Goal: Communication & Community: Ask a question

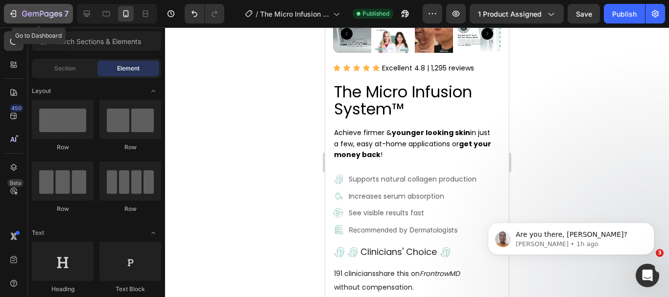
scroll to position [477, 0]
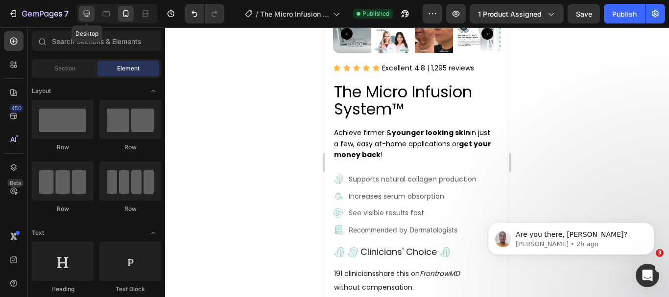
click at [85, 14] on icon at bounding box center [87, 14] width 6 height 6
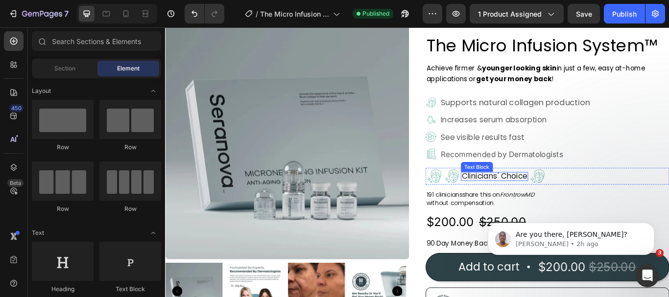
scroll to position [515, 0]
click at [474, 175] on img at bounding box center [475, 176] width 13 height 14
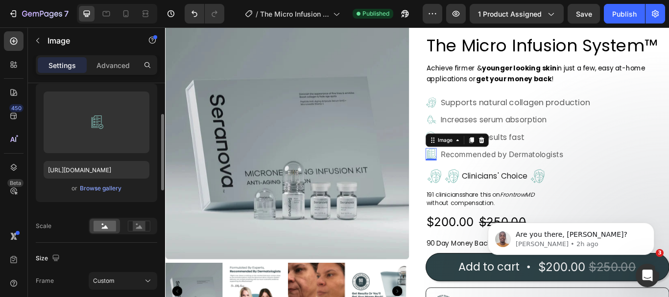
scroll to position [196, 0]
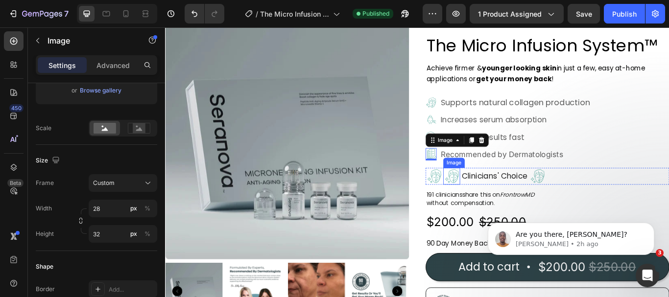
click at [502, 201] on img at bounding box center [500, 202] width 20 height 20
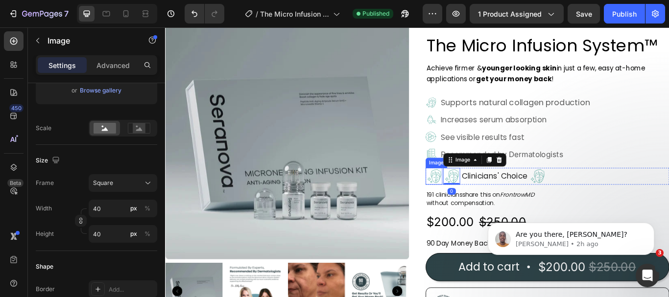
click at [479, 204] on img at bounding box center [479, 202] width 20 height 20
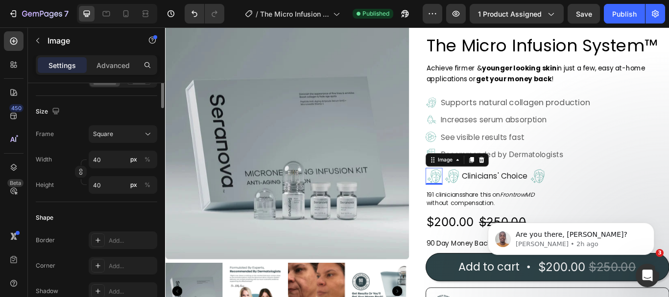
scroll to position [98, 0]
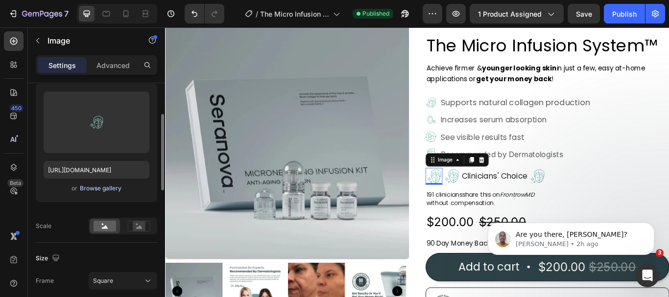
click at [93, 187] on div "Browse gallery" at bounding box center [101, 188] width 42 height 9
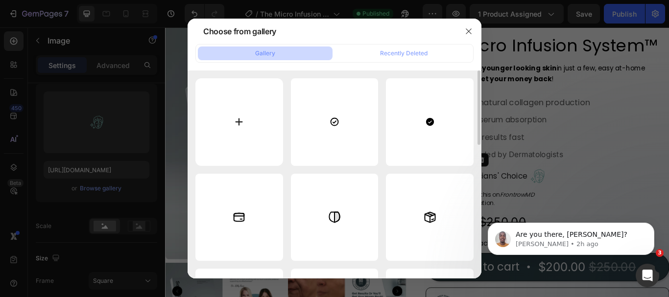
click at [243, 125] on input "file" at bounding box center [240, 122] width 88 height 88
type input "C:\fakepath\caduceus_48562.png"
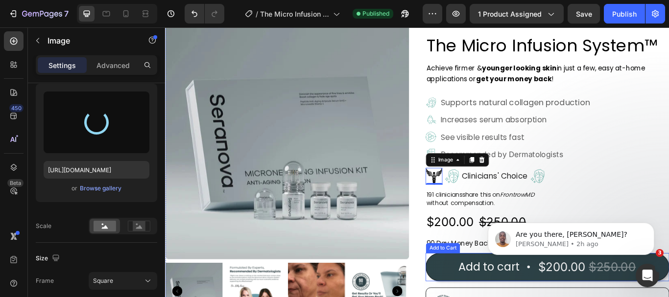
type input "[URL][DOMAIN_NAME]"
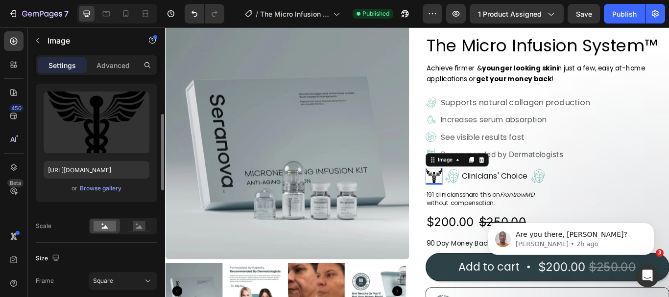
scroll to position [147, 0]
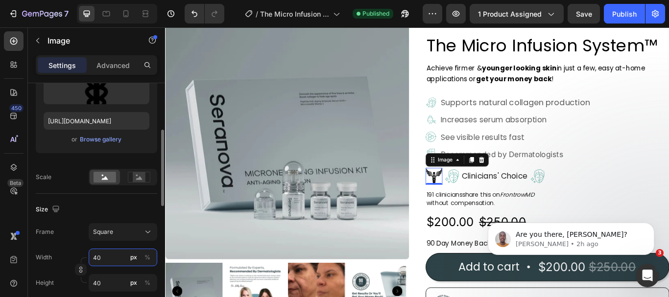
click at [107, 261] on input "40" at bounding box center [123, 258] width 69 height 18
type input "2"
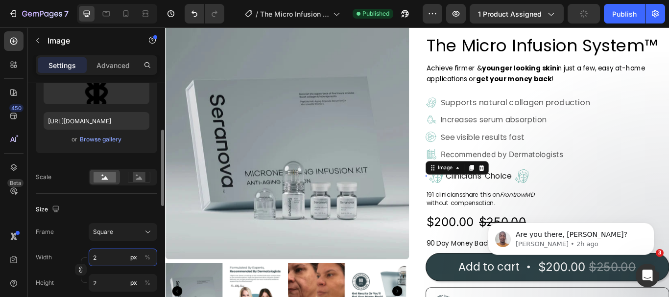
type input "28"
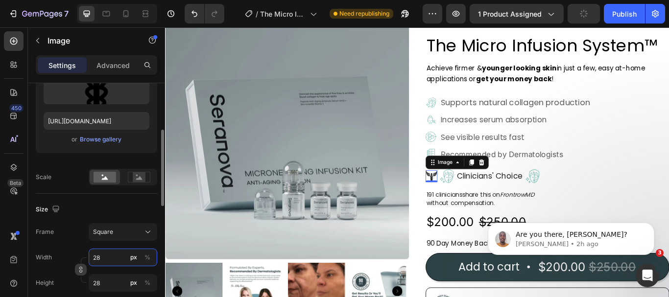
type input "28"
click at [82, 271] on icon "button" at bounding box center [80, 272] width 3 height 2
click at [103, 282] on input "28" at bounding box center [123, 283] width 69 height 18
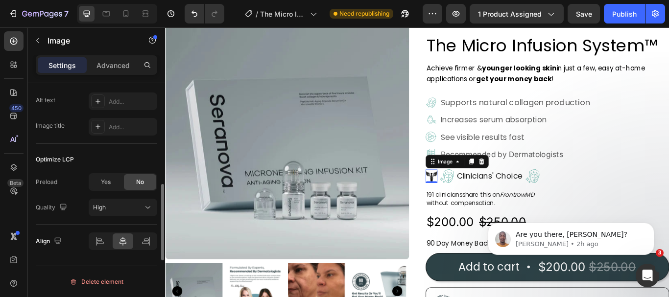
scroll to position [473, 0]
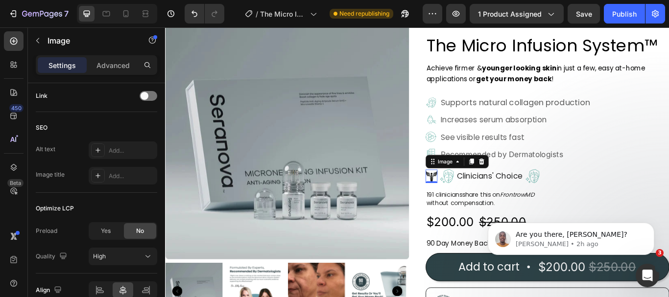
type input "32"
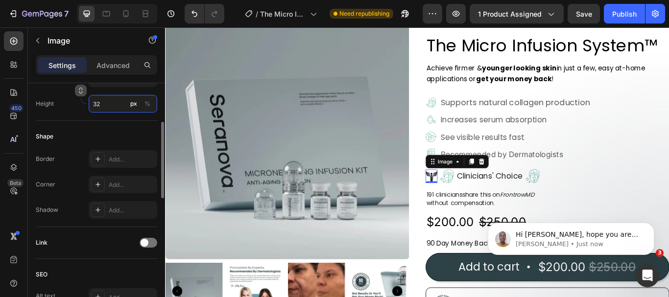
scroll to position [228, 0]
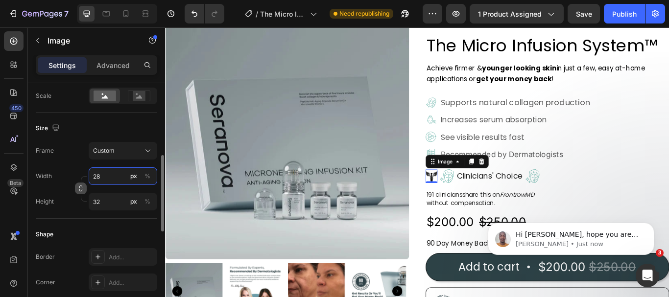
click at [104, 174] on input "28" at bounding box center [123, 177] width 69 height 18
type input "10"
click at [104, 199] on input "32" at bounding box center [123, 202] width 69 height 18
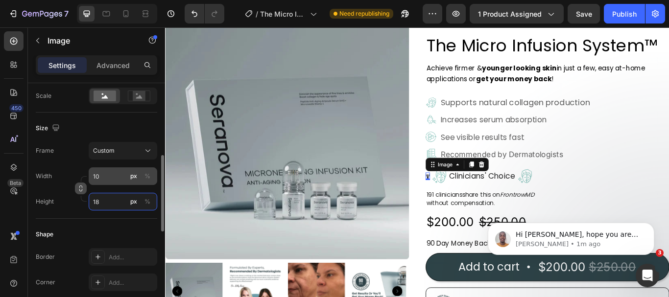
type input "18"
click at [113, 179] on input "10" at bounding box center [123, 177] width 69 height 18
type input "1"
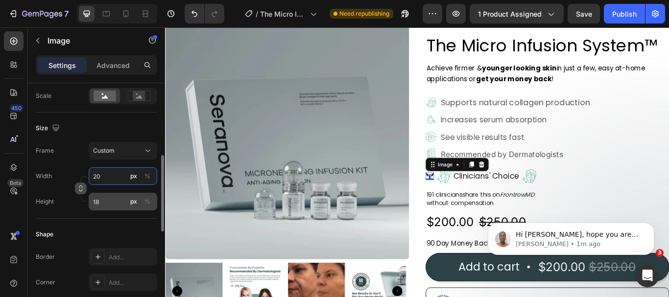
type input "20"
click at [106, 201] on input "18" at bounding box center [123, 202] width 69 height 18
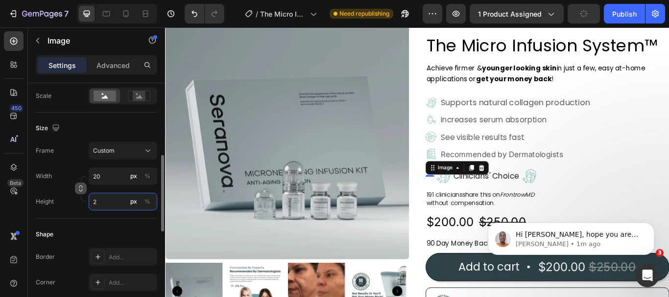
type input "20"
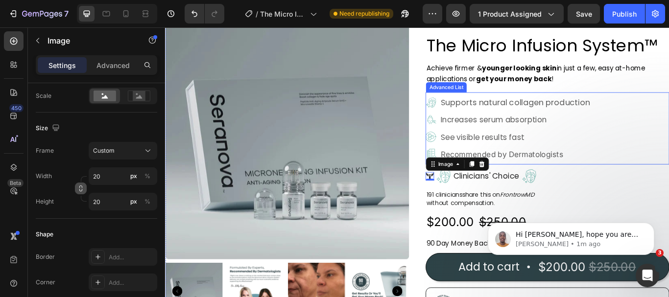
click at [669, 173] on div "Image Supports natural collagen production Text Block Image Increases serum abs…" at bounding box center [611, 147] width 284 height 80
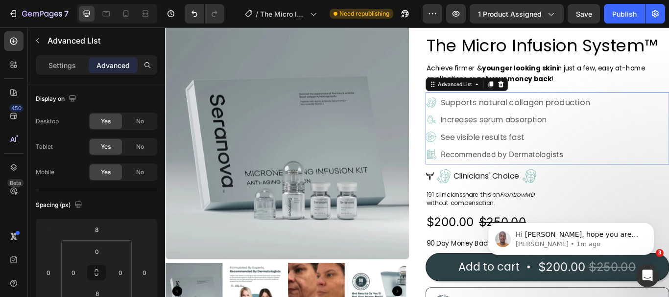
scroll to position [98, 0]
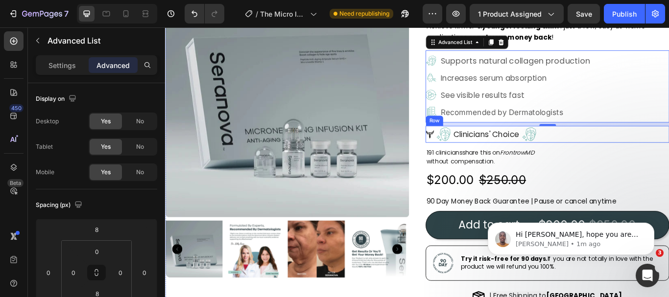
click at [613, 153] on div "Image Image Clinicians' Choice Text Block Image Row" at bounding box center [611, 153] width 284 height 20
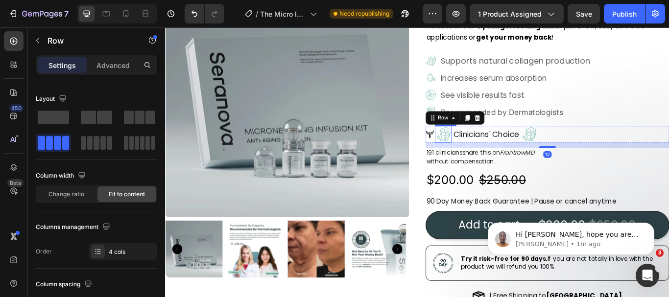
click at [481, 155] on img at bounding box center [490, 153] width 20 height 20
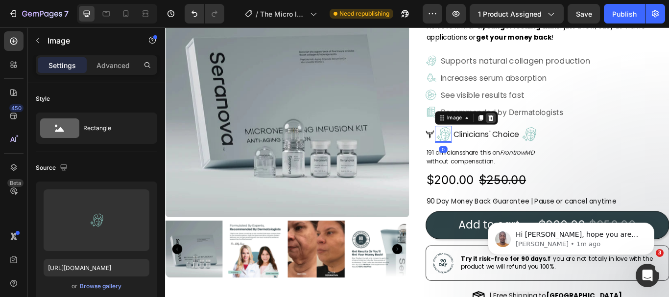
click at [542, 131] on icon at bounding box center [545, 133] width 6 height 7
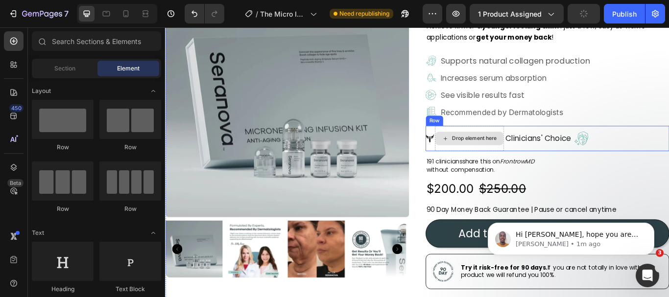
click at [525, 150] on div "Drop element here" at bounding box center [519, 157] width 79 height 16
click at [510, 155] on div "Drop element here" at bounding box center [526, 157] width 52 height 8
click at [653, 160] on img at bounding box center [650, 158] width 20 height 20
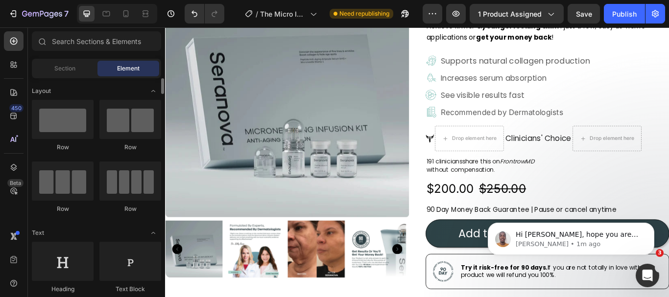
scroll to position [49, 0]
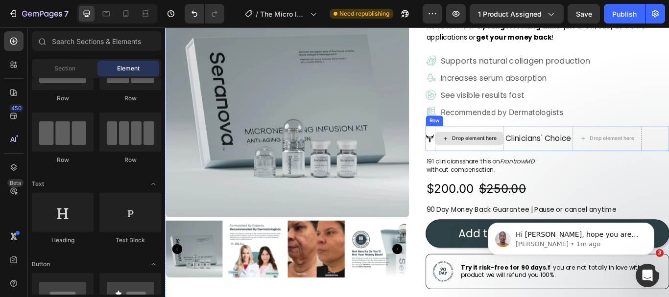
click at [517, 159] on div "Drop element here" at bounding box center [526, 157] width 52 height 8
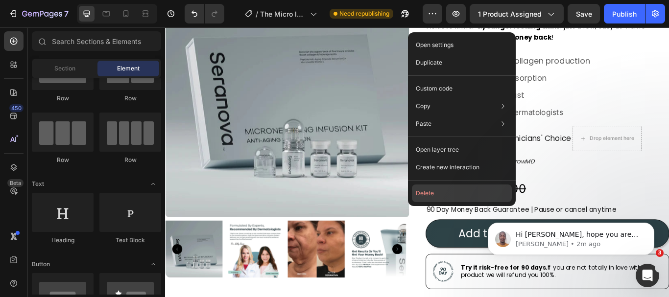
click at [444, 194] on button "Delete" at bounding box center [462, 194] width 100 height 18
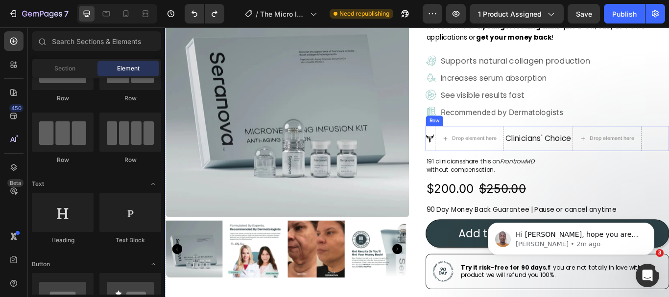
click at [573, 165] on div "Clinicians' Choice Text Block" at bounding box center [600, 157] width 78 height 29
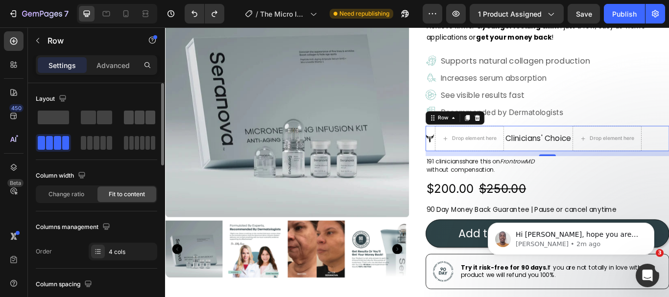
click at [143, 115] on span at bounding box center [140, 118] width 10 height 14
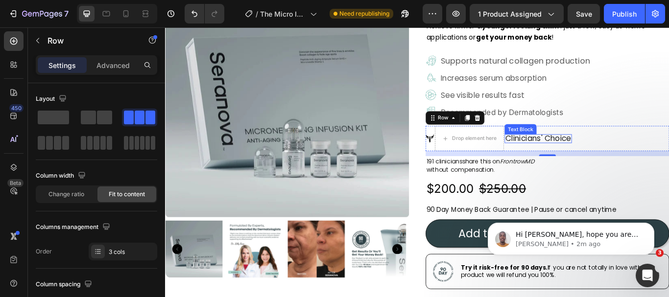
click at [584, 156] on span "Clinicians' Choice" at bounding box center [600, 157] width 76 height 12
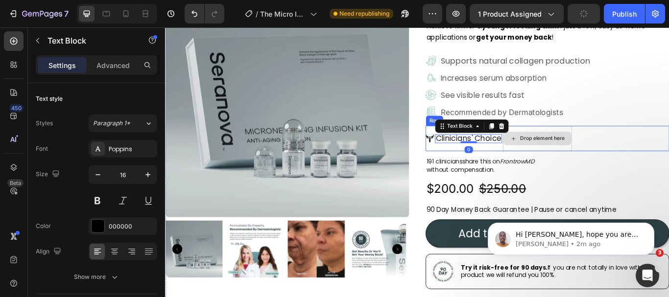
click at [595, 159] on div "Drop element here" at bounding box center [605, 157] width 52 height 8
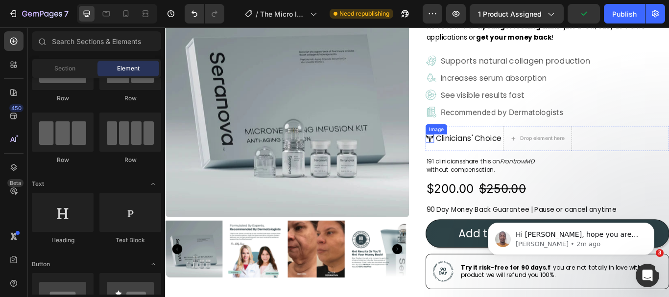
click at [472, 159] on img at bounding box center [474, 157] width 10 height 10
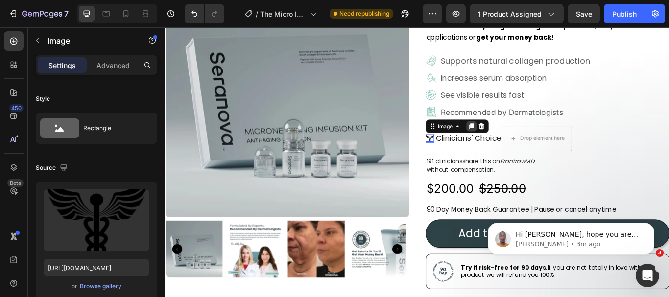
click at [520, 142] on icon at bounding box center [522, 143] width 5 height 7
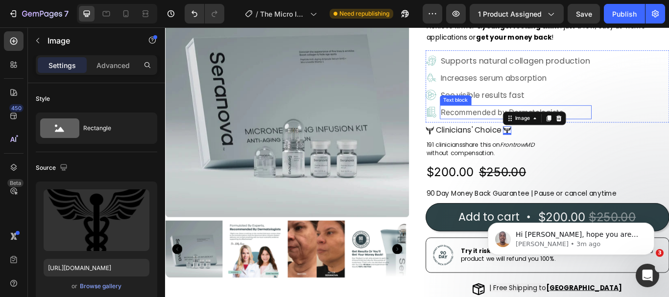
click at [528, 125] on p "Recommended by Dermatologists" at bounding box center [574, 127] width 175 height 14
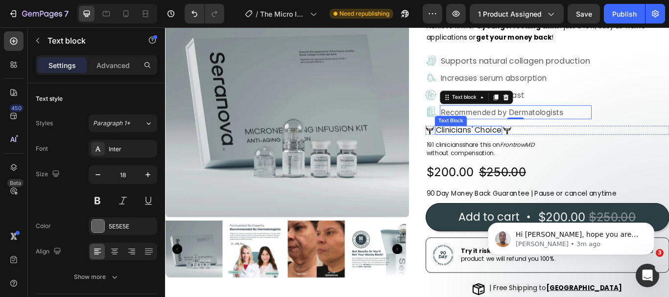
click at [515, 148] on span "Clinicians' Choice" at bounding box center [519, 147] width 76 height 12
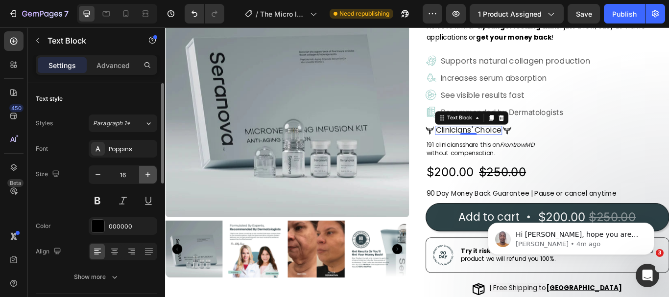
click at [145, 177] on icon "button" at bounding box center [148, 175] width 10 height 10
type input "18"
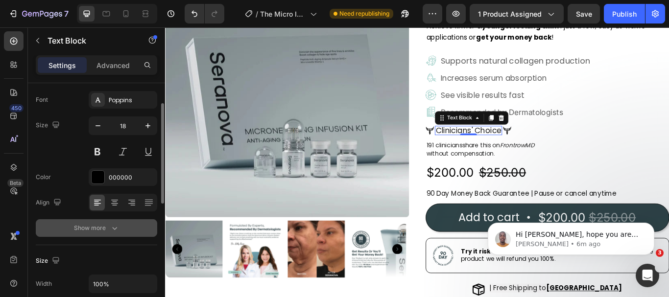
click at [119, 225] on icon "button" at bounding box center [115, 228] width 10 height 10
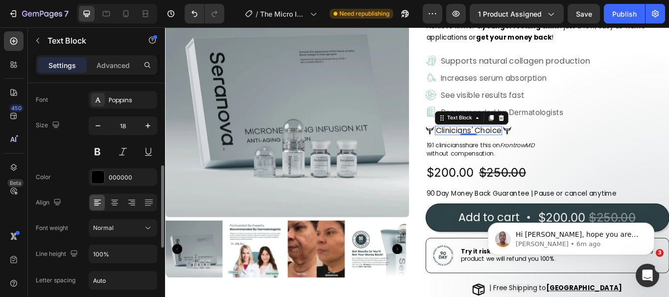
scroll to position [98, 0]
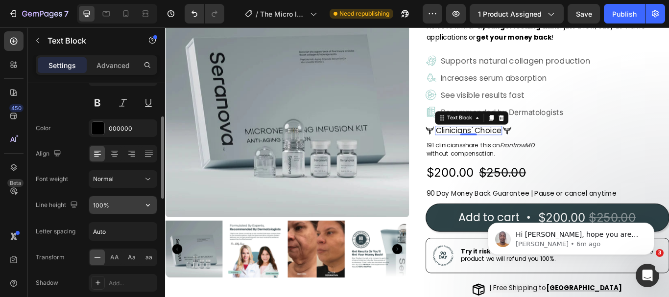
click at [118, 206] on input "100%" at bounding box center [123, 206] width 68 height 18
type input "%"
click at [118, 207] on input "%" at bounding box center [123, 206] width 68 height 18
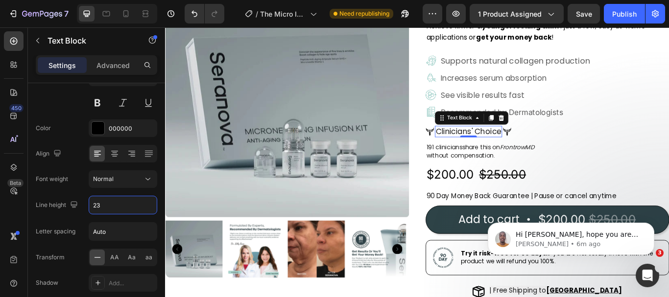
type input "23"
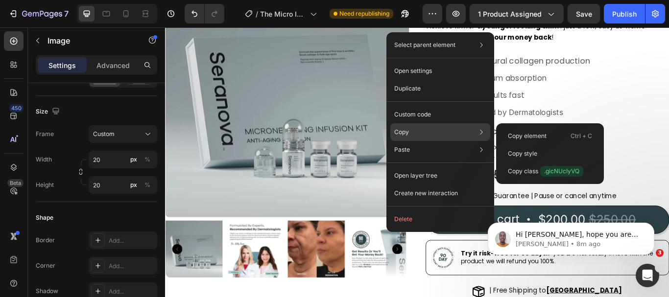
scroll to position [0, 0]
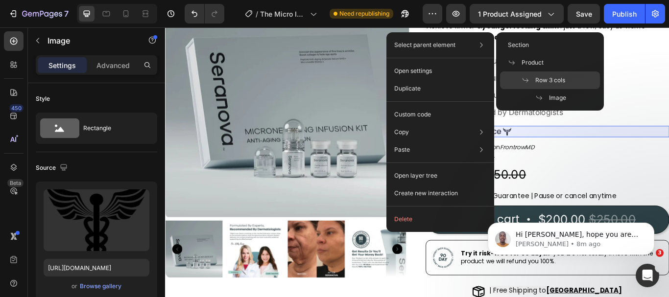
click at [526, 78] on icon at bounding box center [526, 80] width 8 height 8
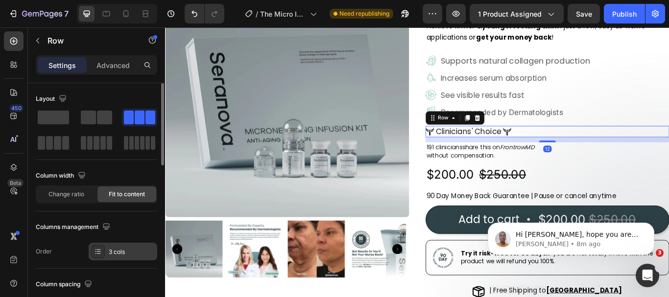
scroll to position [49, 0]
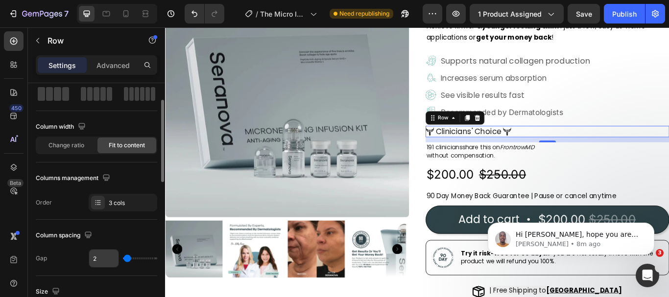
click at [101, 260] on input "2" at bounding box center [103, 259] width 29 height 18
type input "0"
type input "3"
type input "0"
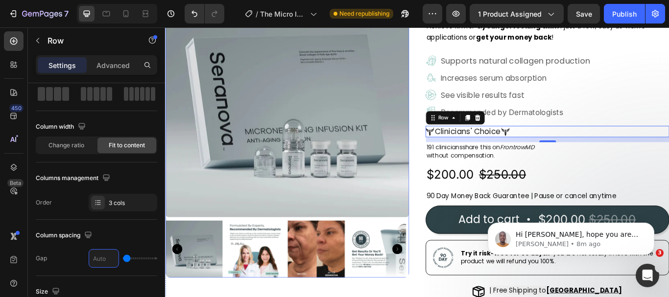
type input "4"
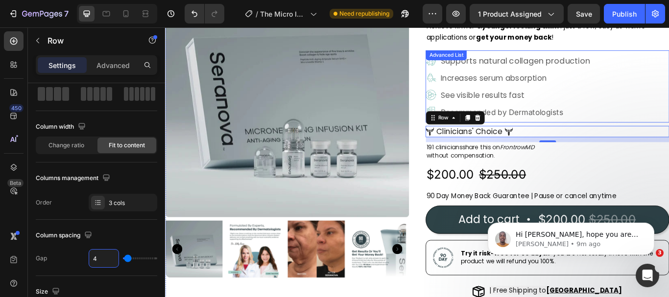
click at [588, 136] on div "Image Supports natural collagen production Text Block Image Increases serum abs…" at bounding box center [611, 98] width 284 height 80
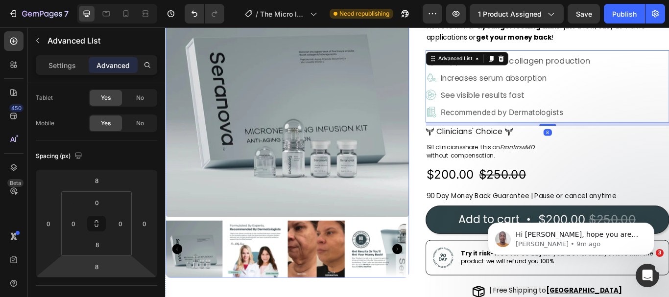
scroll to position [0, 0]
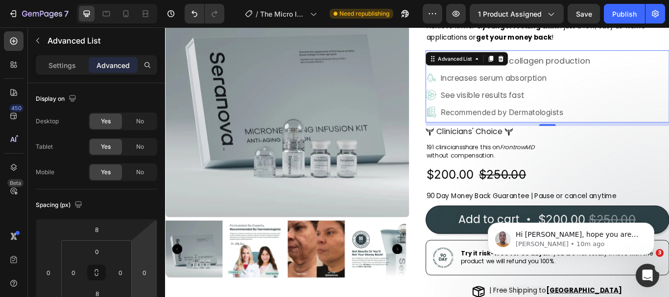
click at [669, 126] on div "Image Supports natural collagen production Text Block Image Increases serum abs…" at bounding box center [611, 98] width 284 height 80
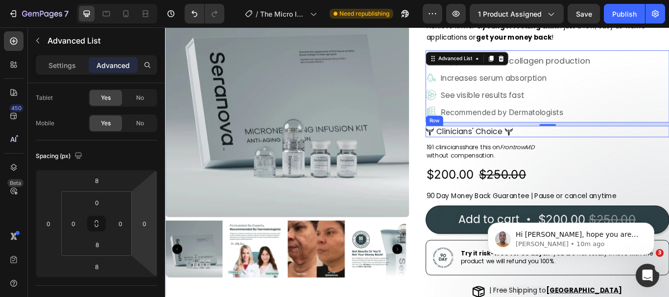
click at [620, 152] on div "Image Clinicians' Choice Text Block Image Row" at bounding box center [611, 149] width 284 height 13
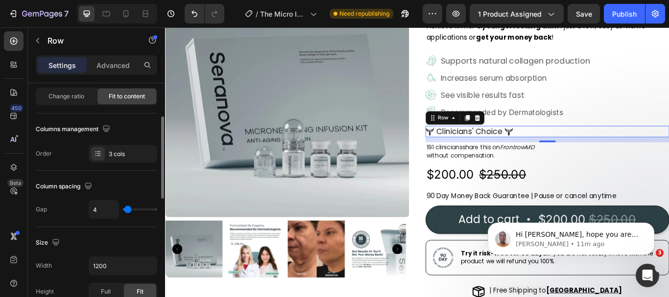
scroll to position [147, 0]
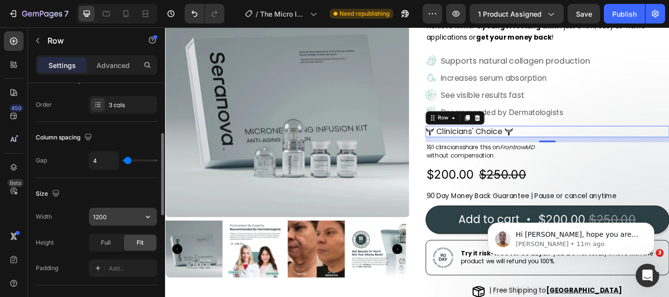
click at [116, 217] on input "1200" at bounding box center [123, 217] width 68 height 18
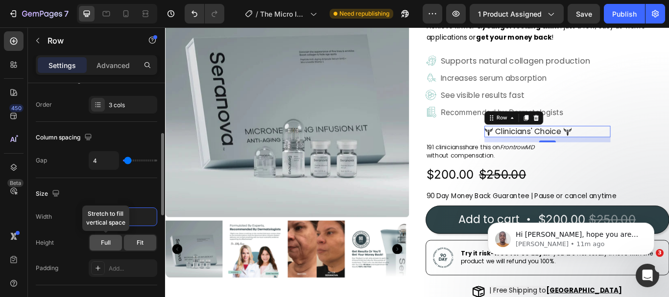
click at [112, 241] on div "Full" at bounding box center [106, 243] width 32 height 16
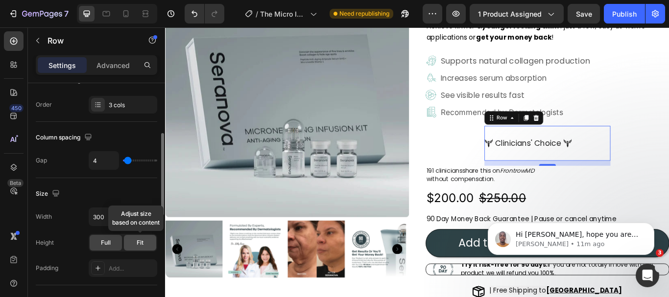
click at [139, 239] on span "Fit" at bounding box center [140, 243] width 7 height 9
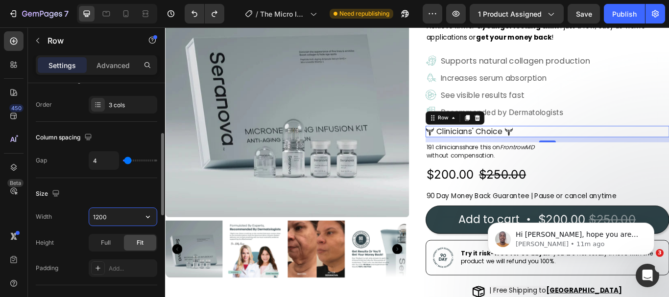
scroll to position [196, 0]
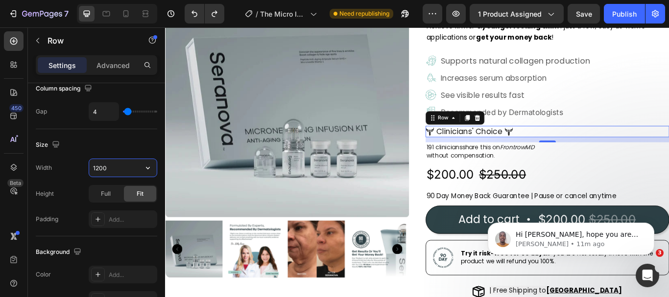
type input "1200"
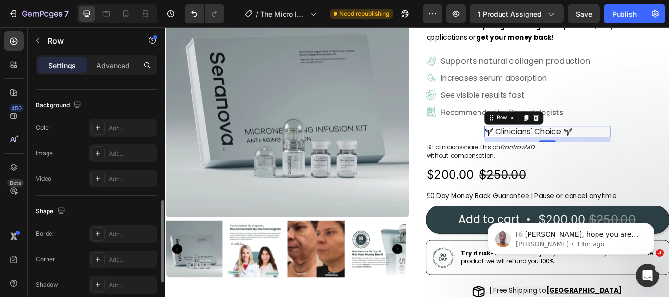
scroll to position [468, 0]
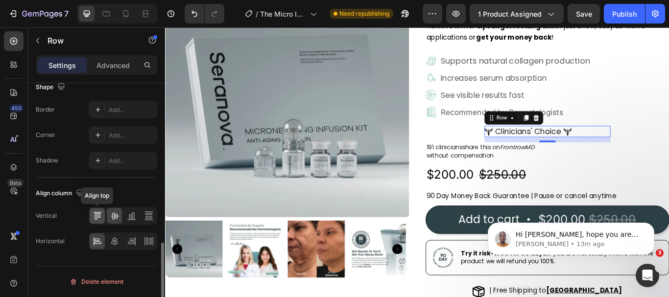
type input "300"
click at [96, 214] on icon at bounding box center [98, 216] width 10 height 10
click at [99, 242] on icon at bounding box center [98, 242] width 10 height 10
click at [96, 215] on icon at bounding box center [98, 216] width 10 height 10
click at [115, 218] on icon at bounding box center [115, 216] width 8 height 7
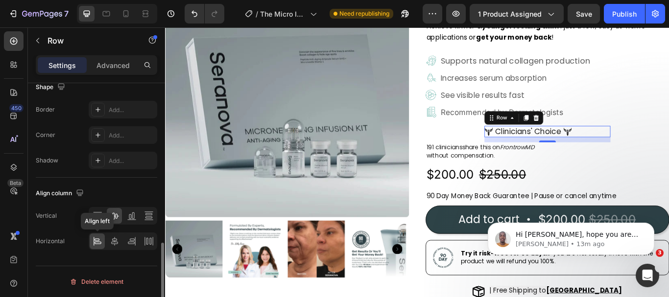
click at [91, 240] on div at bounding box center [97, 242] width 15 height 16
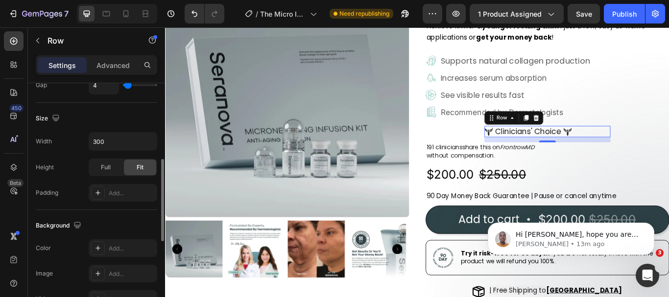
scroll to position [173, 0]
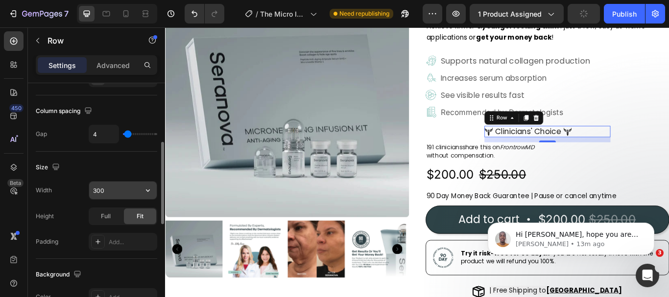
click at [121, 193] on input "300" at bounding box center [123, 191] width 68 height 18
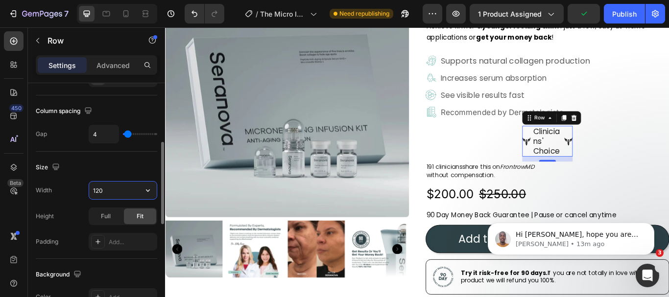
type input "1200"
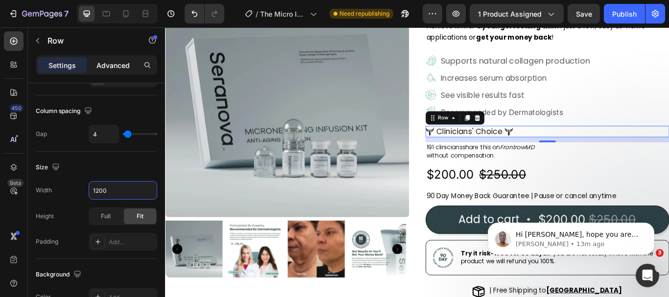
click at [113, 66] on p "Advanced" at bounding box center [113, 65] width 33 height 10
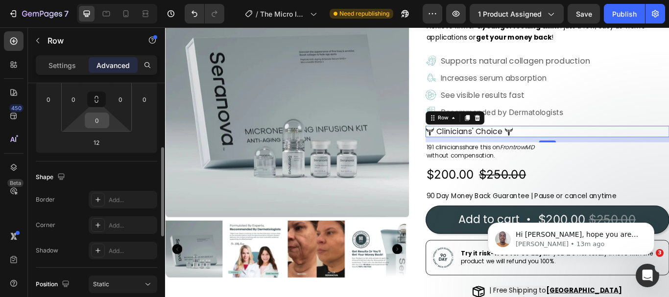
click at [104, 125] on input "0" at bounding box center [97, 120] width 20 height 15
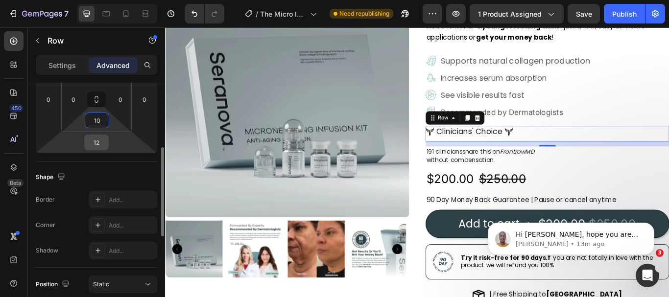
type input "10"
click at [99, 145] on input "12" at bounding box center [97, 142] width 20 height 15
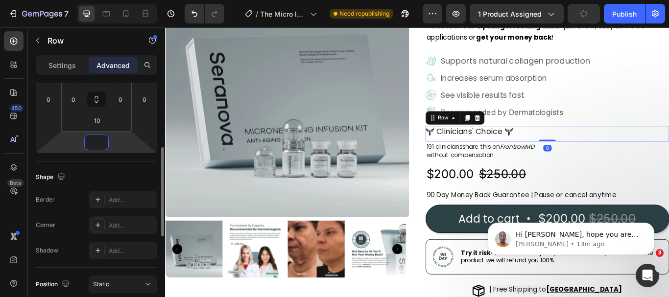
click at [104, 146] on input "number" at bounding box center [97, 142] width 20 height 15
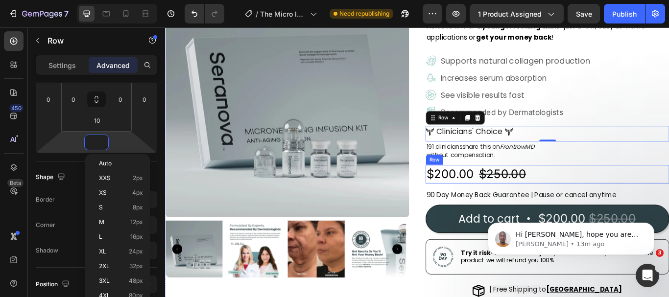
click at [669, 196] on div "$200.00 Product Price Product Price $250.00 Product Price Product Price Row" at bounding box center [611, 198] width 284 height 21
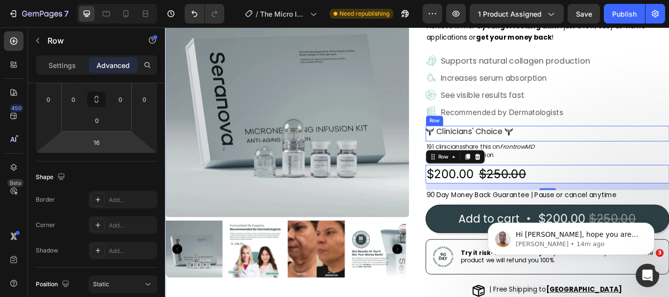
click at [580, 150] on div "Image Clinicians' Choice Text Block Image Row" at bounding box center [611, 152] width 284 height 18
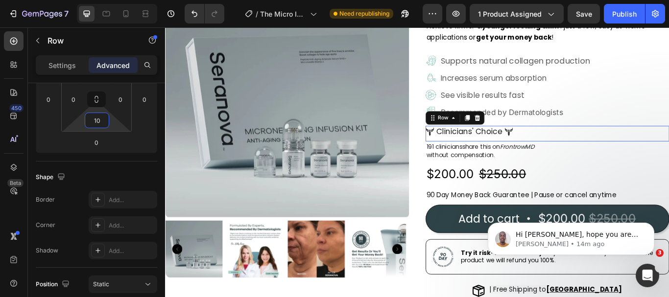
click at [103, 122] on input "10" at bounding box center [97, 120] width 20 height 15
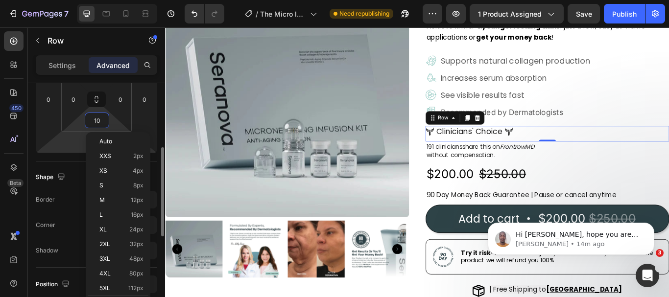
click at [82, 0] on html "7 Version history / The Micro Infusion System™ Need republishing Preview 1 prod…" at bounding box center [334, 0] width 669 height 0
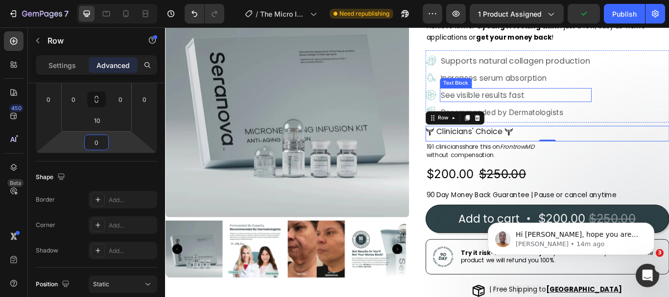
scroll to position [49, 0]
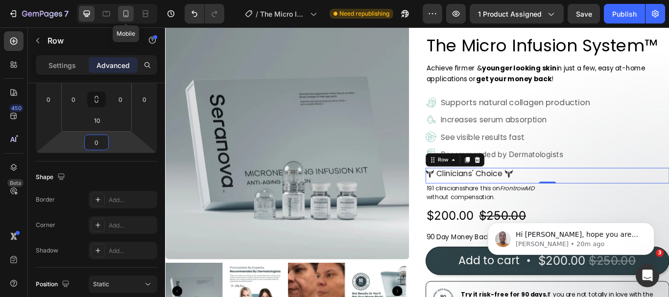
click at [128, 15] on icon at bounding box center [125, 13] width 5 height 7
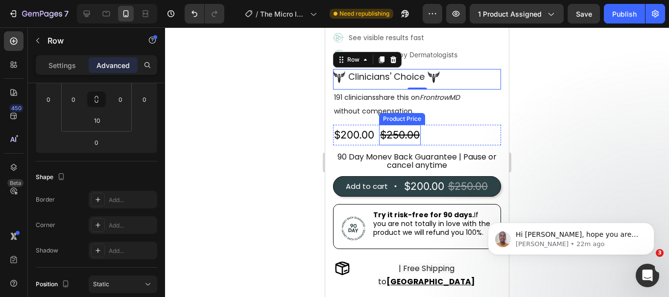
scroll to position [347, 0]
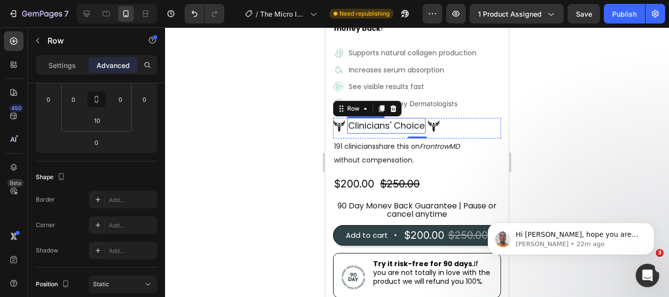
click at [402, 121] on span "Clinicians' Choice" at bounding box center [386, 126] width 76 height 12
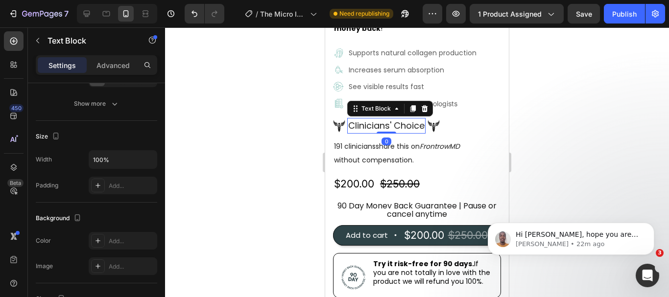
scroll to position [0, 0]
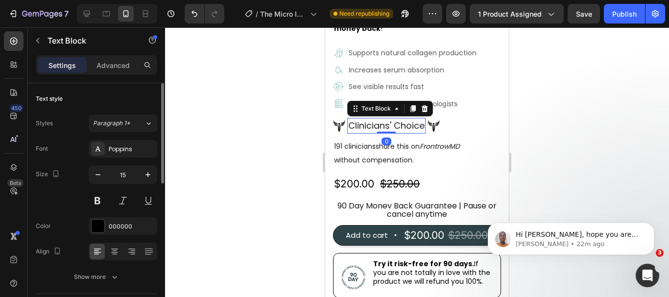
click at [402, 121] on span "Clinicians' Choice" at bounding box center [386, 126] width 76 height 12
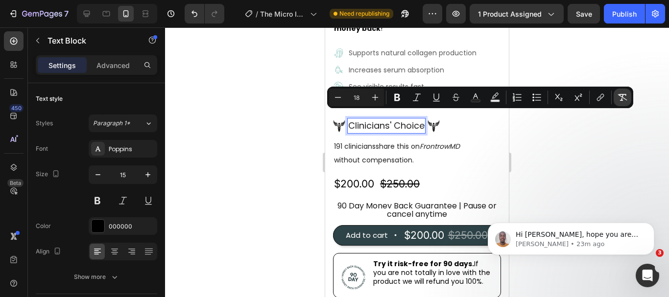
click at [625, 97] on icon "Editor contextual toolbar" at bounding box center [623, 98] width 10 height 10
type input "15"
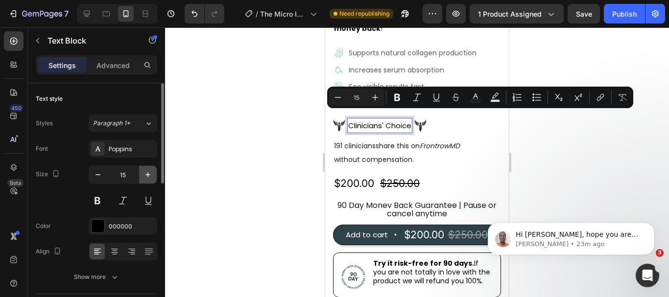
click at [148, 173] on icon "button" at bounding box center [148, 175] width 10 height 10
type input "16"
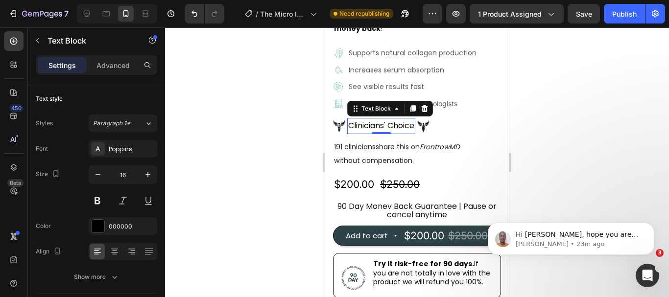
click at [395, 119] on p "Clinicians' Choice" at bounding box center [381, 126] width 66 height 14
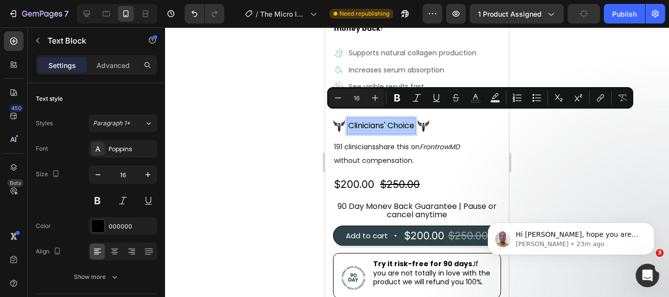
click at [545, 143] on div at bounding box center [417, 162] width 504 height 270
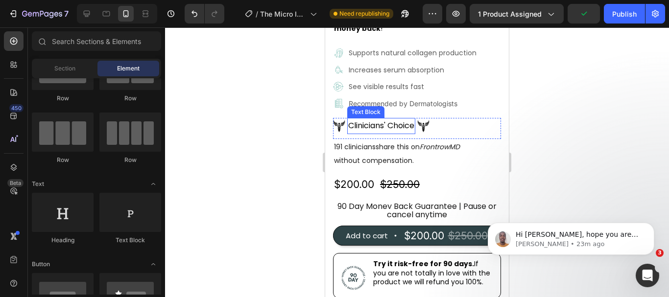
click at [407, 125] on p "Clinicians' Choice" at bounding box center [381, 126] width 66 height 14
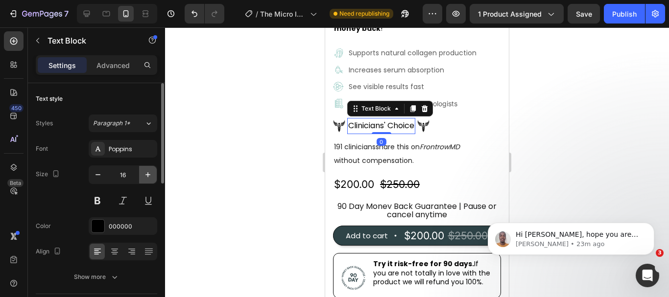
click at [143, 174] on icon "button" at bounding box center [148, 175] width 10 height 10
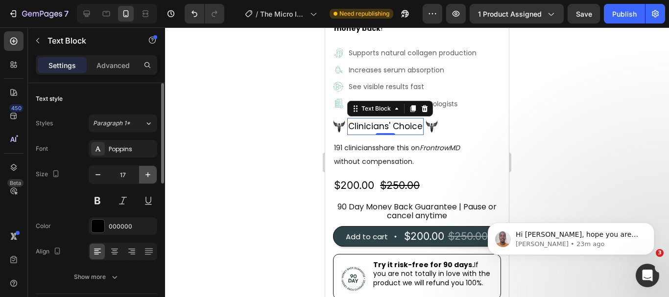
click at [145, 174] on icon "button" at bounding box center [148, 175] width 10 height 10
type input "18"
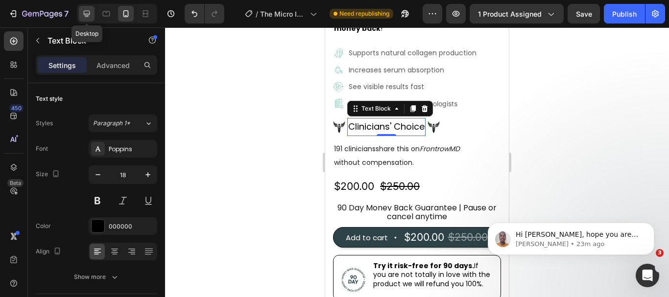
click at [85, 15] on icon at bounding box center [87, 14] width 6 height 6
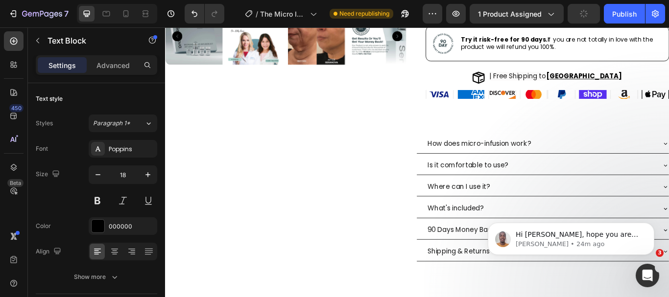
scroll to position [179, 0]
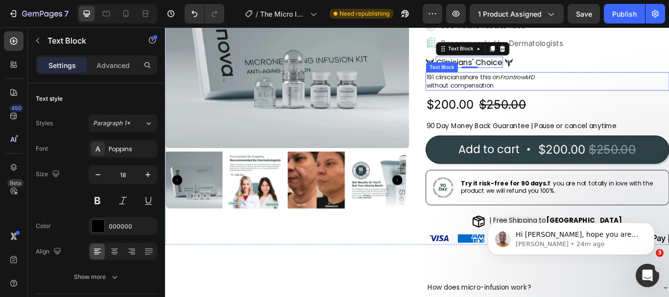
click at [529, 89] on span "share this on" at bounding box center [534, 86] width 44 height 10
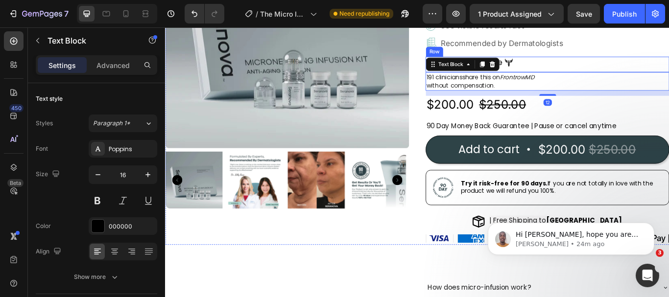
click at [556, 63] on div "Image Clinicians' Choice Text Block Image Row" at bounding box center [611, 71] width 284 height 18
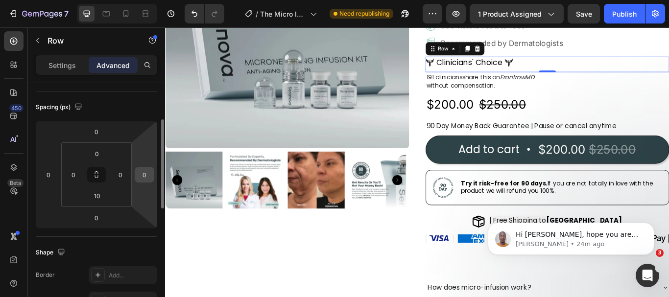
scroll to position [0, 0]
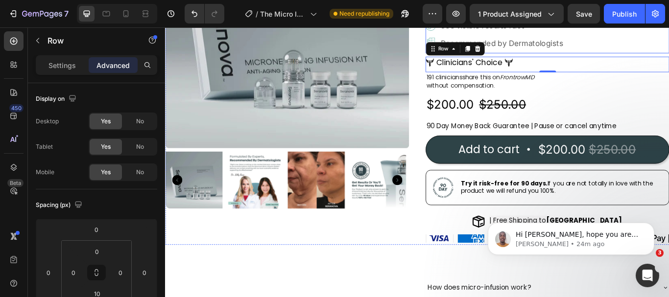
click at [669, 47] on div "Image Supports natural collagen production Text Block Image Increases serum abs…" at bounding box center [611, 17] width 284 height 80
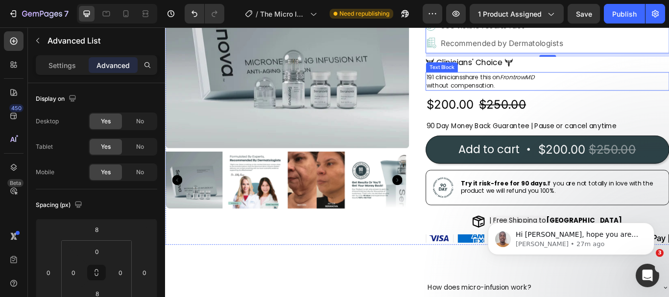
click at [519, 93] on span "without compensation." at bounding box center [510, 96] width 80 height 10
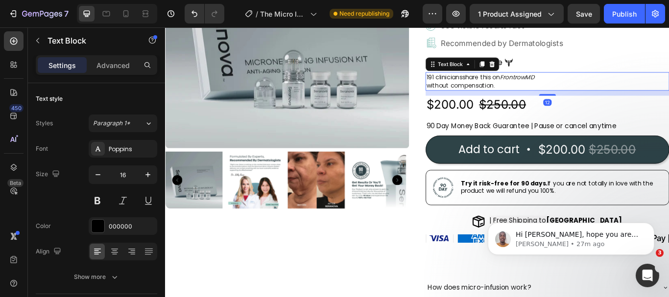
click at [522, 92] on span "without compensation." at bounding box center [510, 96] width 80 height 10
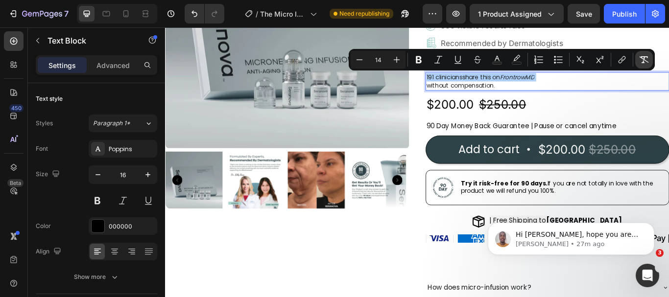
click at [642, 58] on icon "Editor contextual toolbar" at bounding box center [644, 59] width 9 height 7
type input "16"
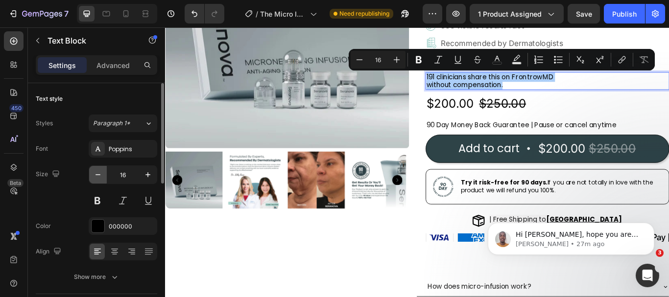
click at [96, 175] on icon "button" at bounding box center [98, 174] width 5 height 1
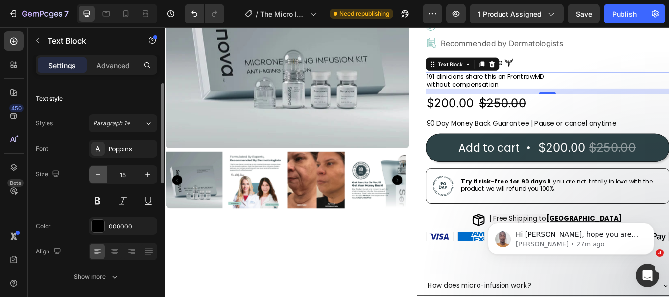
click at [96, 175] on icon "button" at bounding box center [98, 174] width 5 height 1
type input "14"
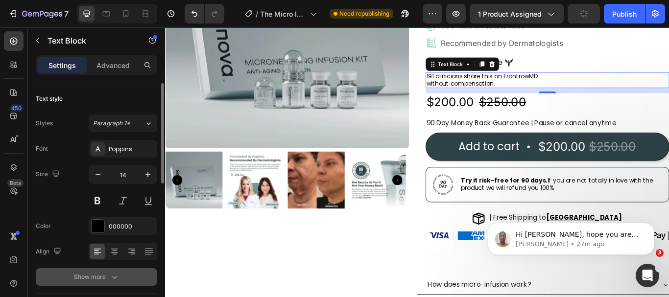
click at [114, 278] on icon "button" at bounding box center [114, 277] width 5 height 3
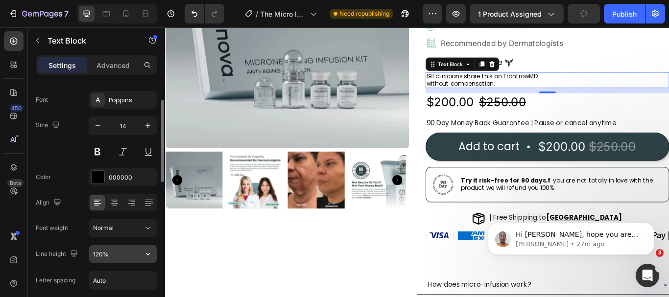
click at [118, 256] on input "120%" at bounding box center [123, 255] width 68 height 18
type input "%"
click at [118, 256] on input "%" at bounding box center [123, 255] width 68 height 18
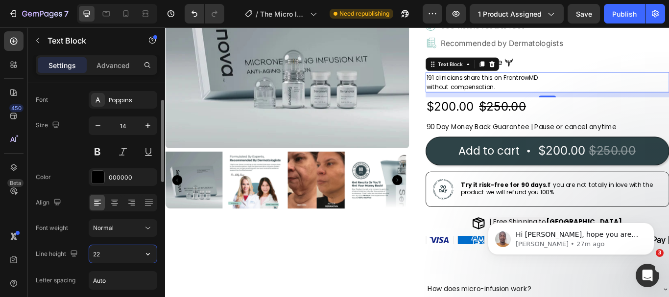
type input "2"
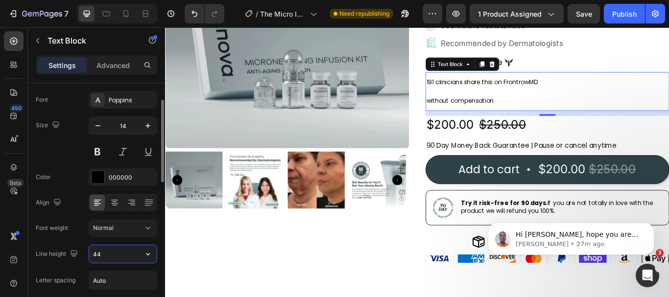
type input "4"
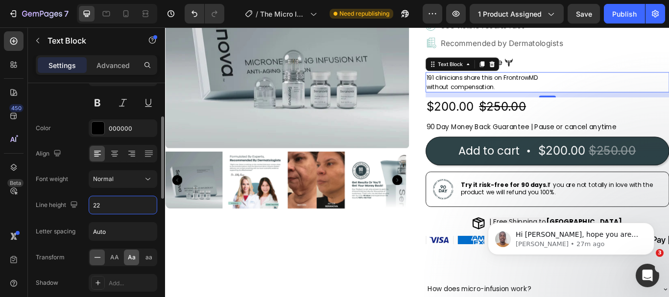
scroll to position [147, 0]
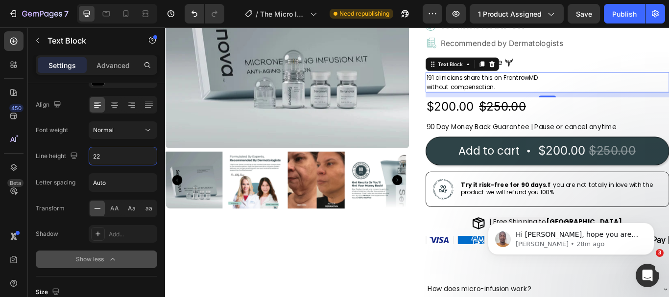
type input "22"
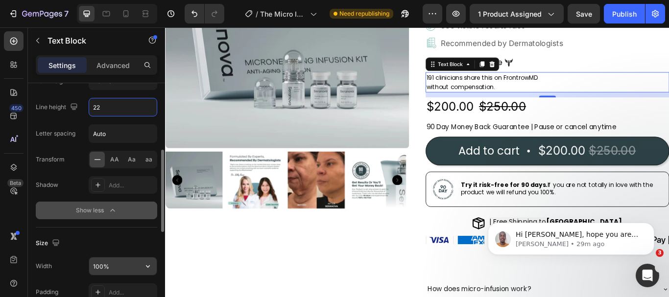
click at [119, 265] on input "100%" at bounding box center [123, 267] width 68 height 18
click at [119, 266] on input "100%" at bounding box center [123, 267] width 68 height 18
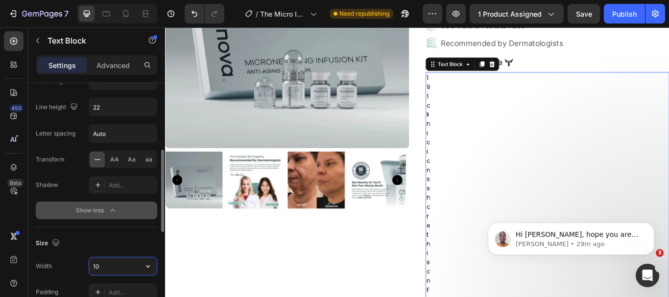
type input "1"
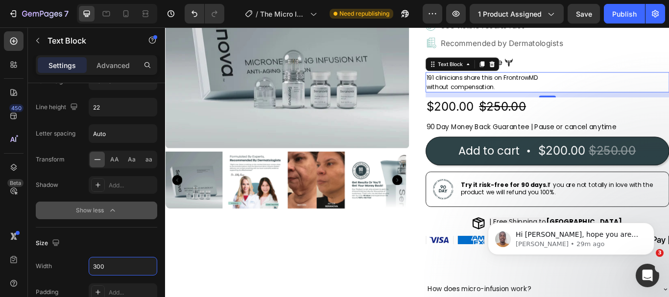
type input "300"
click at [509, 84] on p "191 clinicians share this on FrontrowMD" at bounding box center [542, 86] width 145 height 11
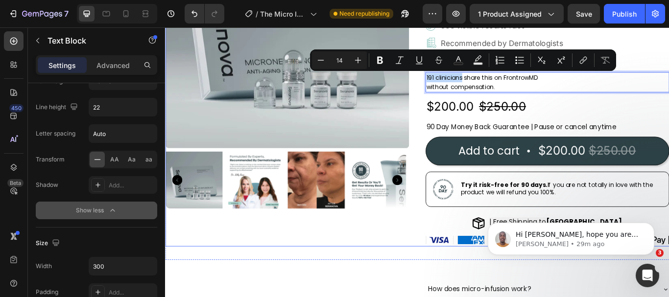
drag, startPoint x: 507, startPoint y: 84, endPoint x: 464, endPoint y: 83, distance: 43.6
click at [464, 83] on div "Product Images Icon Icon Icon Icon Icon Icon List Excellent 4.8 | 1,295 reviews…" at bounding box center [459, 83] width 588 height 399
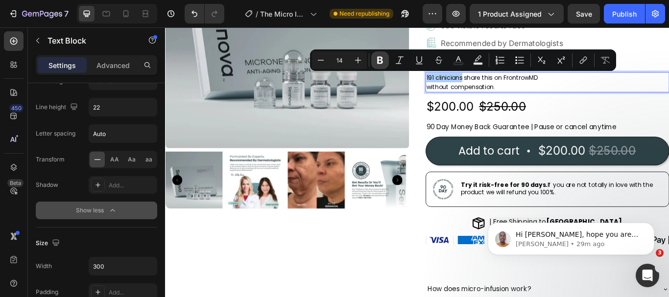
click at [378, 58] on icon "Editor contextual toolbar" at bounding box center [380, 60] width 6 height 7
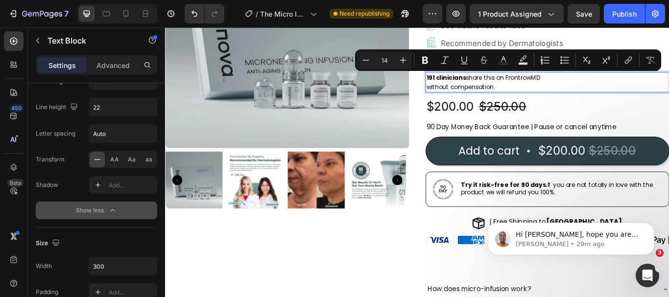
drag, startPoint x: 602, startPoint y: 84, endPoint x: 559, endPoint y: 88, distance: 43.3
click at [559, 88] on p "191 clinicians share this on FrontrowMD" at bounding box center [542, 86] width 145 height 11
click at [444, 59] on icon "Editor contextual toolbar" at bounding box center [445, 60] width 10 height 10
click at [548, 95] on p "without compensation." at bounding box center [542, 97] width 145 height 11
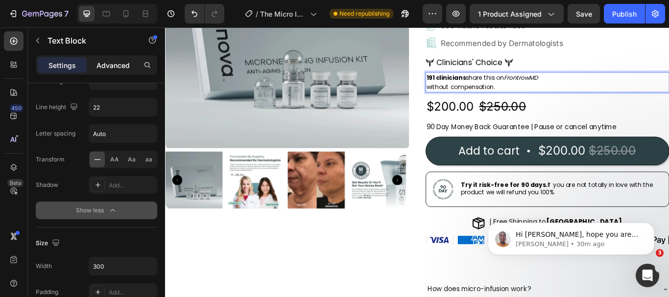
click at [119, 64] on p "Advanced" at bounding box center [113, 65] width 33 height 10
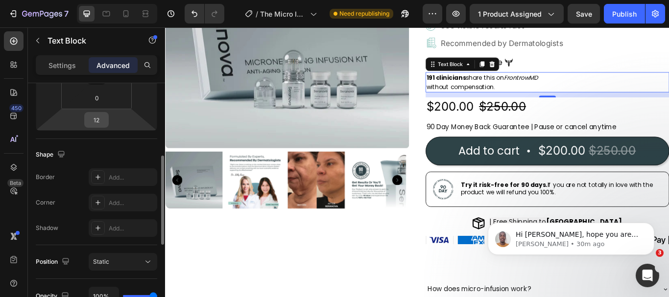
click at [105, 120] on input "12" at bounding box center [97, 120] width 20 height 15
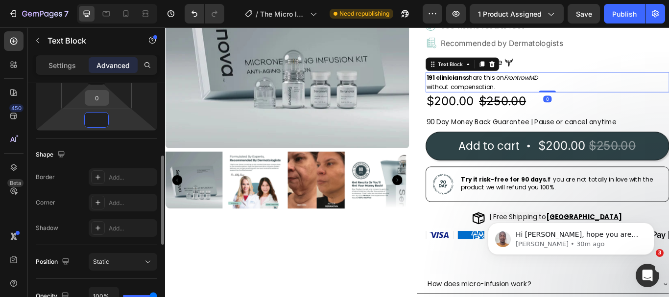
type input "0"
click at [108, 96] on div "0" at bounding box center [97, 98] width 25 height 16
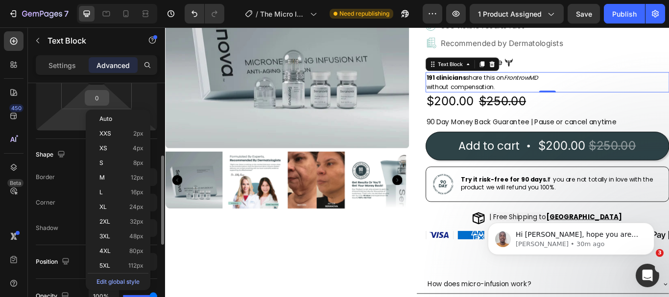
click at [104, 97] on input "0" at bounding box center [97, 98] width 20 height 15
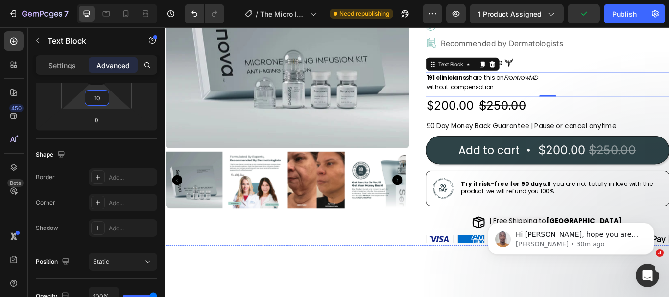
scroll to position [81, 0]
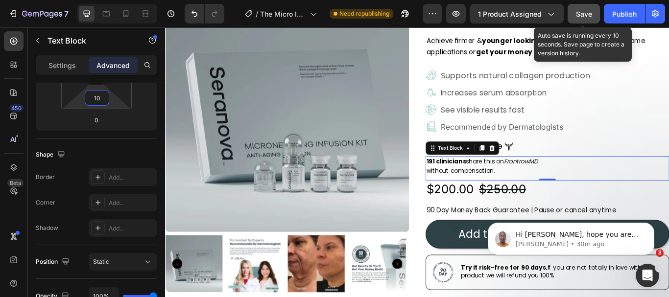
type input "10"
click at [587, 16] on span "Save" at bounding box center [584, 14] width 16 height 8
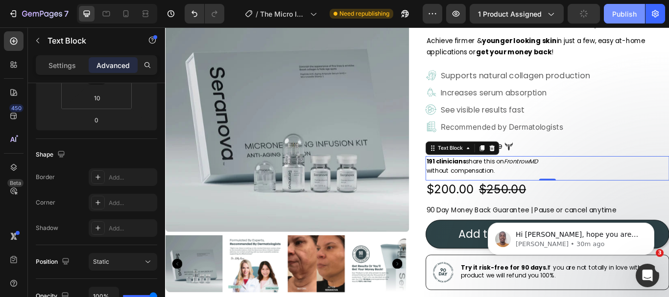
click at [639, 13] on button "Publish" at bounding box center [624, 14] width 41 height 20
click at [126, 12] on icon at bounding box center [126, 14] width 10 height 10
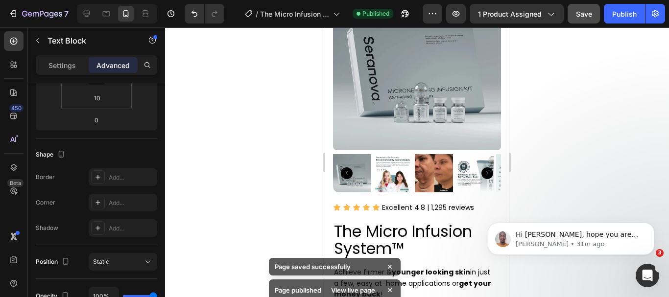
scroll to position [419, 0]
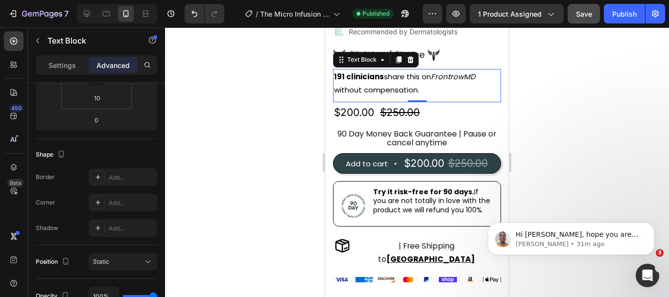
click at [116, 64] on p "Advanced" at bounding box center [113, 65] width 33 height 10
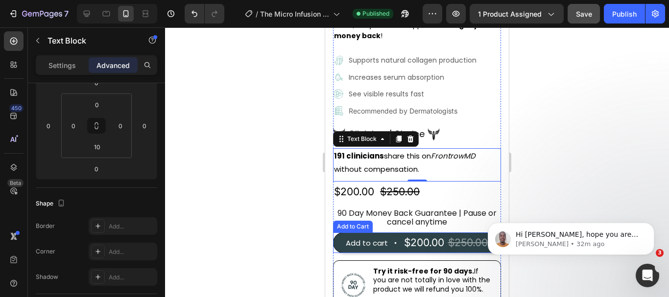
scroll to position [370, 0]
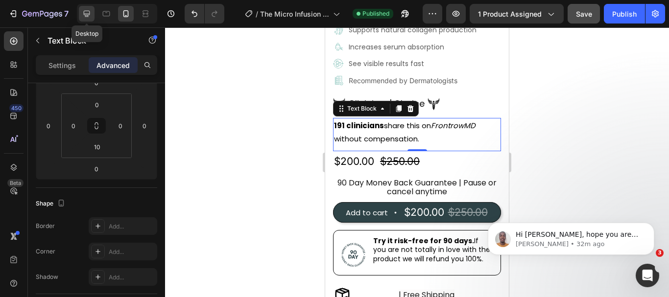
click at [85, 15] on icon at bounding box center [87, 14] width 6 height 6
click at [585, 15] on span "Save" at bounding box center [584, 14] width 16 height 8
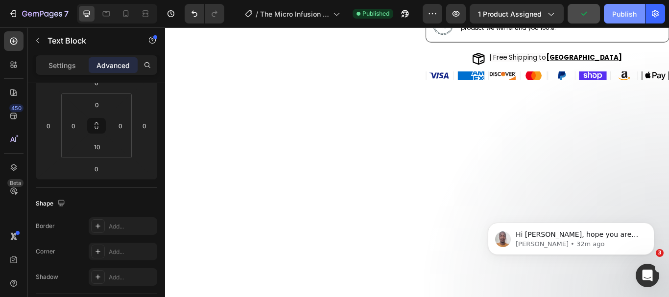
click at [621, 13] on div "Publish" at bounding box center [625, 14] width 25 height 10
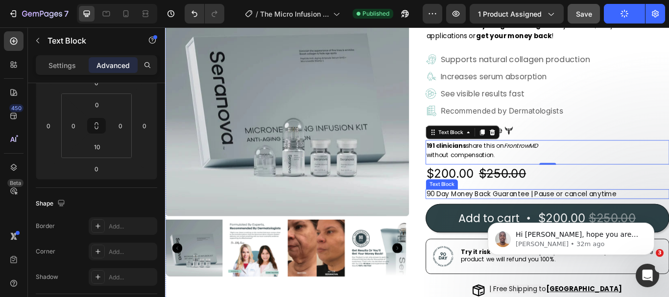
scroll to position [197, 0]
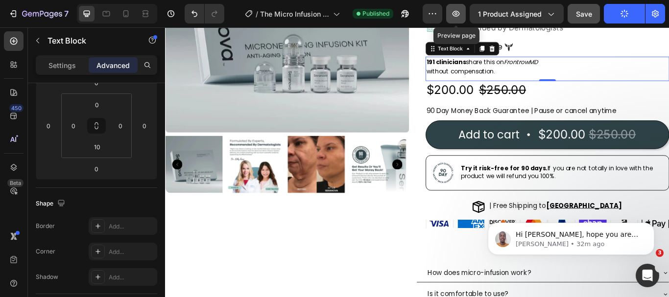
click at [461, 13] on icon "button" at bounding box center [456, 14] width 10 height 10
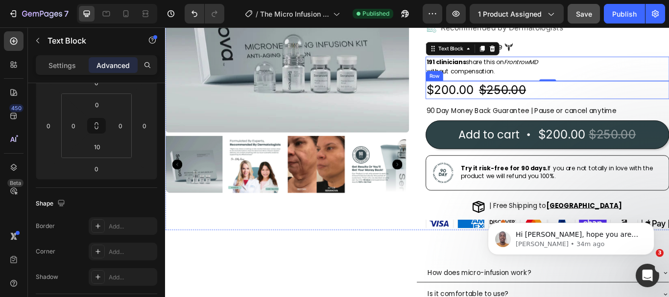
click at [603, 109] on div "$200.00 Product Price Product Price $250.00 Product Price Product Price Row" at bounding box center [611, 100] width 284 height 21
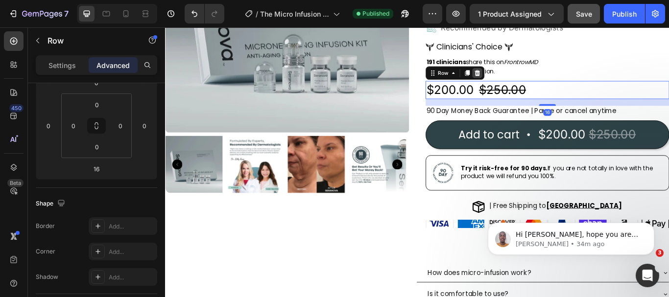
scroll to position [0, 0]
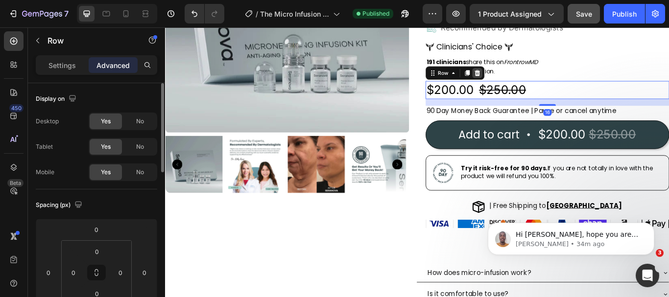
click at [526, 81] on icon at bounding box center [529, 81] width 8 height 8
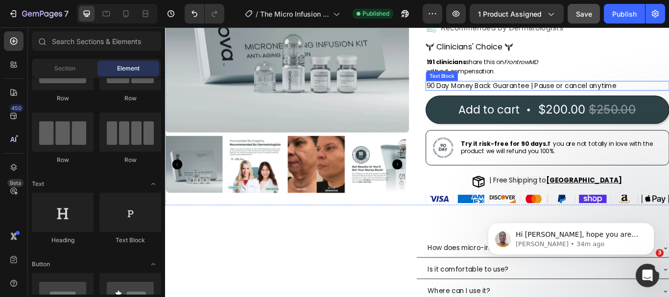
click at [669, 100] on p "90 Day Money Back Guarantee | Pause or cancel anytime" at bounding box center [611, 95] width 282 height 9
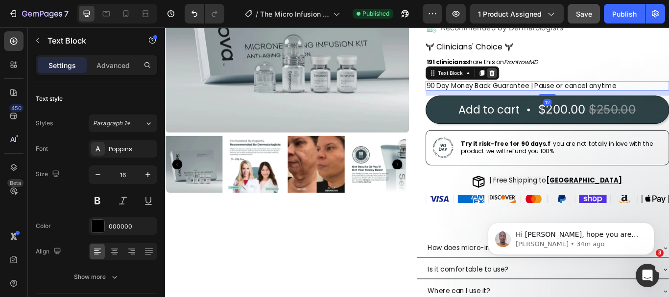
click at [543, 79] on icon at bounding box center [546, 80] width 6 height 7
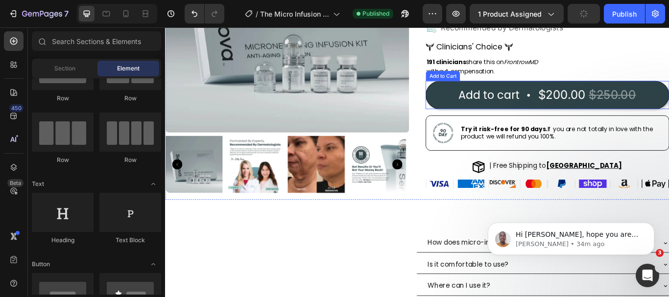
click at [473, 92] on button "Add to cart $200.00 $250.00" at bounding box center [611, 106] width 284 height 33
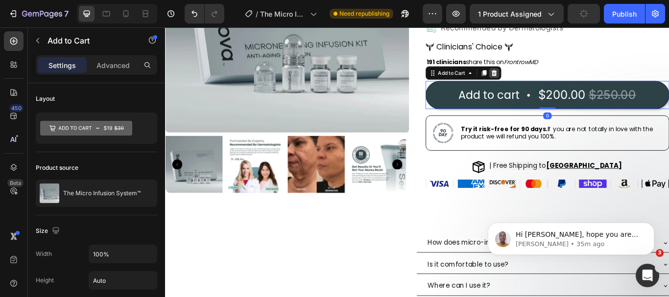
click at [545, 78] on icon at bounding box center [549, 81] width 8 height 8
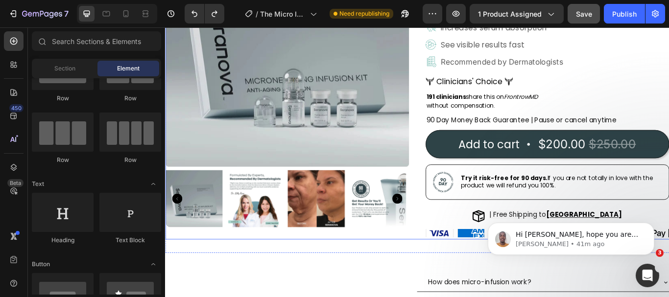
scroll to position [148, 0]
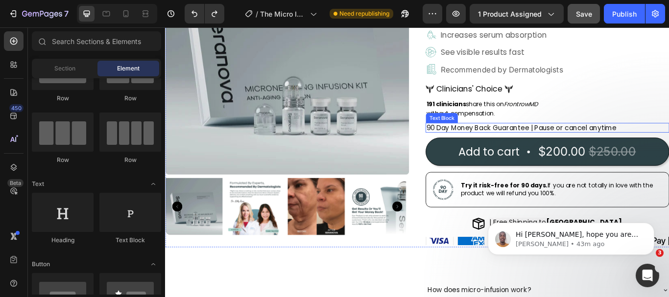
click at [539, 146] on span "90 Day Money Back Guarantee | Pause or cancel anytime" at bounding box center [581, 144] width 222 height 11
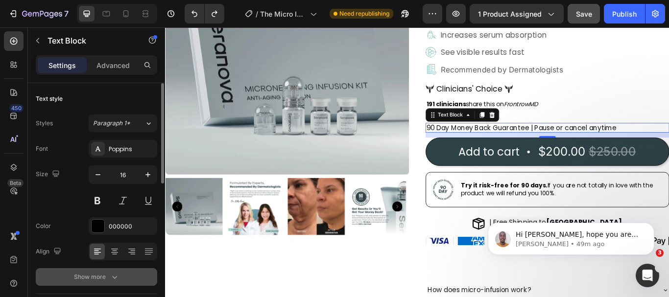
click at [124, 272] on button "Show more" at bounding box center [97, 278] width 122 height 18
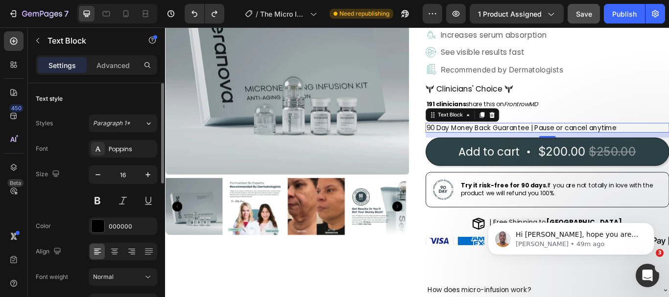
scroll to position [49, 0]
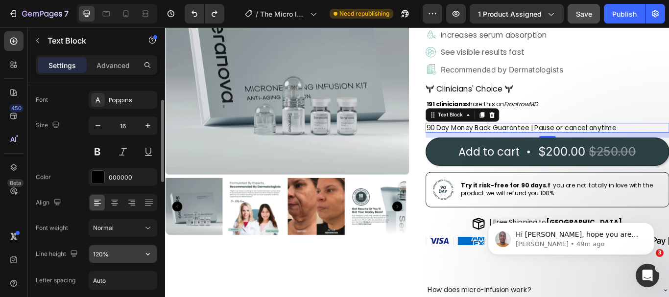
click at [123, 256] on input "120%" at bounding box center [123, 255] width 68 height 18
type input "%"
click at [123, 255] on input "%" at bounding box center [123, 255] width 68 height 18
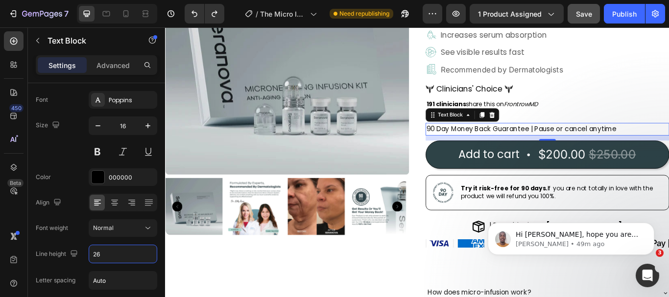
type input "26"
click at [504, 143] on span "90 Day Money Back Guarantee | Pause or cancel anytime" at bounding box center [581, 146] width 222 height 11
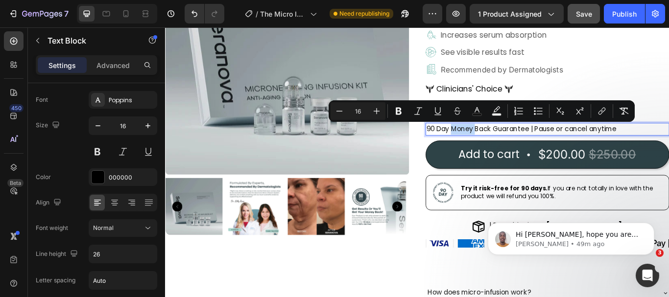
click at [503, 147] on span "90 Day Money Back Guarantee | Pause or cancel anytime" at bounding box center [581, 146] width 222 height 11
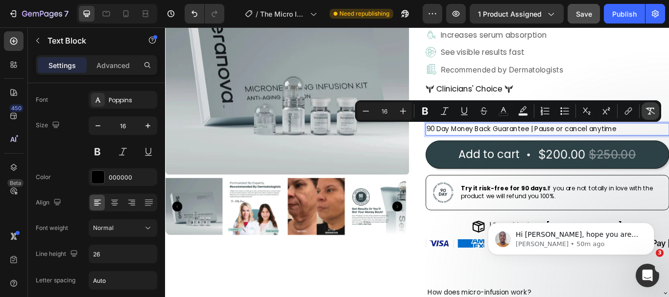
click at [649, 106] on icon "Editor contextual toolbar" at bounding box center [651, 111] width 10 height 10
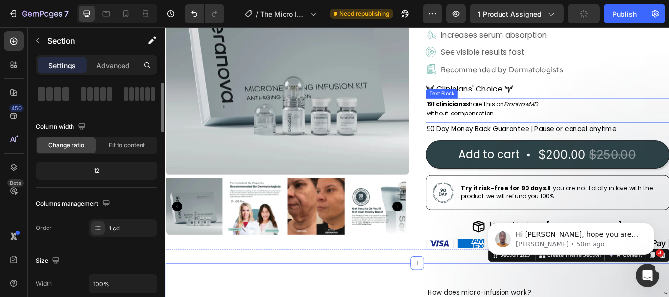
scroll to position [0, 0]
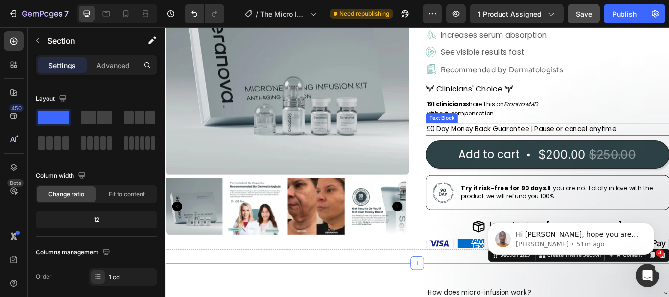
click at [618, 147] on p "90 Day Money Back Guarantee | Pause or cancel anytime" at bounding box center [611, 146] width 282 height 13
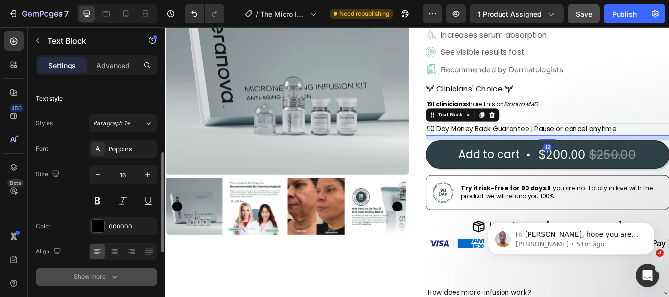
scroll to position [49, 0]
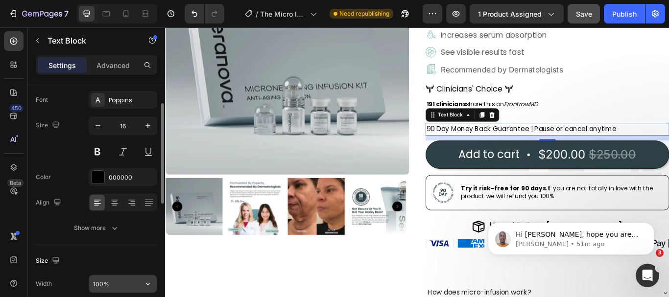
click at [116, 281] on input "100%" at bounding box center [123, 284] width 68 height 18
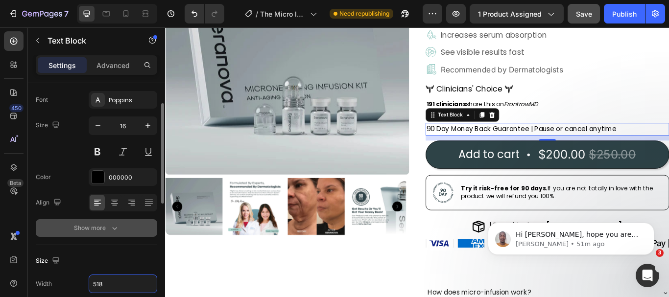
type input "518"
click at [119, 235] on button "Show more" at bounding box center [97, 229] width 122 height 18
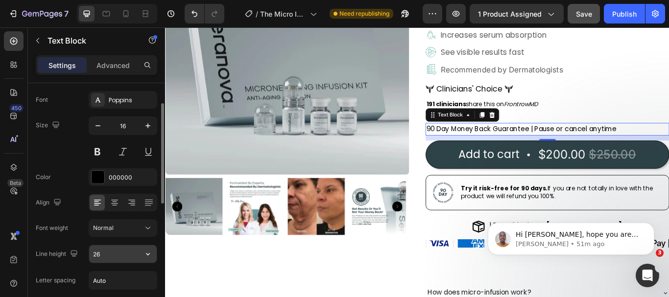
click at [118, 254] on input "26" at bounding box center [123, 255] width 68 height 18
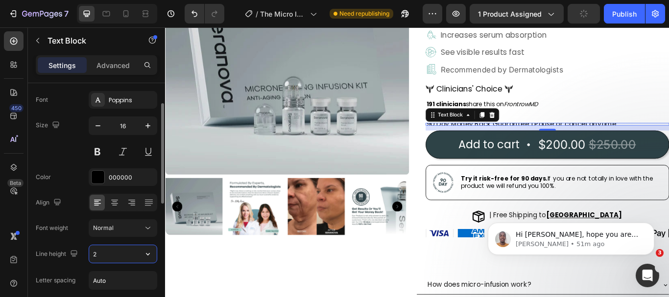
type input "25"
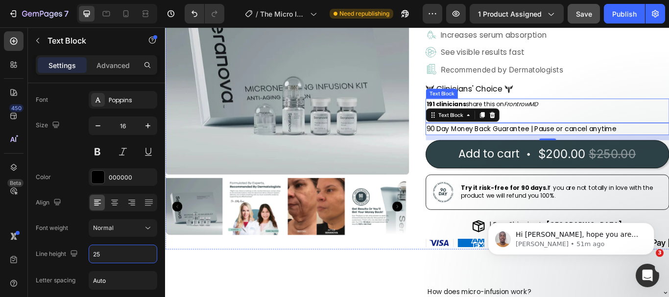
click at [656, 125] on div "191 clinicians share this on FrontrowMD without compensation." at bounding box center [611, 123] width 284 height 24
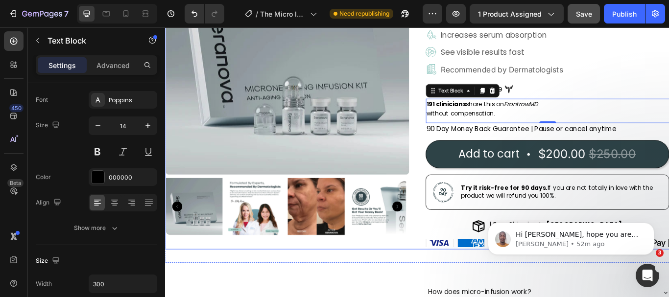
click at [521, 154] on div "Icon Icon Icon Icon Icon Icon List Excellent 4.8 | 1,295 reviews Text Block Row…" at bounding box center [611, 100] width 284 height 371
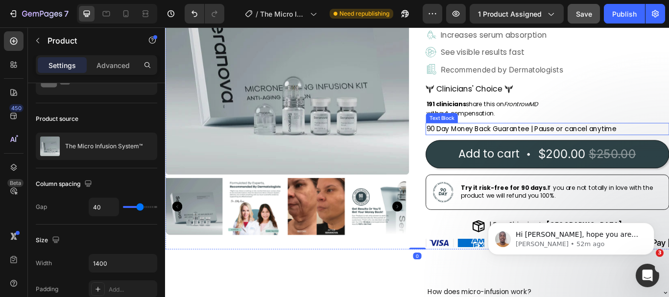
scroll to position [0, 0]
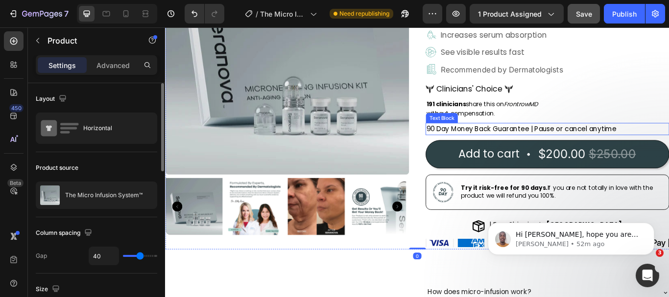
click at [521, 147] on p "90 Day Money Back Guarantee | Pause or cancel anytime" at bounding box center [596, 146] width 252 height 12
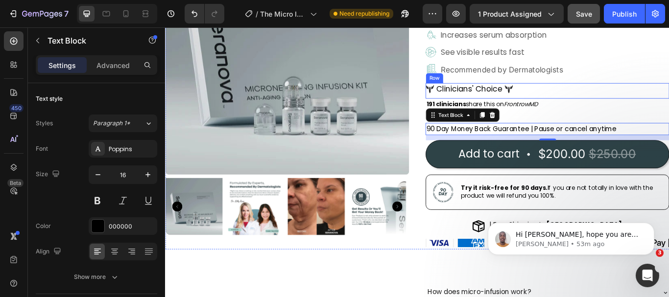
click at [664, 96] on div "Image Clinicians' Choice Text Block Image Row" at bounding box center [611, 102] width 284 height 18
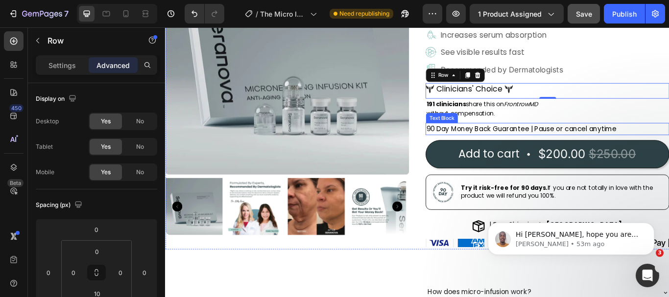
click at [644, 148] on p "90 Day Money Back Guarantee | Pause or cancel anytime" at bounding box center [596, 146] width 252 height 12
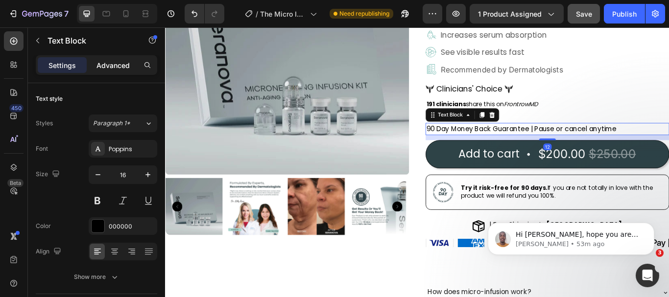
click at [104, 64] on p "Advanced" at bounding box center [113, 65] width 33 height 10
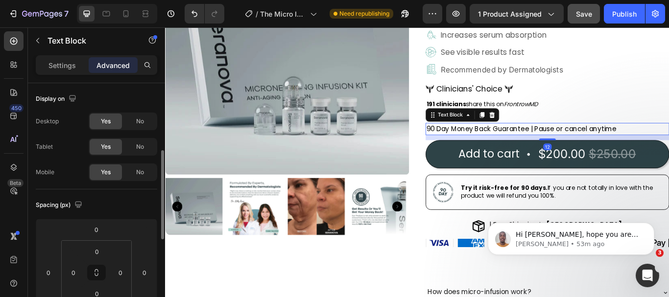
scroll to position [49, 0]
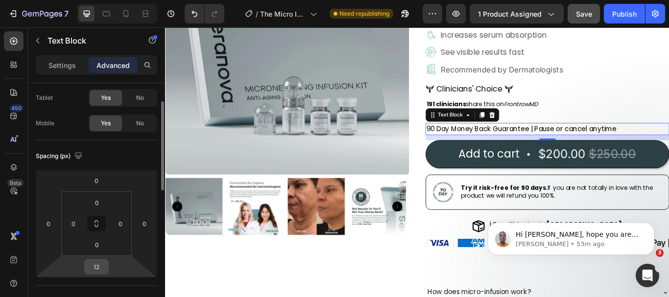
click at [103, 265] on input "12" at bounding box center [97, 267] width 20 height 15
click at [102, 267] on input "12" at bounding box center [97, 267] width 20 height 15
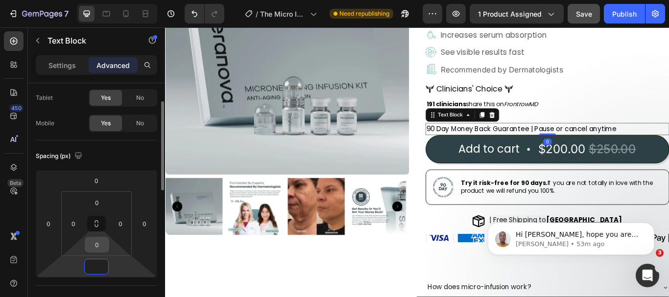
type input "0"
click at [101, 249] on input "0" at bounding box center [97, 245] width 20 height 15
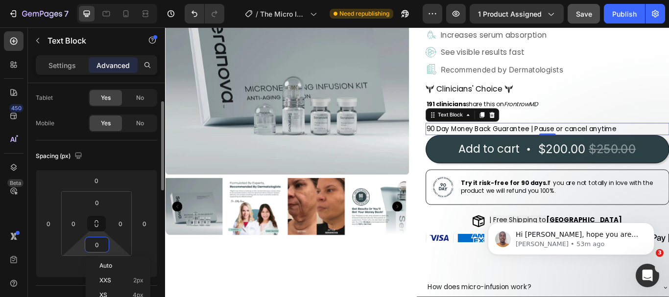
type input "6"
type input "4"
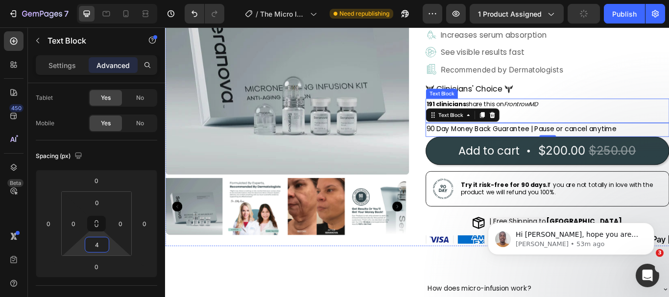
click at [646, 114] on div "191 clinicians share this on FrontrowMD without compensation." at bounding box center [611, 123] width 284 height 24
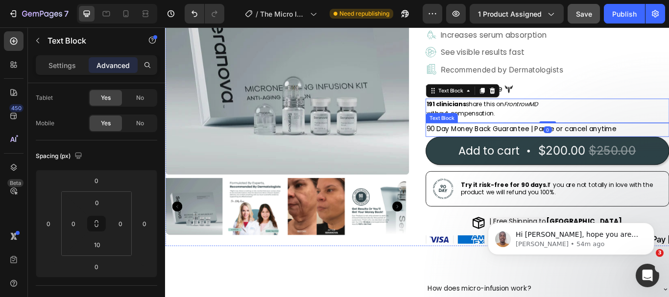
click at [608, 149] on div "0" at bounding box center [611, 147] width 10 height 8
click at [551, 146] on p "90 Day Money Back Guarantee | Pause or cancel anytime" at bounding box center [596, 146] width 252 height 12
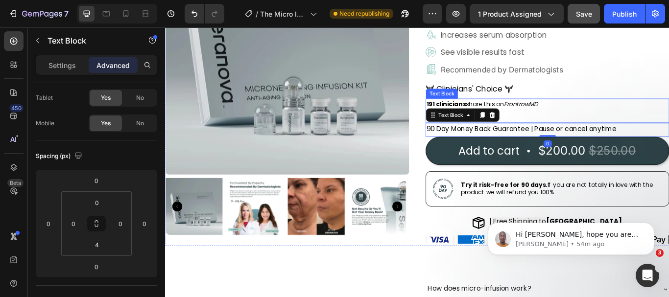
click at [563, 122] on icon "FrontrowMD" at bounding box center [580, 117] width 40 height 10
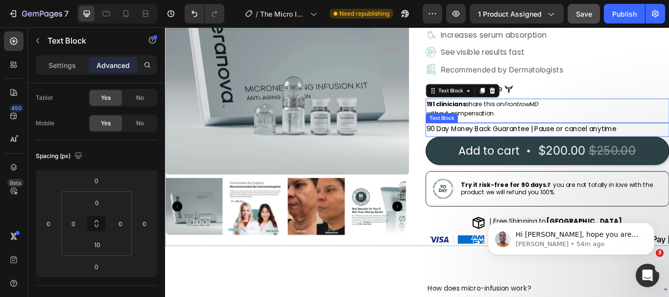
click at [567, 148] on p "90 Day Money Back Guarantee | Pause or cancel anytime" at bounding box center [596, 146] width 252 height 12
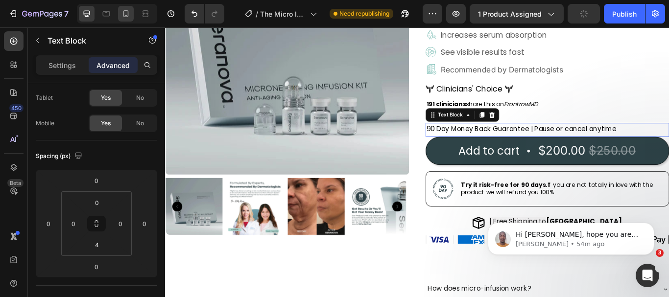
drag, startPoint x: 125, startPoint y: 15, endPoint x: 102, endPoint y: 82, distance: 71.0
click at [125, 15] on icon at bounding box center [126, 14] width 10 height 10
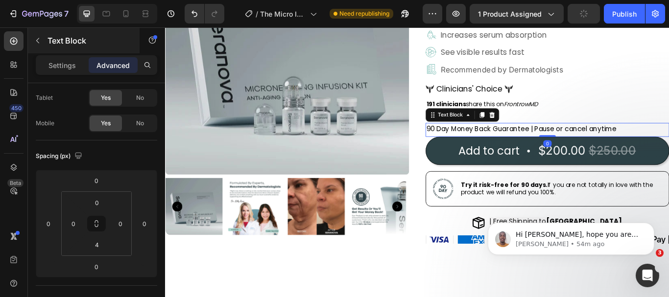
click at [124, 11] on icon at bounding box center [126, 14] width 10 height 10
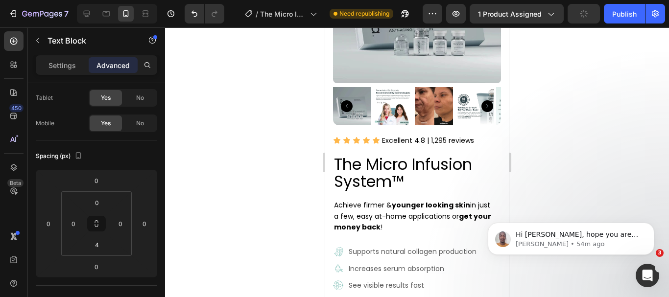
scroll to position [773, 0]
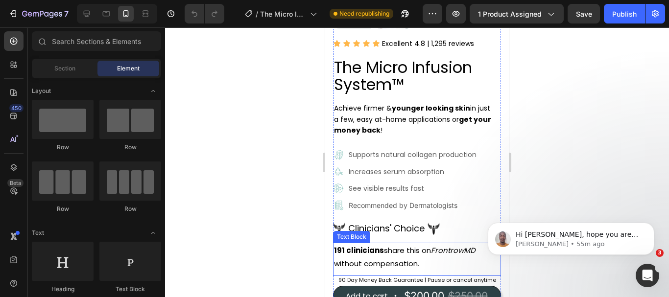
scroll to position [294, 0]
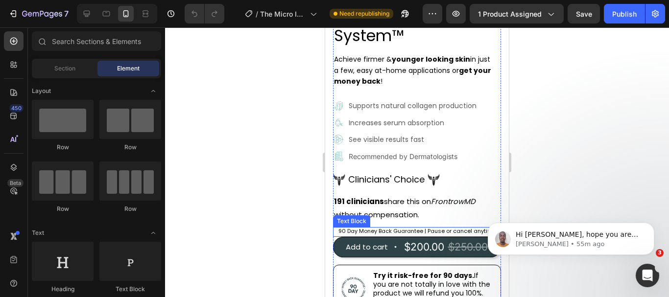
click at [416, 227] on p "90 Day Money Back Guarantee | Pause or cancel anytime" at bounding box center [417, 231] width 168 height 8
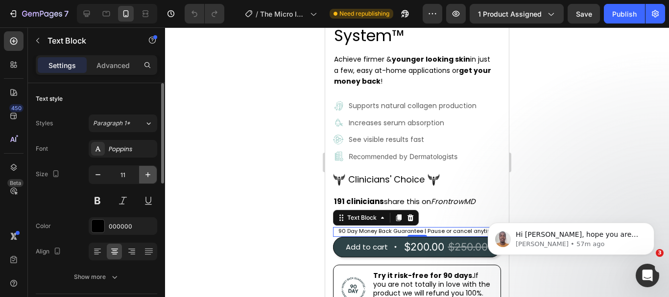
click at [152, 173] on icon "button" at bounding box center [148, 175] width 10 height 10
type input "12"
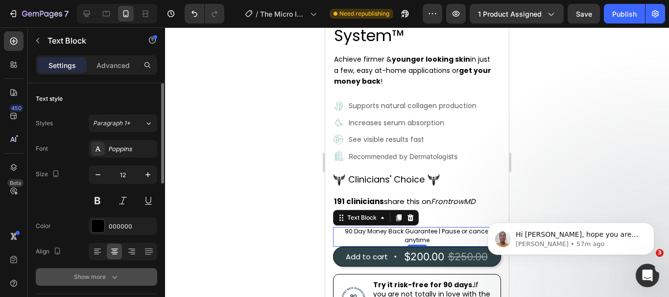
click at [118, 279] on icon "button" at bounding box center [115, 277] width 10 height 10
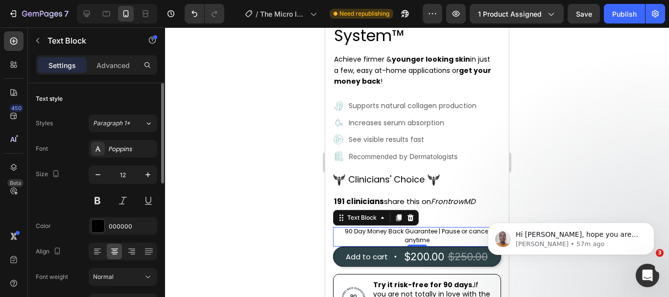
scroll to position [98, 0]
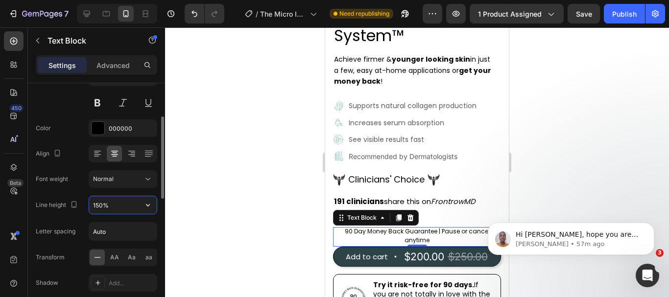
click at [116, 207] on input "150%" at bounding box center [123, 206] width 68 height 18
click at [116, 210] on input "150%" at bounding box center [123, 206] width 68 height 18
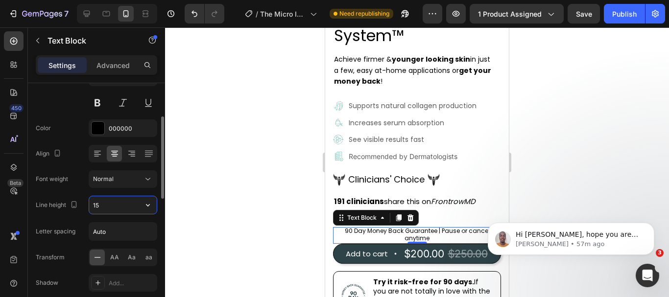
type input "1"
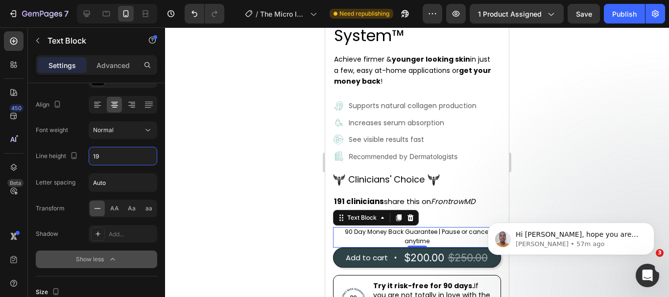
scroll to position [196, 0]
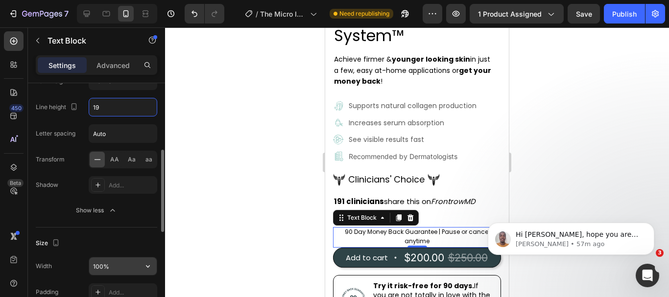
type input "19"
click at [109, 271] on input "100%" at bounding box center [123, 267] width 68 height 18
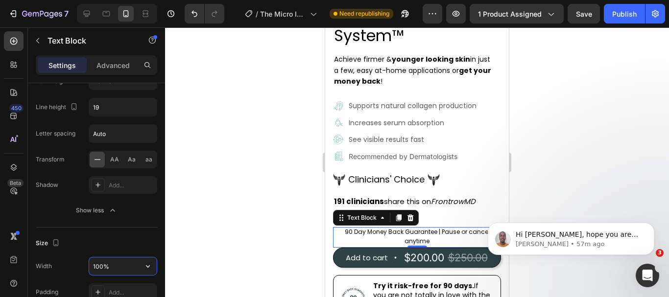
type input "%"
click at [109, 270] on input "%" at bounding box center [123, 267] width 68 height 18
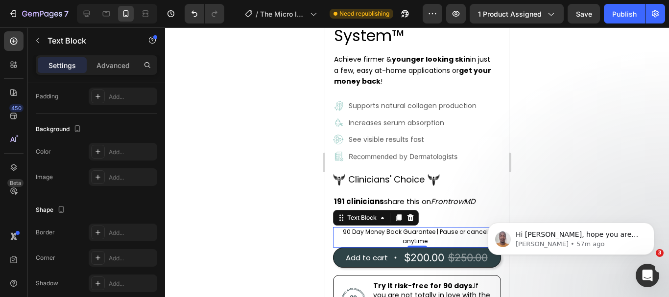
scroll to position [468, 0]
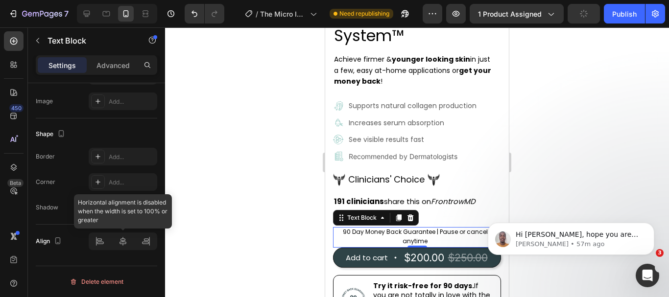
type input "335"
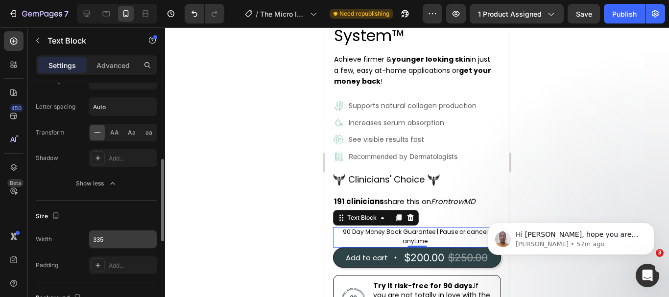
scroll to position [125, 0]
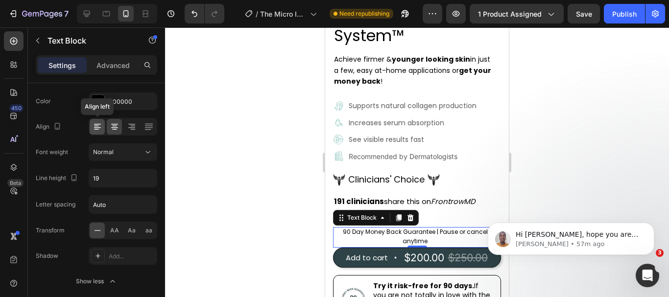
click at [97, 125] on icon at bounding box center [98, 127] width 10 height 10
click at [111, 125] on icon at bounding box center [115, 127] width 10 height 10
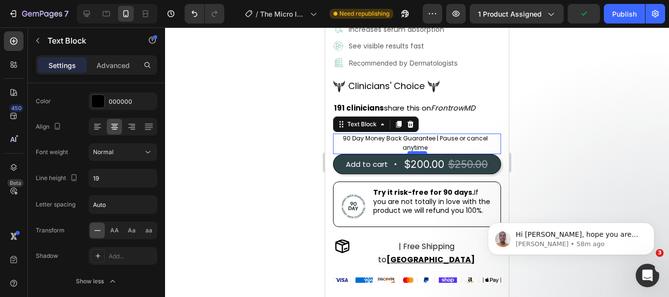
scroll to position [392, 0]
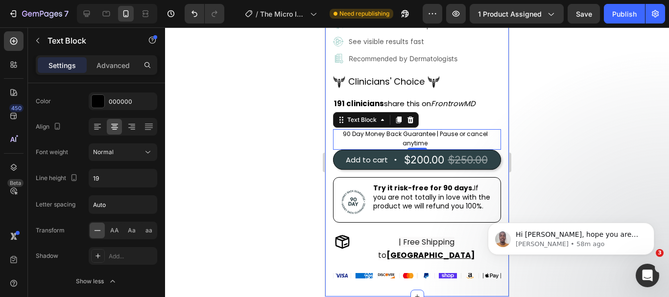
click at [269, 96] on div at bounding box center [417, 162] width 504 height 270
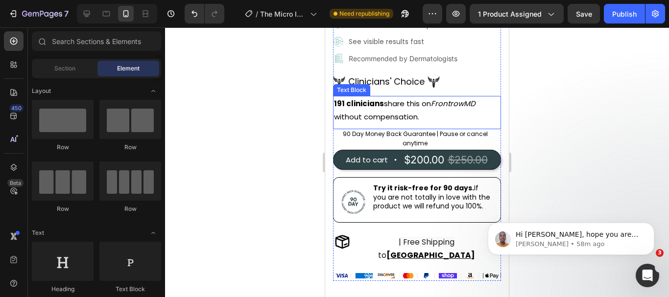
click at [443, 112] on p "without compensation." at bounding box center [406, 116] width 145 height 13
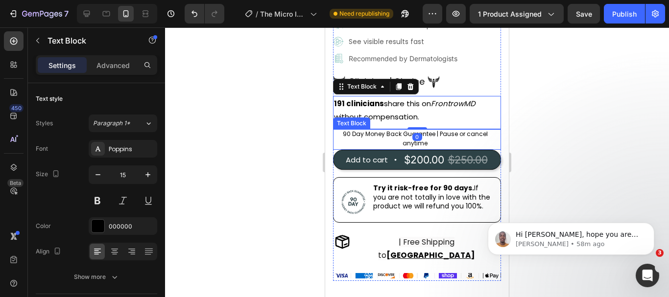
click at [445, 136] on p "90 Day Money Back Guarantee | Pause or cancel anytime" at bounding box center [415, 138] width 164 height 19
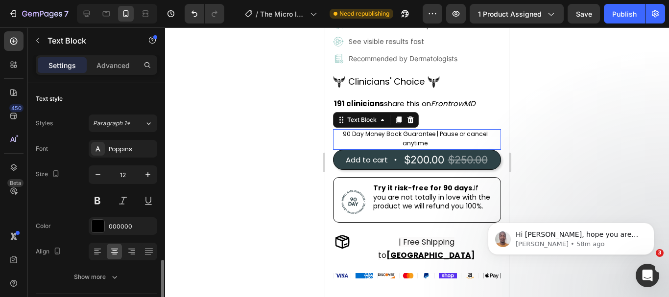
scroll to position [125, 0]
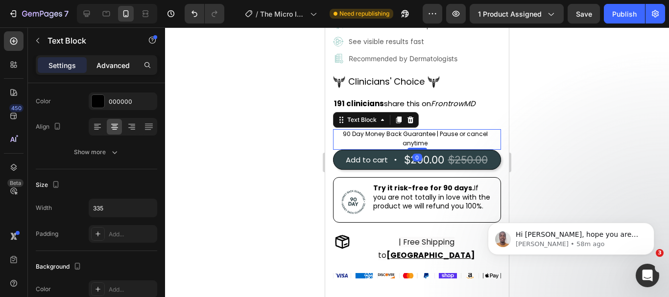
click at [123, 61] on p "Advanced" at bounding box center [113, 65] width 33 height 10
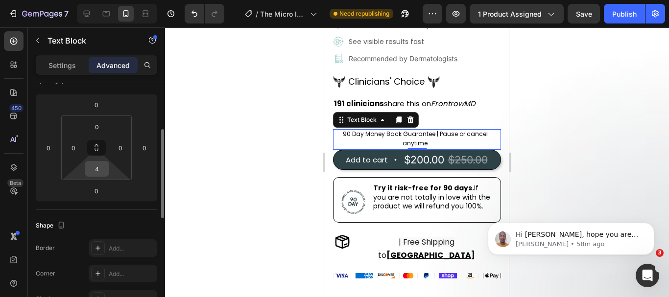
click at [104, 170] on input "4" at bounding box center [97, 169] width 20 height 15
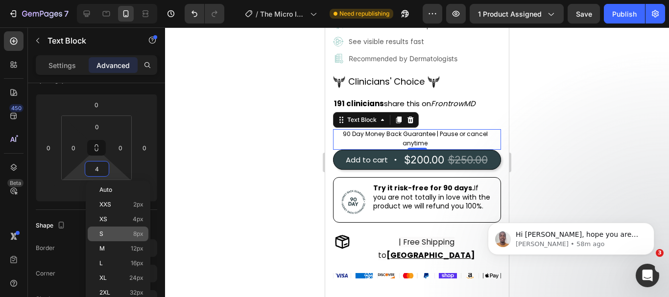
click at [133, 237] on span "8px" at bounding box center [138, 234] width 10 height 7
type input "8"
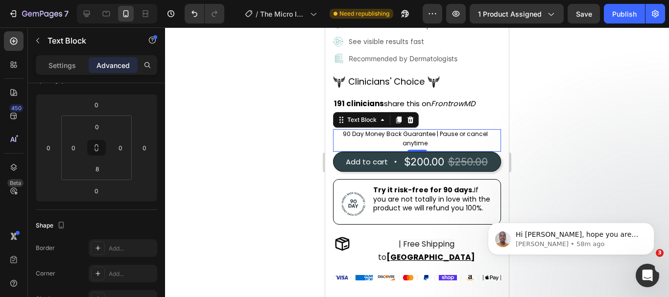
click at [563, 171] on div "Hi Sumon, hope you are doing great. I would like to follow up with you regardin…" at bounding box center [571, 194] width 180 height 123
click at [291, 132] on div at bounding box center [417, 162] width 504 height 270
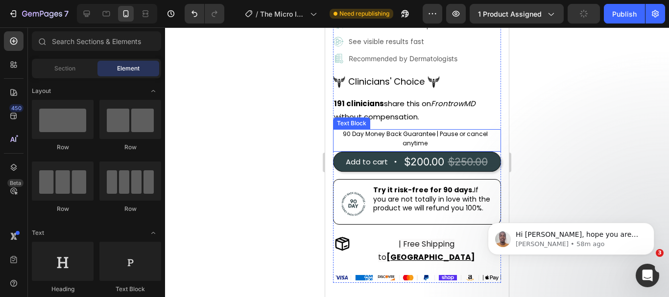
click at [402, 135] on p "90 Day Money Back Guarantee | Pause or cancel anytime" at bounding box center [415, 138] width 164 height 19
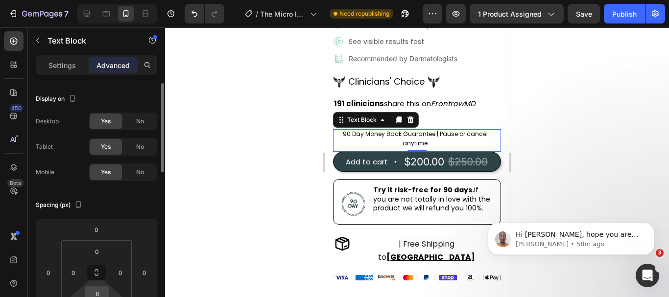
click at [103, 294] on input "8" at bounding box center [97, 294] width 20 height 15
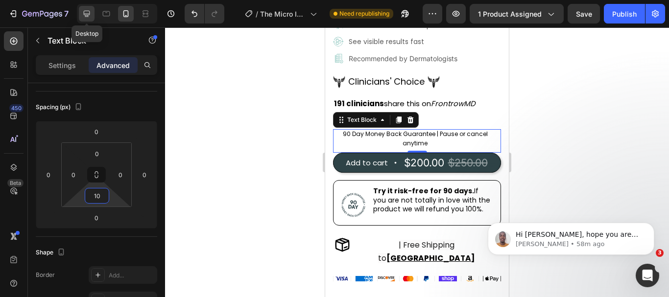
click at [87, 16] on icon at bounding box center [87, 14] width 10 height 10
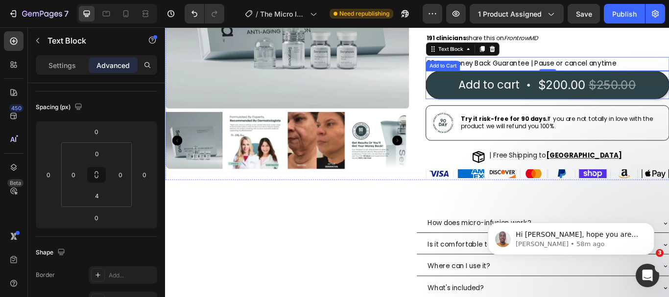
scroll to position [184, 0]
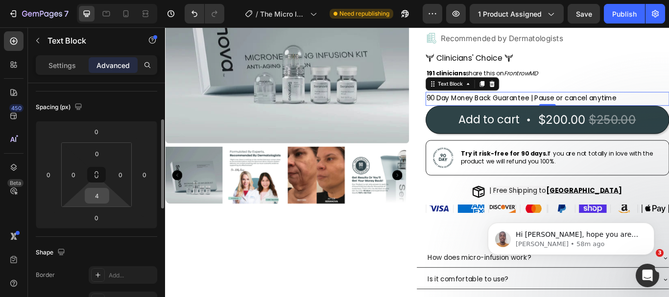
click at [104, 200] on input "4" at bounding box center [97, 196] width 20 height 15
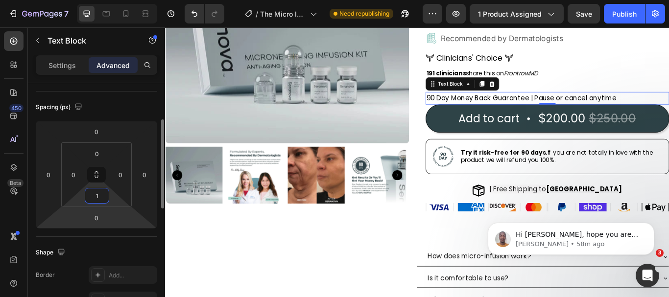
type input "10"
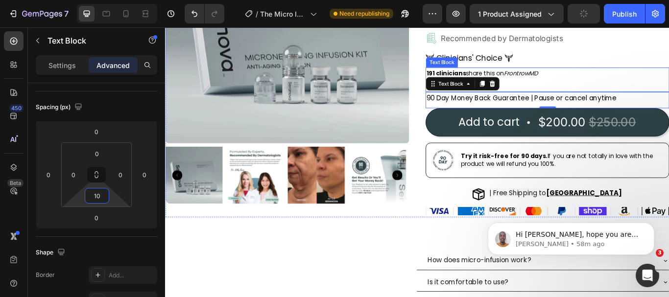
click at [669, 77] on div "191 clinicians share this on FrontrowMD without compensation." at bounding box center [611, 86] width 284 height 24
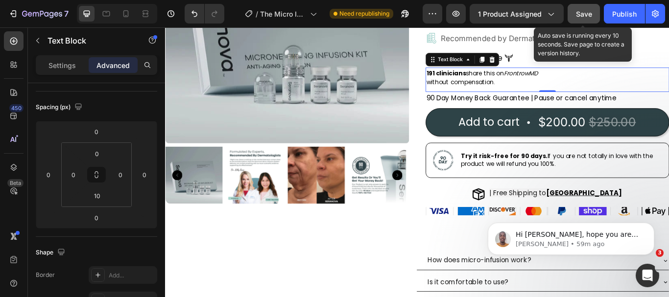
click at [584, 14] on span "Save" at bounding box center [584, 14] width 16 height 8
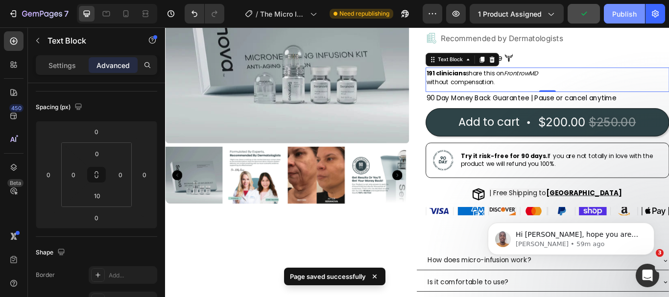
click at [618, 12] on div "Publish" at bounding box center [625, 14] width 25 height 10
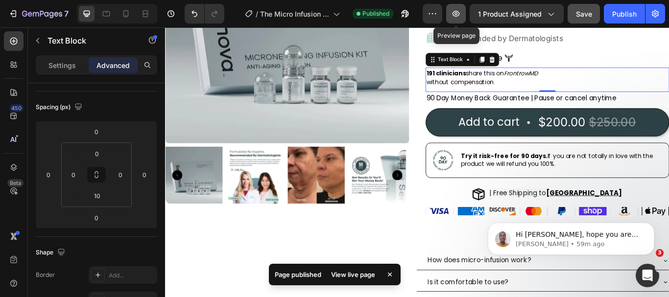
click at [457, 12] on icon "button" at bounding box center [456, 14] width 10 height 10
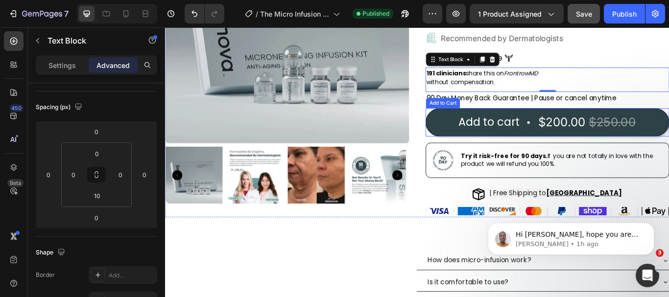
click at [590, 123] on button "Add to cart $200.00 $250.00" at bounding box center [611, 138] width 284 height 33
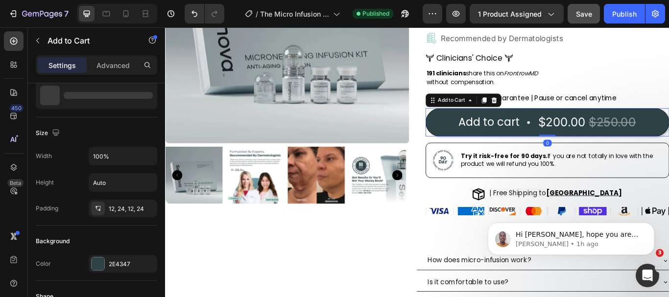
scroll to position [0, 0]
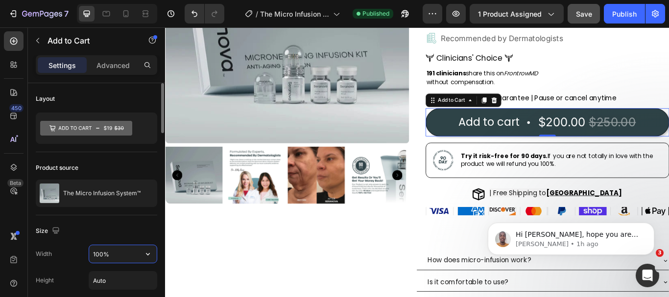
click at [123, 257] on input "100%" at bounding box center [123, 255] width 68 height 18
click at [128, 253] on input "100%" at bounding box center [123, 255] width 68 height 18
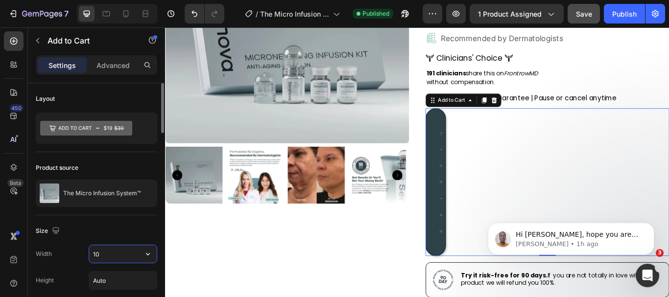
type input "1"
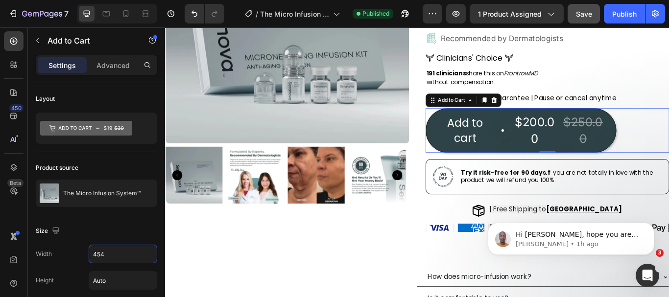
type input "454"
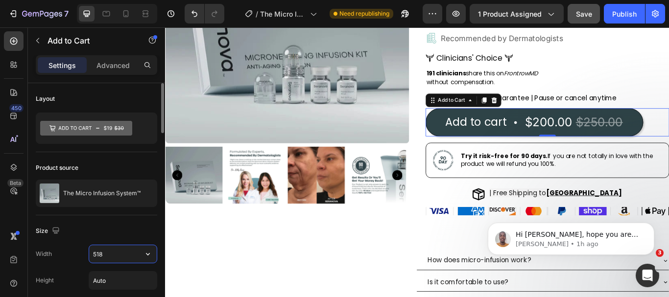
scroll to position [49, 0]
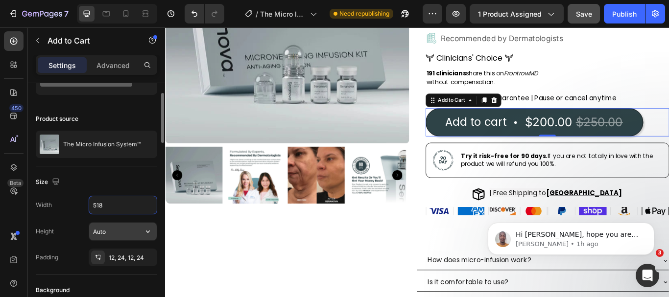
type input "518"
click at [127, 232] on input "Auto" at bounding box center [123, 232] width 68 height 18
click at [146, 233] on icon "button" at bounding box center [148, 232] width 10 height 10
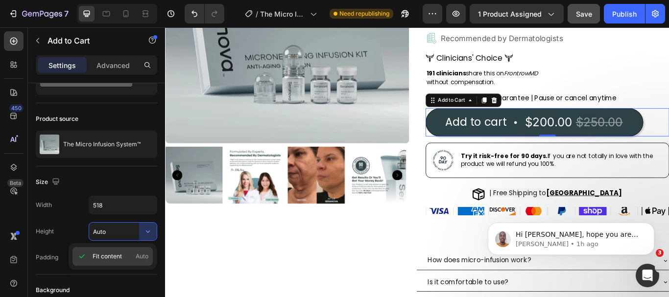
click at [121, 255] on span "Fit content" at bounding box center [107, 256] width 29 height 9
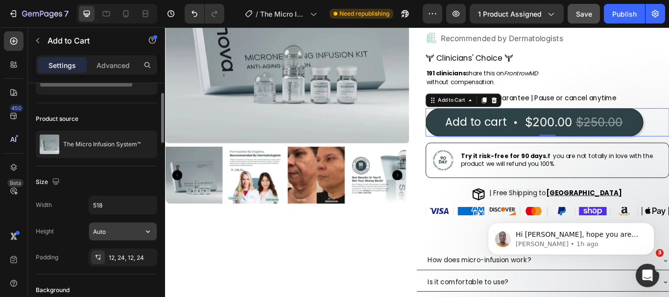
click at [122, 233] on input "Auto" at bounding box center [123, 232] width 68 height 18
click at [124, 67] on p "Advanced" at bounding box center [113, 65] width 33 height 10
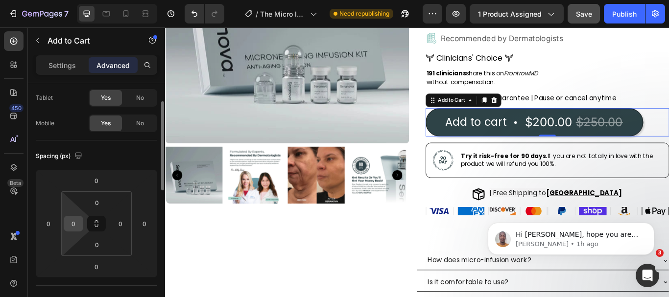
click at [83, 227] on div "0" at bounding box center [74, 224] width 20 height 16
click at [80, 226] on input "0" at bounding box center [73, 224] width 15 height 15
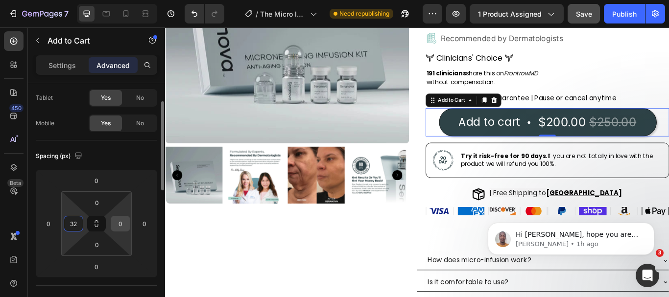
type input "32"
click at [126, 226] on input "0" at bounding box center [120, 224] width 15 height 15
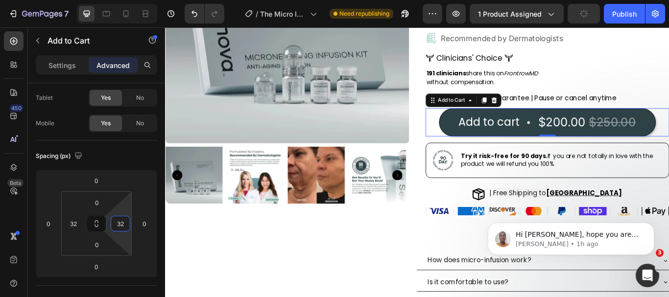
type input "32"
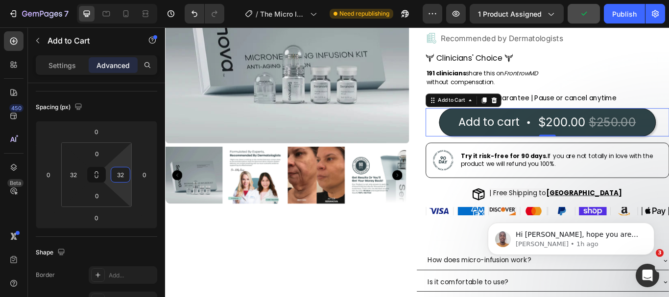
scroll to position [0, 0]
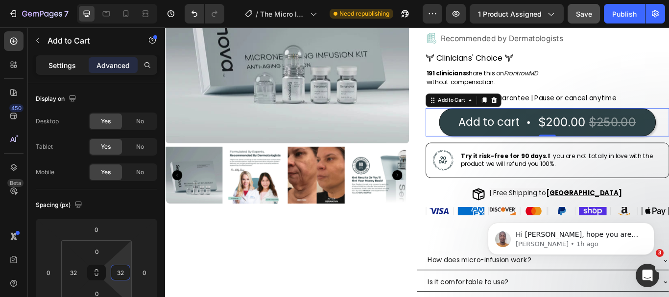
click at [66, 61] on p "Settings" at bounding box center [62, 65] width 27 height 10
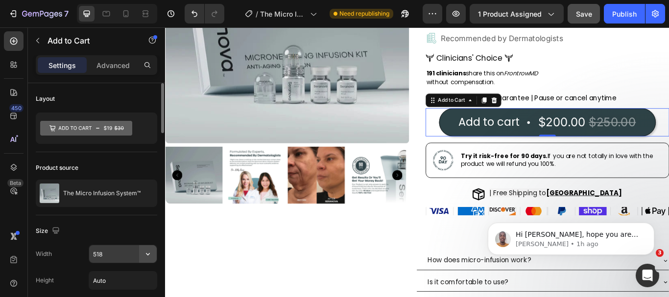
click at [149, 255] on icon "button" at bounding box center [148, 254] width 10 height 10
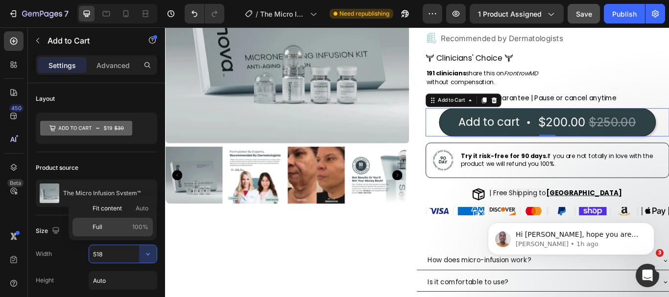
click at [133, 227] on span "100%" at bounding box center [140, 227] width 16 height 9
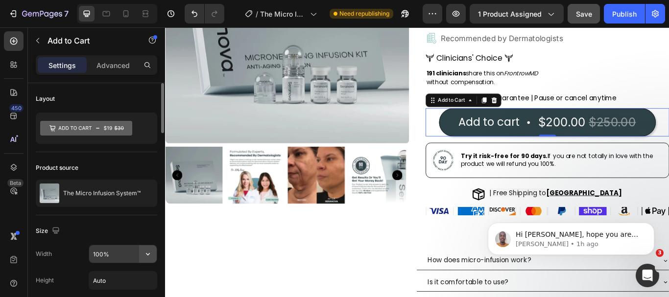
click at [147, 257] on icon "button" at bounding box center [148, 254] width 10 height 10
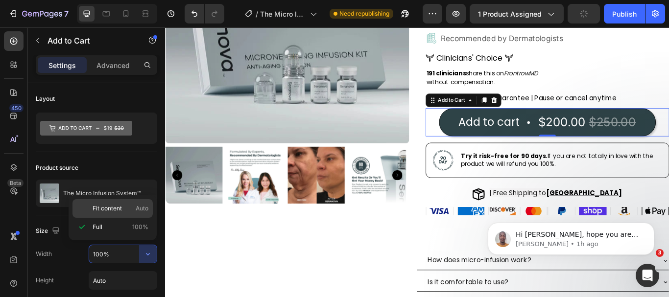
click at [132, 209] on p "Fit content Auto" at bounding box center [121, 208] width 56 height 9
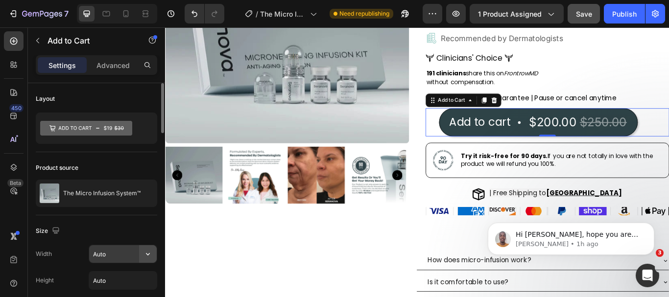
click at [146, 254] on icon "button" at bounding box center [148, 254] width 10 height 10
click at [123, 250] on input "Auto" at bounding box center [123, 255] width 68 height 18
click at [146, 255] on icon "button" at bounding box center [148, 254] width 10 height 10
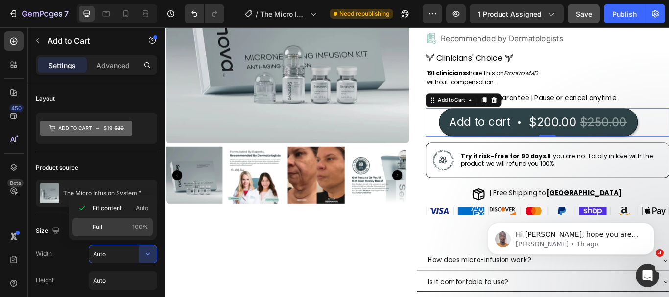
click at [133, 225] on span "100%" at bounding box center [140, 227] width 16 height 9
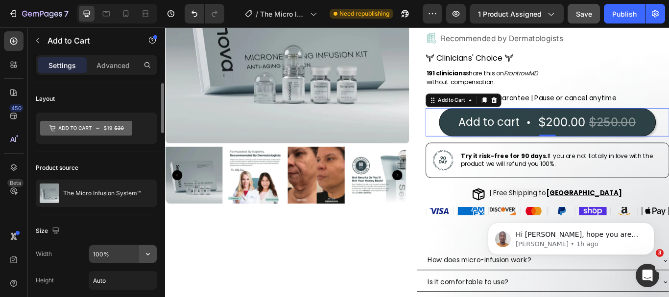
click at [148, 254] on icon "button" at bounding box center [148, 254] width 10 height 10
click at [122, 252] on input "100%" at bounding box center [123, 255] width 68 height 18
type input "%"
click at [123, 253] on input "%" at bounding box center [123, 255] width 68 height 18
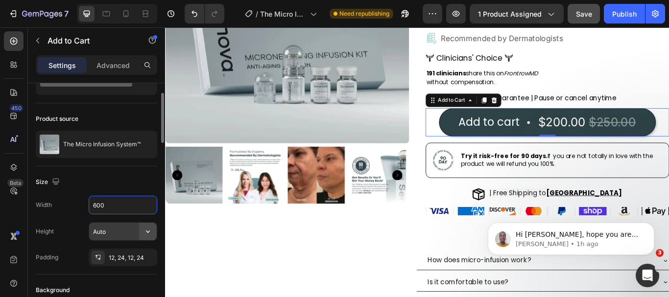
type input "600"
click at [147, 232] on icon "button" at bounding box center [148, 232] width 4 height 2
click at [120, 235] on input "Auto" at bounding box center [123, 232] width 68 height 18
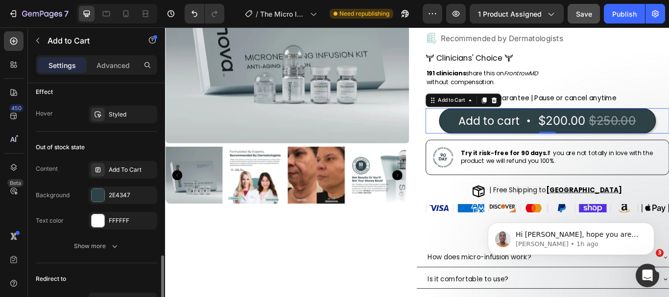
scroll to position [927, 0]
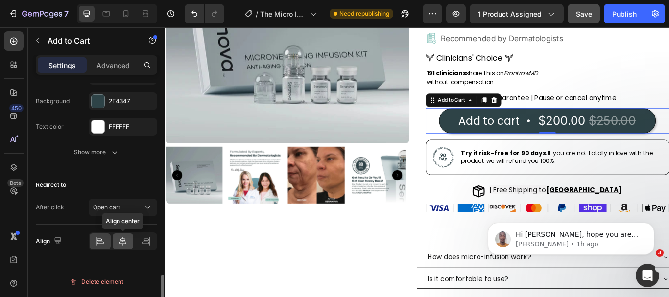
type input "60"
click at [123, 243] on icon at bounding box center [123, 242] width 10 height 10
click at [103, 241] on icon at bounding box center [100, 242] width 10 height 10
click at [558, 144] on div "Add to cart" at bounding box center [543, 137] width 72 height 18
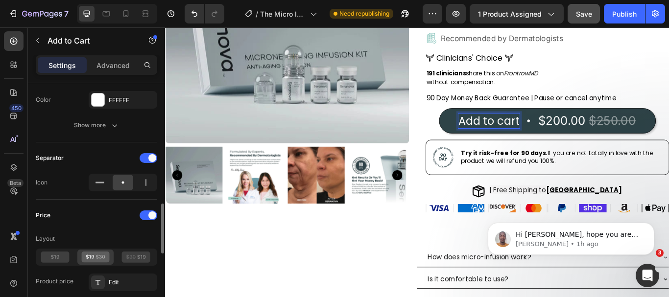
scroll to position [486, 0]
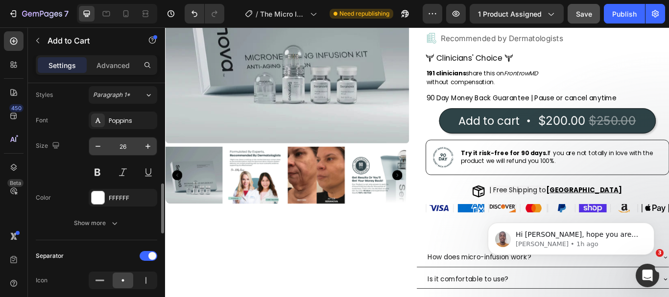
click at [131, 147] on input "26" at bounding box center [123, 147] width 32 height 18
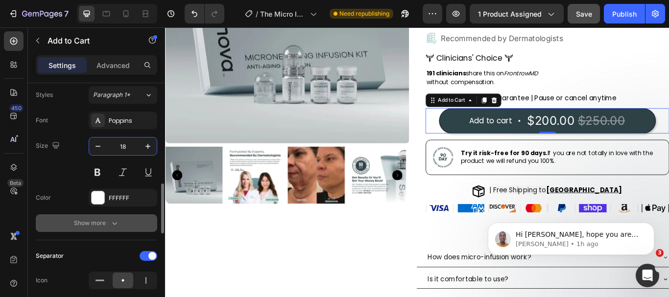
type input "18"
click at [118, 222] on icon "button" at bounding box center [115, 224] width 10 height 10
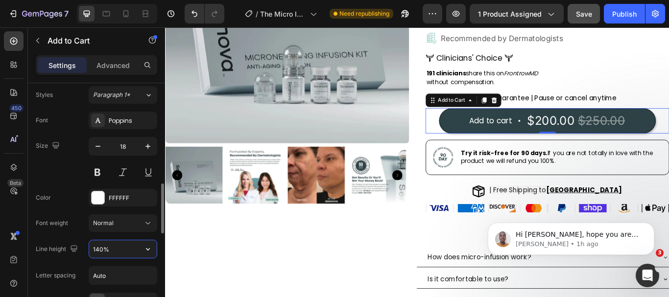
click at [116, 245] on input "140%" at bounding box center [123, 250] width 68 height 18
type input "%"
click at [117, 249] on input "%" at bounding box center [123, 250] width 68 height 18
type input "18"
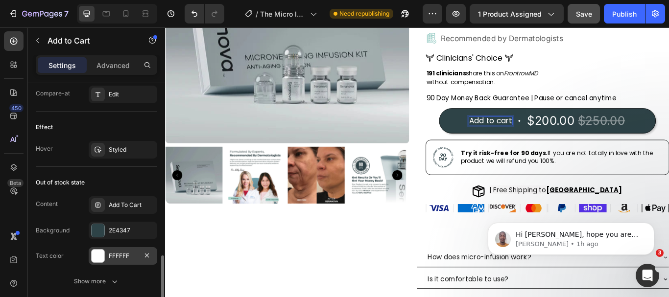
scroll to position [976, 0]
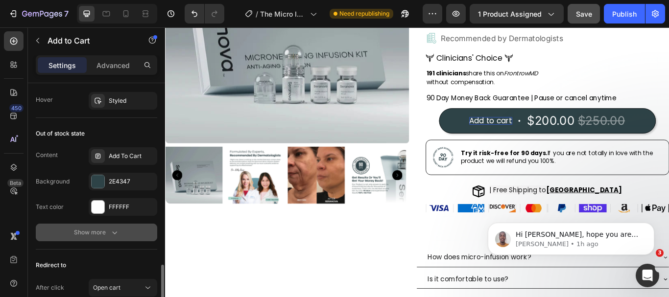
click at [115, 230] on icon "button" at bounding box center [115, 233] width 10 height 10
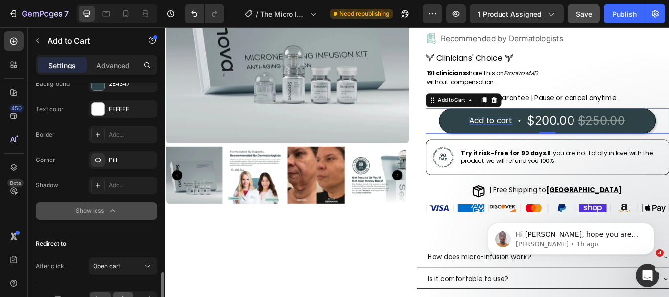
scroll to position [1123, 0]
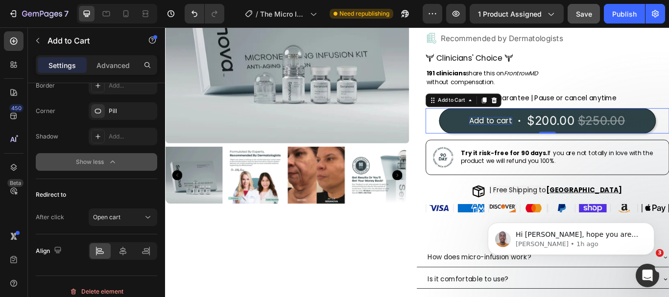
click at [547, 138] on p "Add to cart" at bounding box center [545, 136] width 50 height 9
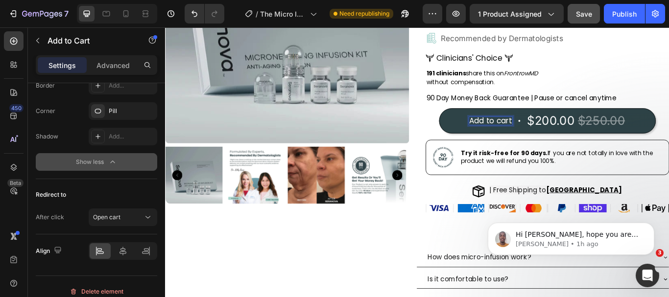
click at [530, 133] on p "Add to cart" at bounding box center [545, 136] width 50 height 9
click at [534, 136] on p "Add to cart" at bounding box center [545, 136] width 50 height 9
click at [485, 122] on button "ADD to cart $200.00 $250.00" at bounding box center [611, 136] width 253 height 29
click at [485, 122] on button "ADD TO cart $200.00 $250.00" at bounding box center [611, 136] width 253 height 29
click at [603, 136] on div "$200.00" at bounding box center [619, 136] width 57 height 21
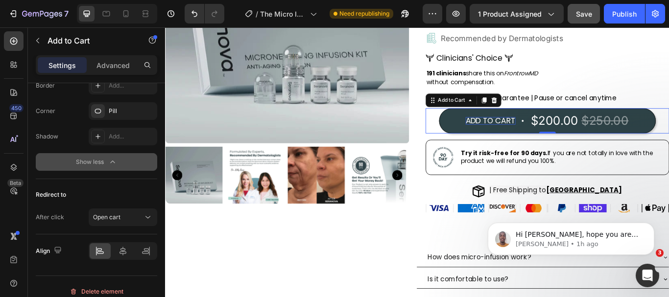
click at [610, 136] on div "$200.00" at bounding box center [619, 136] width 57 height 21
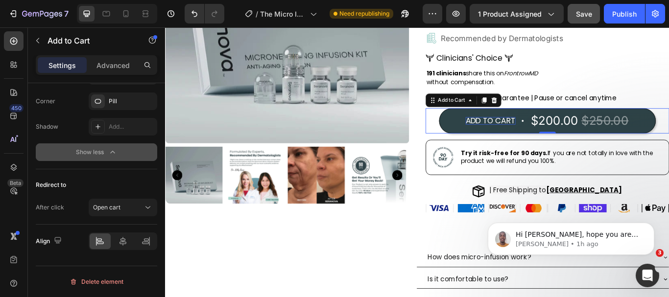
click at [617, 139] on div "$200.00" at bounding box center [619, 136] width 57 height 21
click at [544, 131] on button "ADD TO CART $200.00 $250.00" at bounding box center [611, 136] width 253 height 29
click at [597, 134] on div "$200.00" at bounding box center [619, 136] width 57 height 21
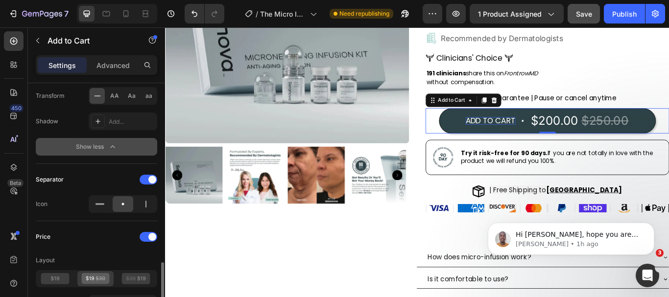
scroll to position [741, 0]
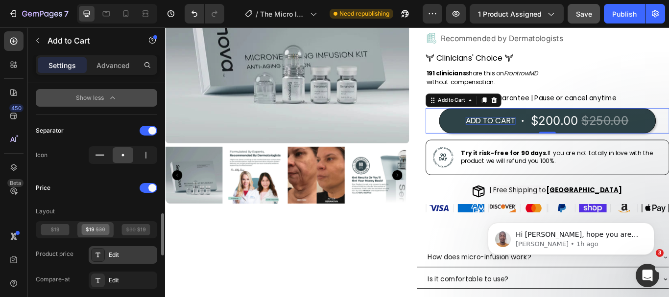
click at [119, 253] on div "Edit" at bounding box center [132, 255] width 46 height 9
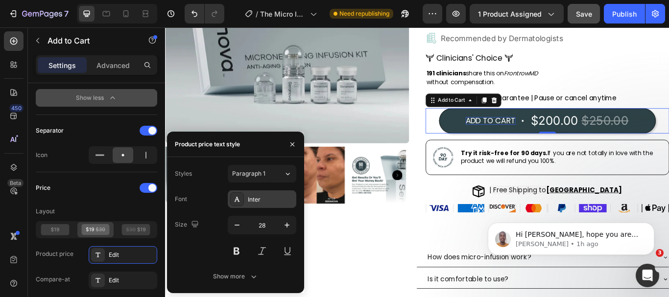
click at [278, 198] on div "Inter" at bounding box center [271, 200] width 46 height 9
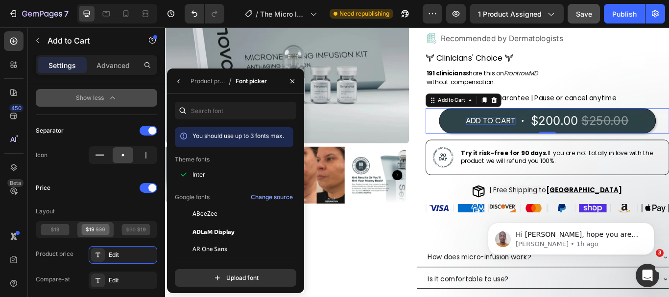
click at [620, 133] on div "$200.00" at bounding box center [619, 136] width 57 height 21
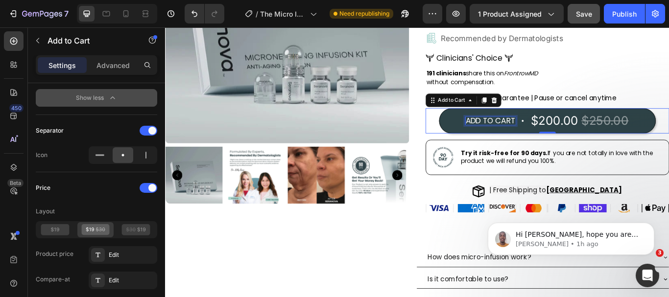
click at [620, 133] on div "$200.00" at bounding box center [619, 136] width 57 height 21
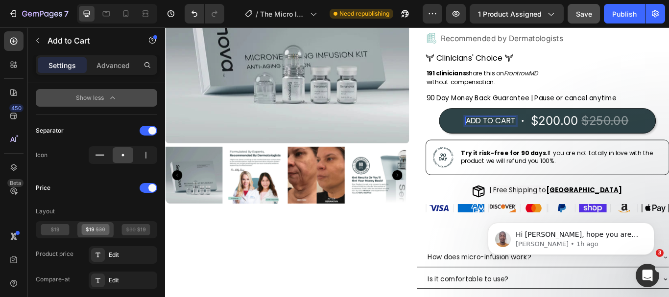
click at [614, 133] on div "$200.00" at bounding box center [619, 136] width 57 height 21
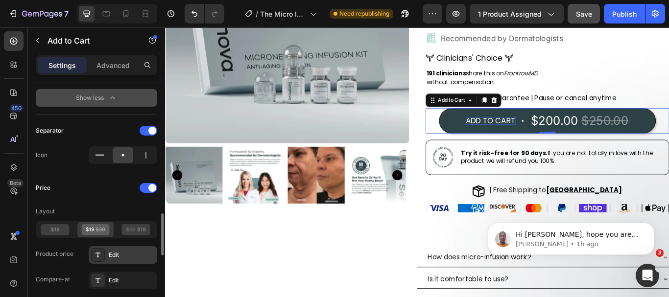
click at [127, 254] on div "Edit" at bounding box center [132, 255] width 46 height 9
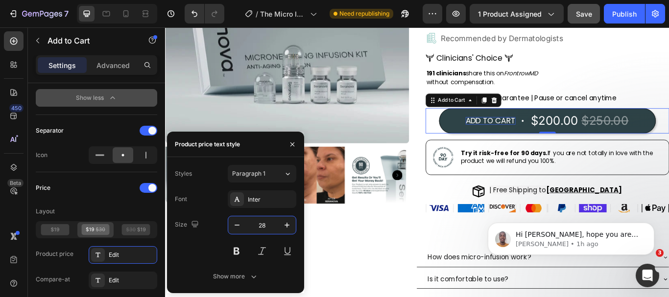
click at [265, 225] on input "28" at bounding box center [262, 226] width 32 height 18
type input "18"
click at [260, 198] on div "Inter" at bounding box center [271, 200] width 46 height 9
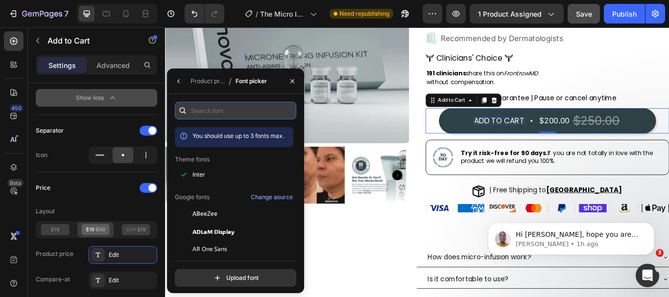
click at [210, 104] on input "text" at bounding box center [236, 111] width 122 height 18
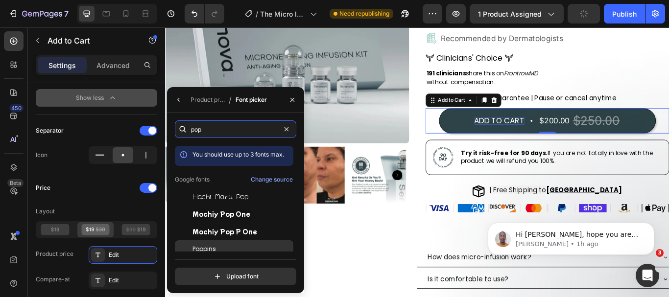
type input "pop"
click at [221, 251] on div "Poppins" at bounding box center [242, 249] width 99 height 9
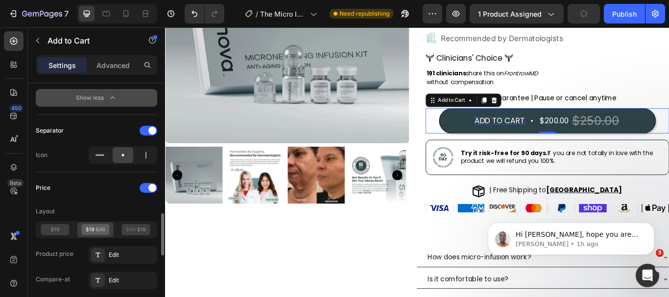
click at [98, 229] on icon at bounding box center [95, 229] width 28 height 11
click at [118, 277] on div "Edit" at bounding box center [132, 280] width 46 height 9
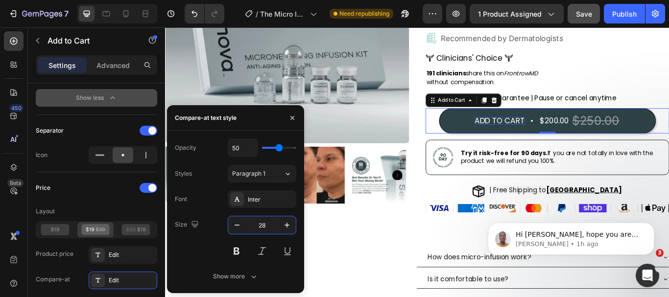
click at [264, 228] on input "28" at bounding box center [262, 226] width 32 height 18
type input "18"
click at [268, 201] on div "Inter" at bounding box center [271, 200] width 46 height 9
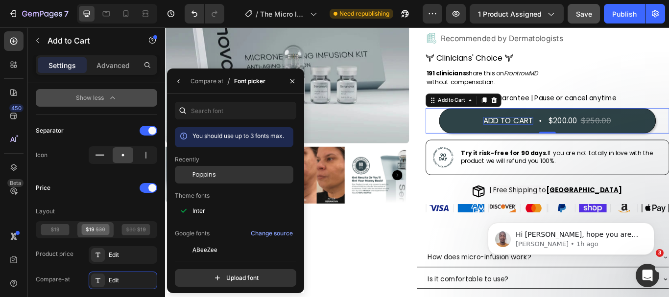
click at [211, 170] on div "Poppins" at bounding box center [234, 175] width 119 height 18
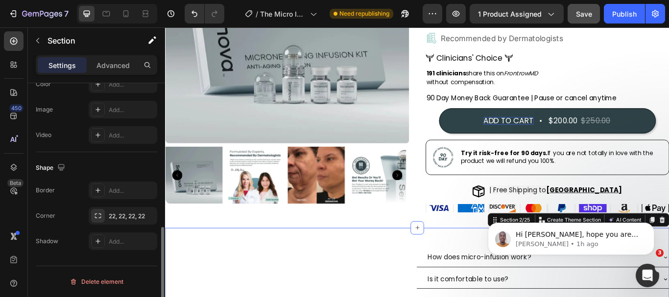
scroll to position [0, 0]
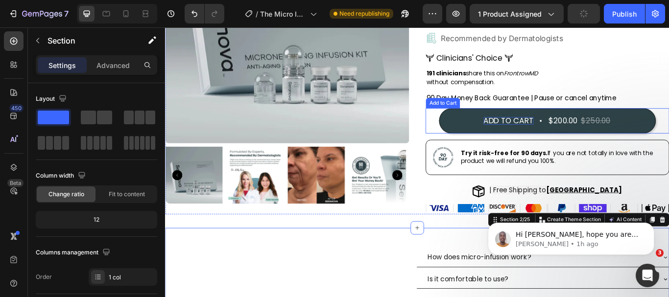
click at [511, 128] on button "ADD TO CART $200.00 $250.00" at bounding box center [611, 136] width 253 height 29
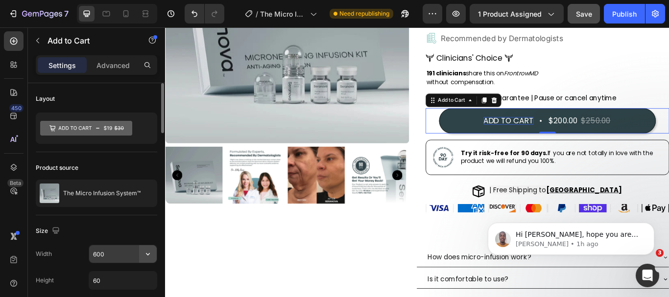
click at [150, 255] on icon "button" at bounding box center [148, 254] width 10 height 10
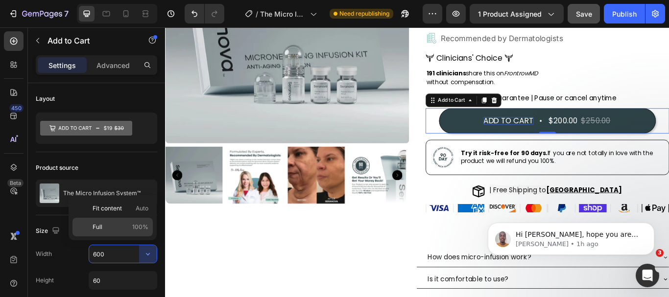
click at [145, 223] on span "100%" at bounding box center [140, 227] width 16 height 9
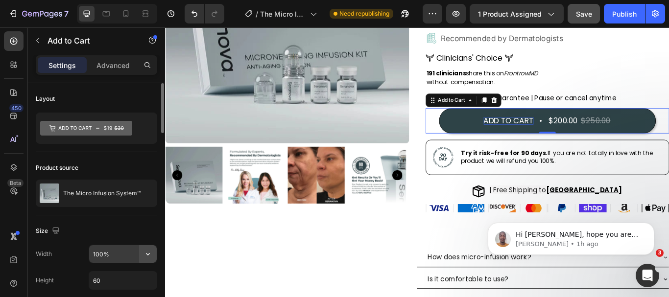
click at [148, 256] on icon "button" at bounding box center [148, 254] width 4 height 2
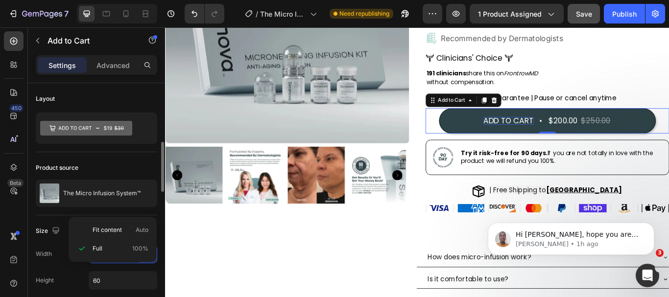
scroll to position [49, 0]
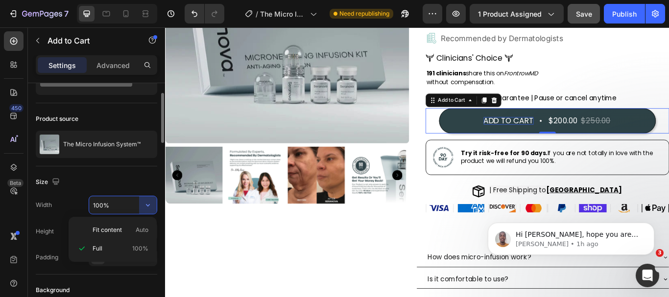
click at [116, 207] on input "100%" at bounding box center [123, 206] width 68 height 18
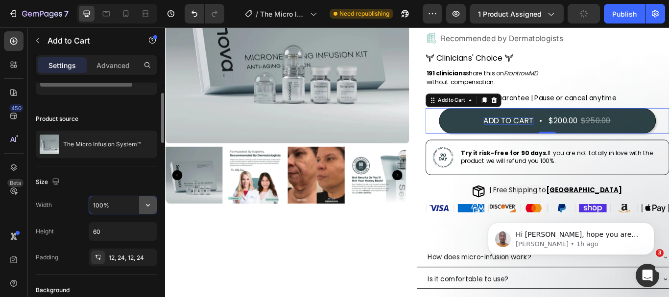
type input "%"
click at [118, 212] on input "%" at bounding box center [123, 206] width 68 height 18
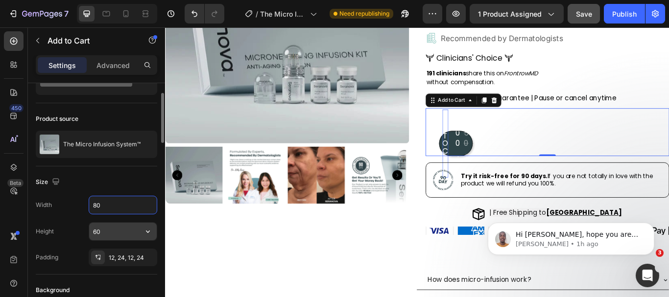
type input "8"
type input "1"
type input "5"
type input "600"
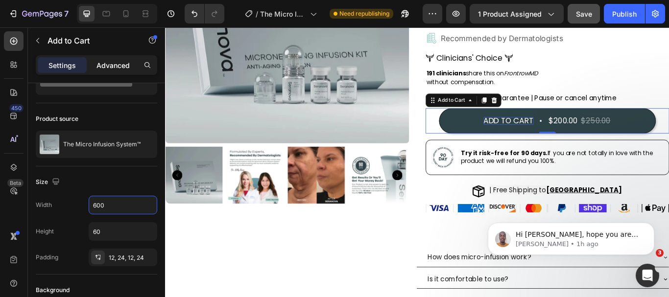
click at [101, 64] on p "Advanced" at bounding box center [113, 65] width 33 height 10
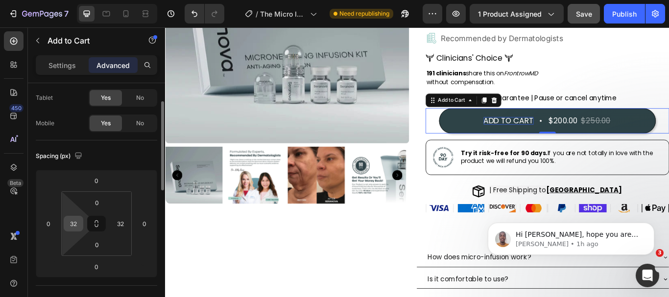
click at [75, 225] on input "32" at bounding box center [73, 224] width 15 height 15
type input "0"
click at [126, 228] on input "32" at bounding box center [120, 224] width 15 height 15
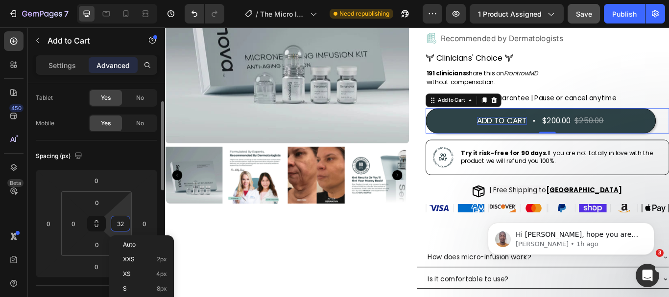
type input "0"
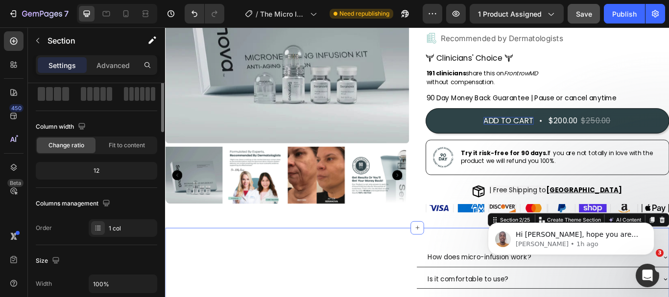
scroll to position [0, 0]
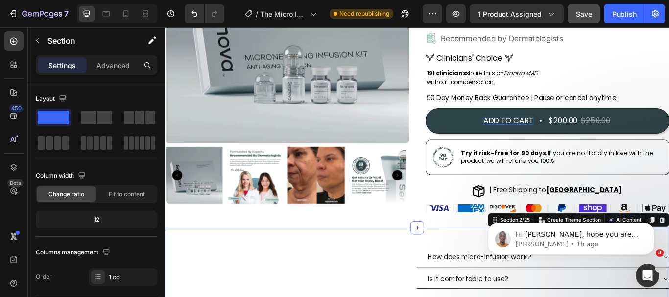
click at [58, 66] on p "Settings" at bounding box center [62, 65] width 27 height 10
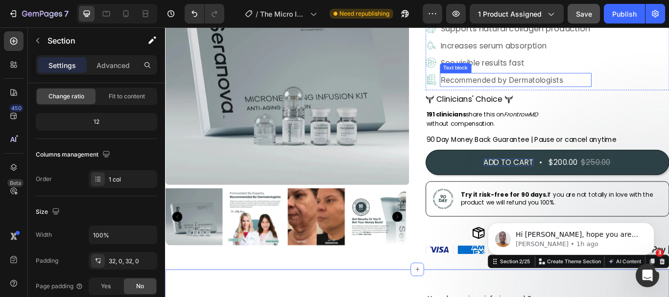
scroll to position [135, 0]
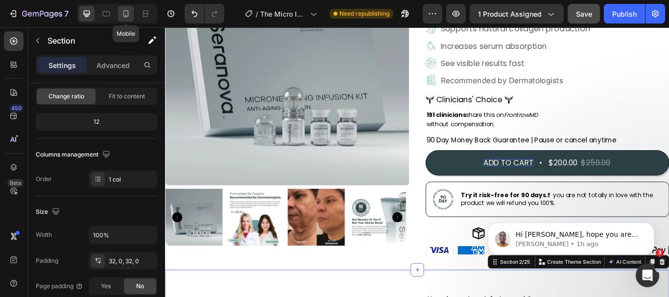
click at [131, 16] on icon at bounding box center [126, 14] width 10 height 10
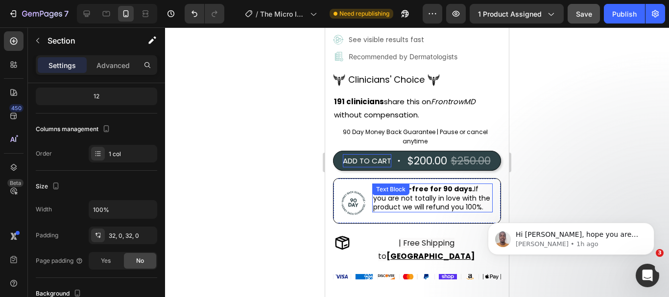
scroll to position [392, 0]
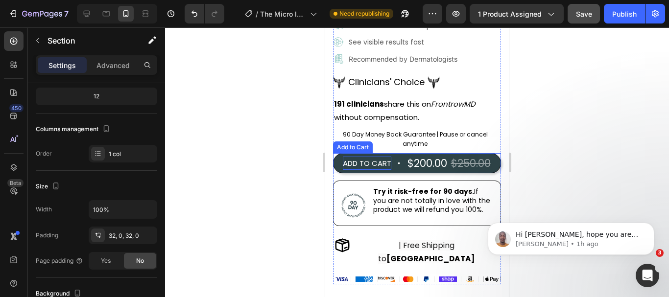
click at [375, 174] on button "ADD TO CART $200.00 $250.00" at bounding box center [417, 163] width 168 height 21
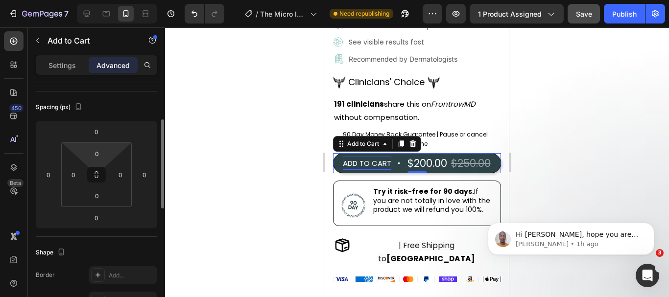
scroll to position [49, 0]
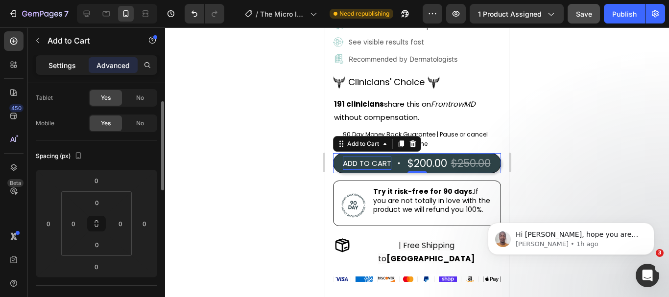
click at [68, 66] on p "Settings" at bounding box center [62, 65] width 27 height 10
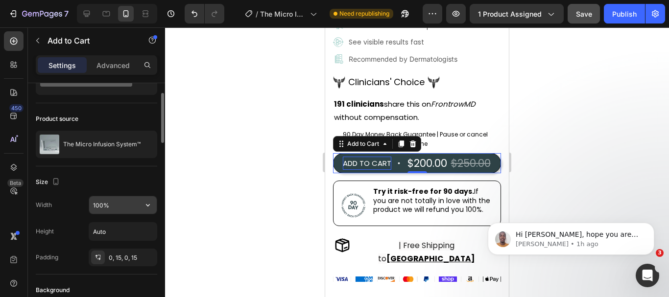
click at [126, 207] on input "100%" at bounding box center [123, 206] width 68 height 18
type input "%"
click at [128, 206] on input "%" at bounding box center [123, 206] width 68 height 18
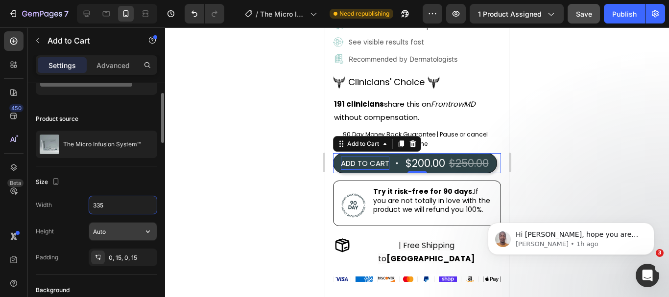
type input "335"
click at [119, 234] on input "Auto" at bounding box center [123, 232] width 68 height 18
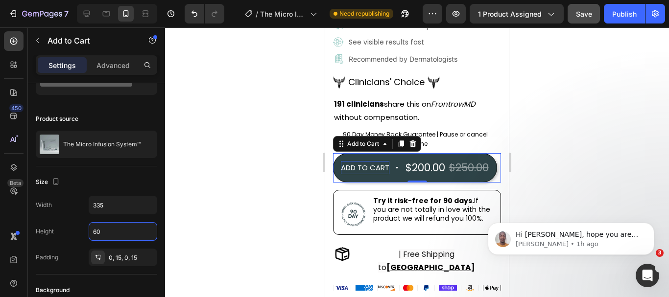
type input "60"
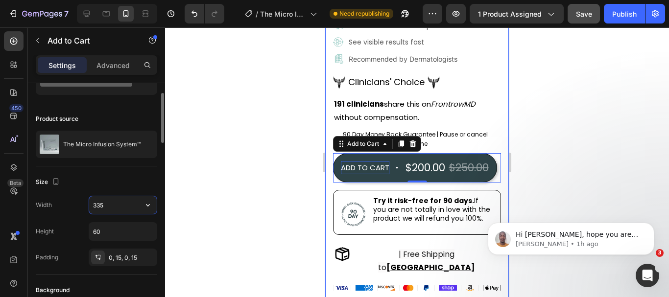
click at [106, 205] on input "335" at bounding box center [123, 206] width 68 height 18
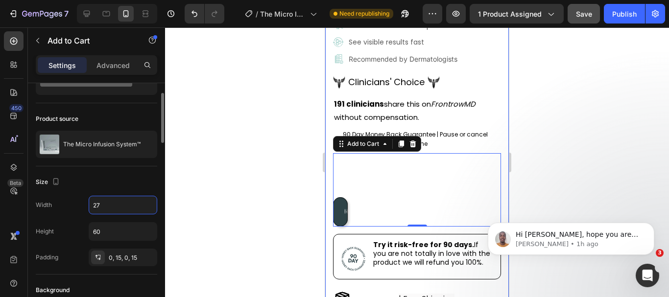
type input "271"
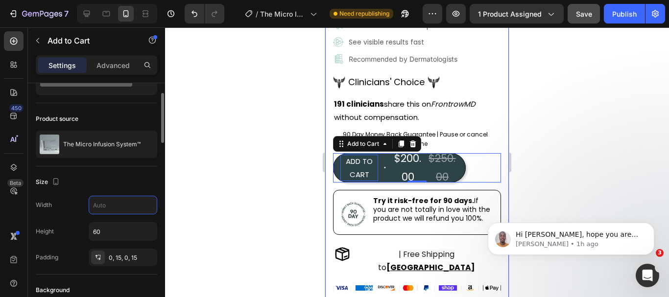
type input "Auto"
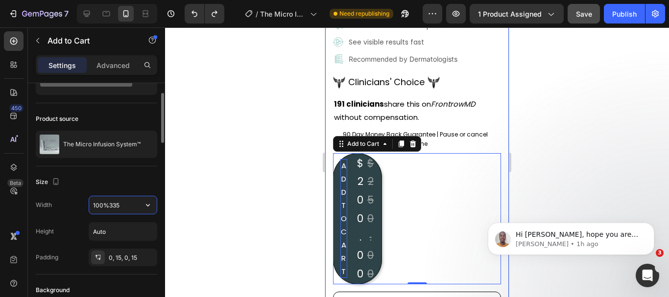
click at [109, 206] on input "100%335" at bounding box center [123, 206] width 68 height 18
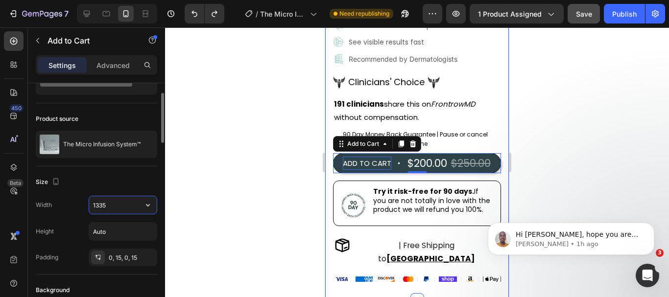
type input "335"
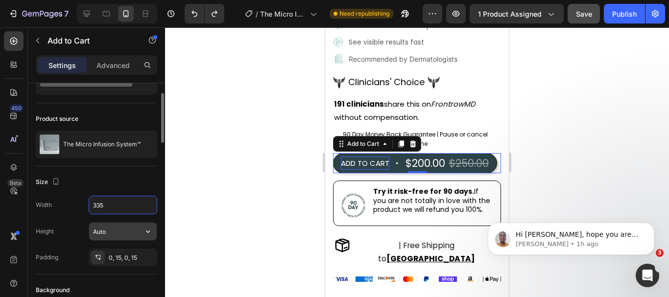
click at [117, 229] on input "Auto" at bounding box center [123, 232] width 68 height 18
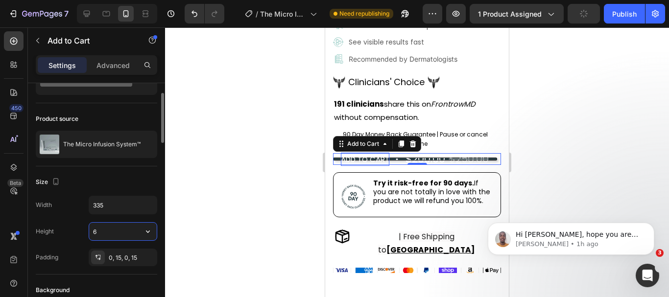
type input "60"
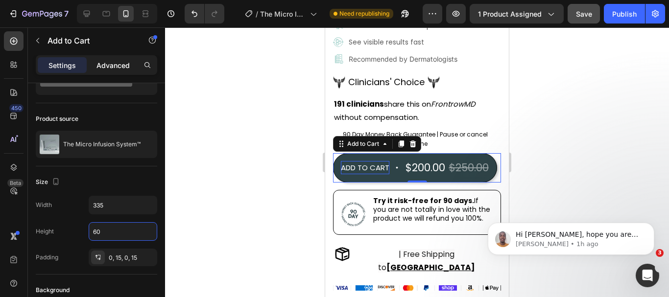
click at [117, 67] on p "Advanced" at bounding box center [113, 65] width 33 height 10
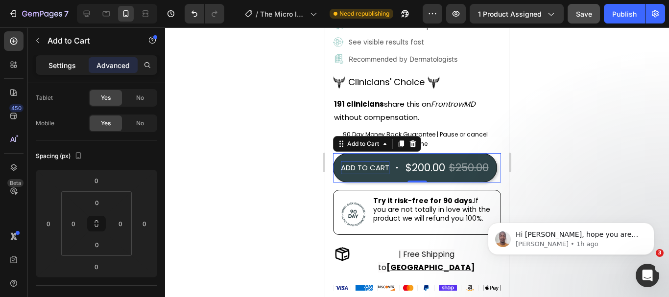
click at [58, 58] on div "Settings" at bounding box center [62, 65] width 49 height 16
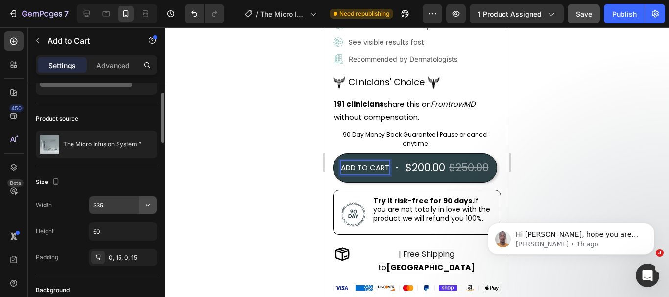
click at [150, 205] on icon "button" at bounding box center [148, 205] width 10 height 10
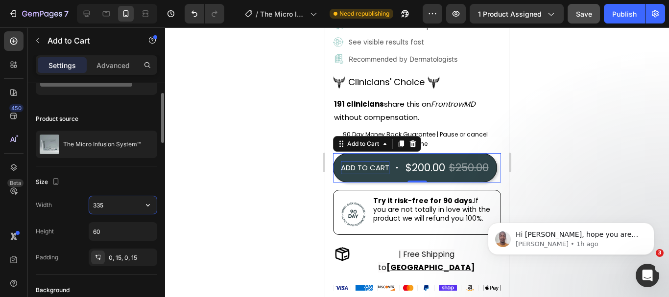
click at [124, 205] on input "335" at bounding box center [123, 206] width 68 height 18
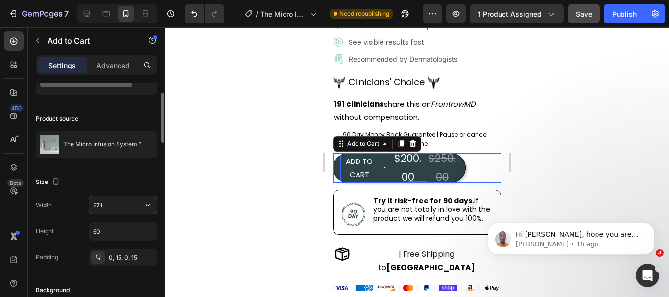
type input "335"
type input "Auto"
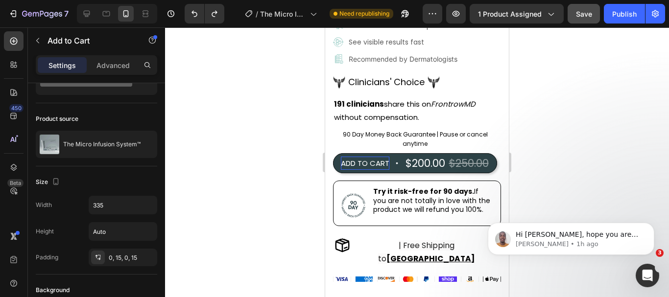
click at [63, 67] on p "Settings" at bounding box center [62, 65] width 27 height 10
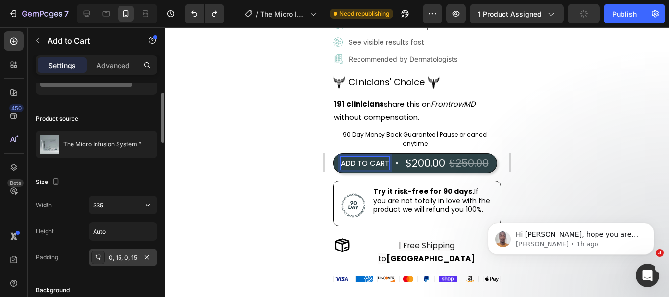
scroll to position [98, 0]
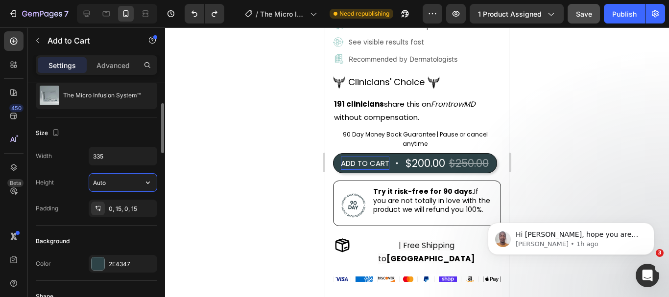
click at [111, 183] on input "Auto" at bounding box center [123, 183] width 68 height 18
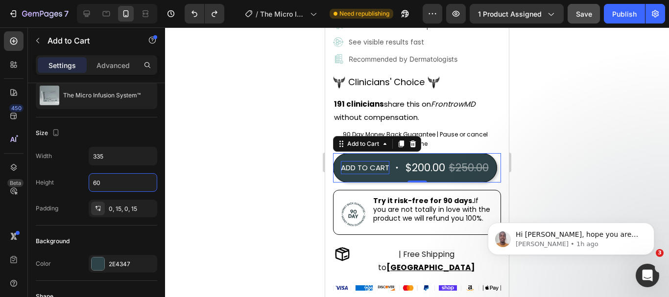
type input "60"
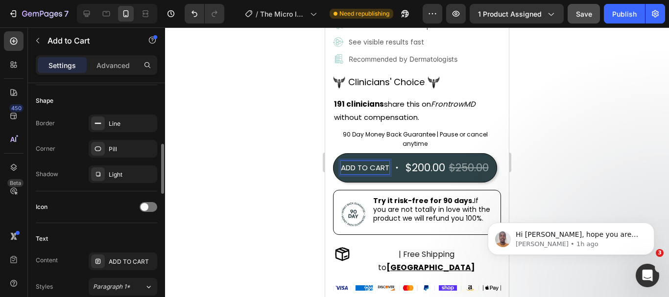
scroll to position [343, 0]
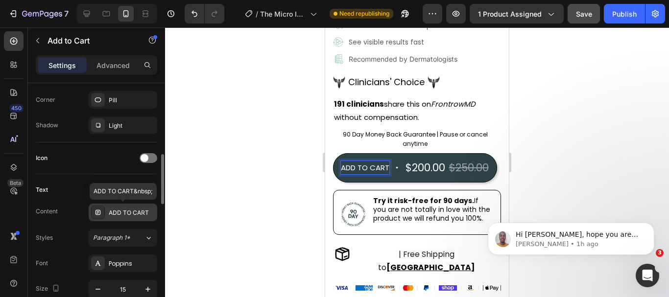
click at [123, 213] on div "ADD TO CART" at bounding box center [132, 213] width 46 height 9
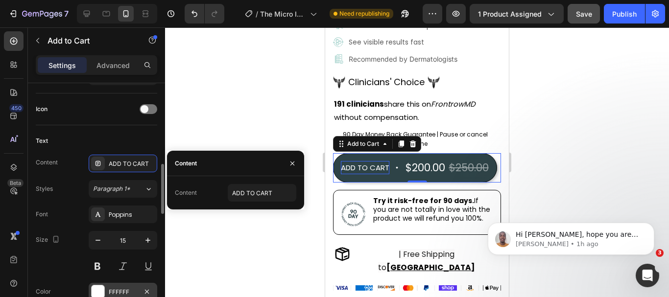
scroll to position [441, 0]
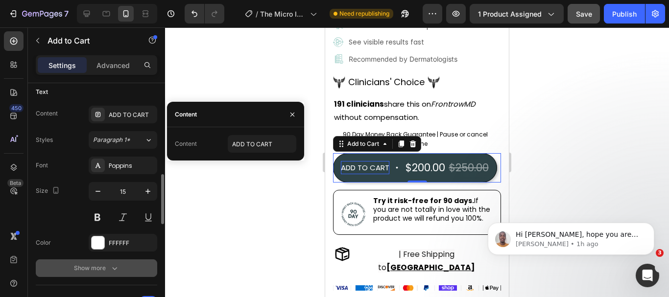
click at [112, 267] on icon "button" at bounding box center [115, 269] width 10 height 10
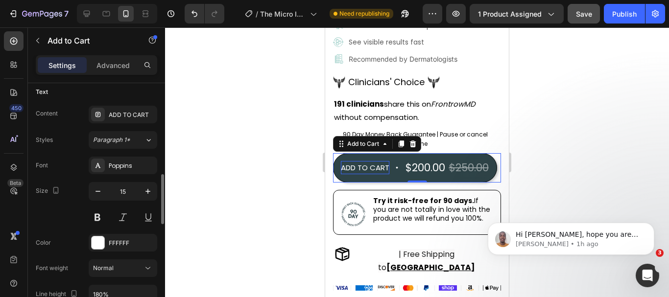
scroll to position [539, 0]
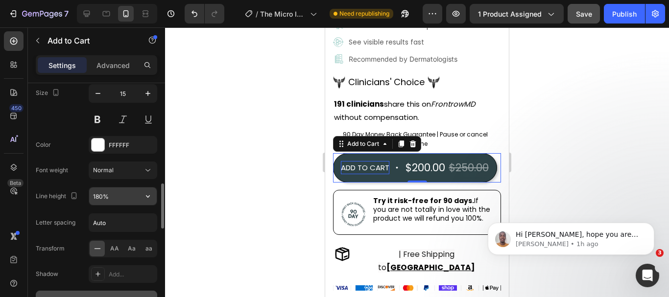
click at [119, 198] on input "180%" at bounding box center [123, 197] width 68 height 18
type input "%"
click at [119, 199] on input "%" at bounding box center [123, 197] width 68 height 18
type input "6"
type input "Auto"
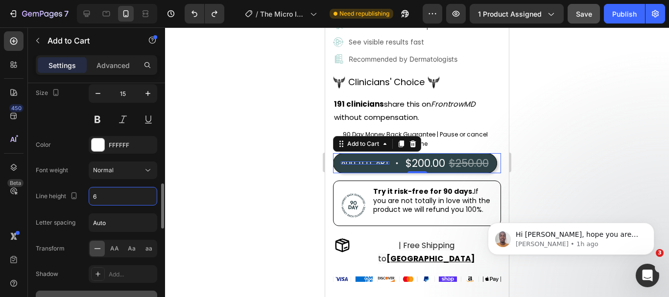
type input "%"
type input "100%"
type input "180%"
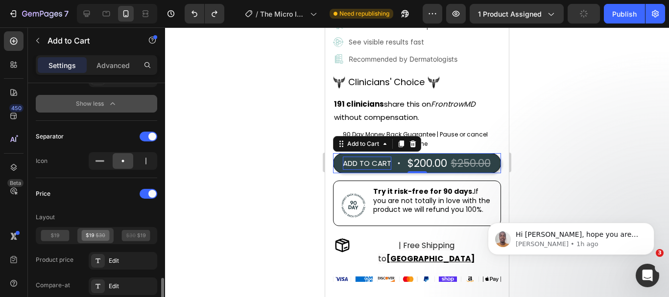
scroll to position [784, 0]
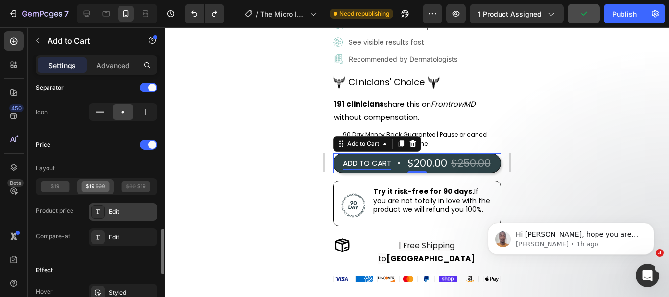
click at [121, 216] on div "Edit" at bounding box center [132, 212] width 46 height 9
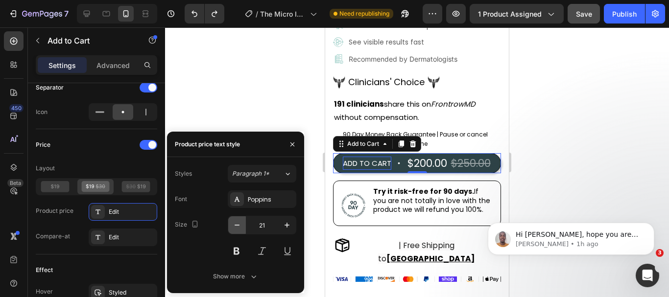
click at [236, 225] on icon "button" at bounding box center [237, 225] width 5 height 1
type input "18"
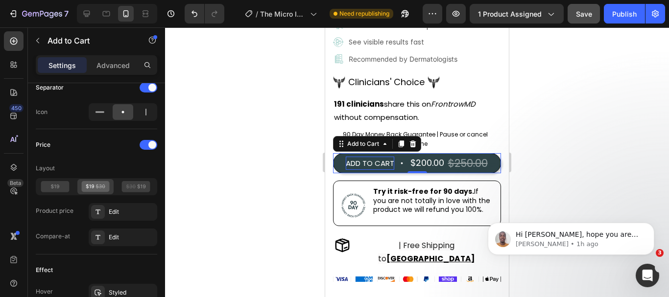
click at [403, 153] on button "ADD TO CART $200.00 $250.00" at bounding box center [417, 163] width 168 height 21
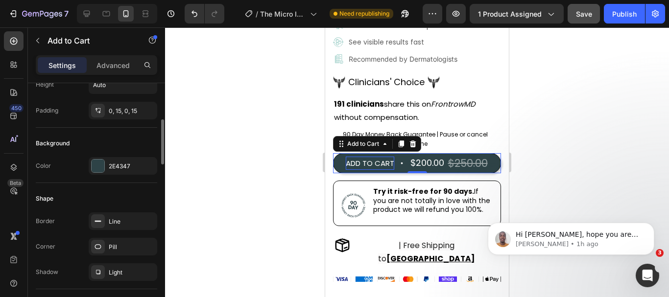
scroll to position [98, 0]
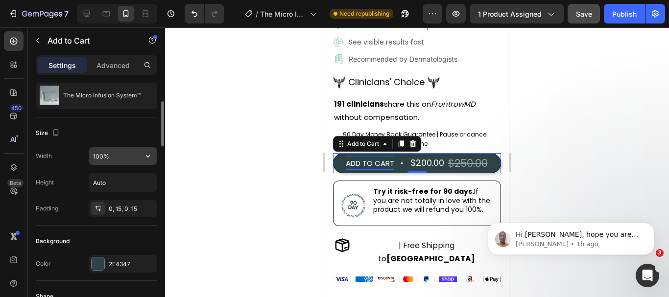
click at [118, 157] on input "100%" at bounding box center [123, 157] width 68 height 18
type input "%"
click at [117, 163] on input "%" at bounding box center [123, 157] width 68 height 18
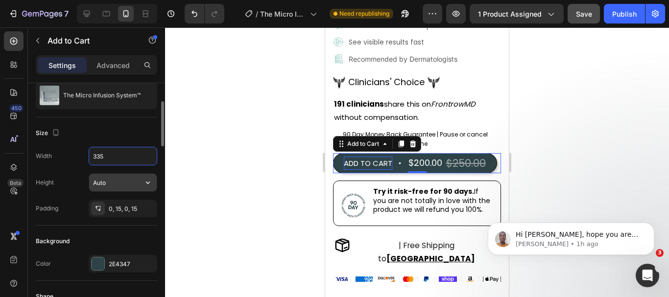
type input "335"
click at [118, 183] on input "Auto" at bounding box center [123, 183] width 68 height 18
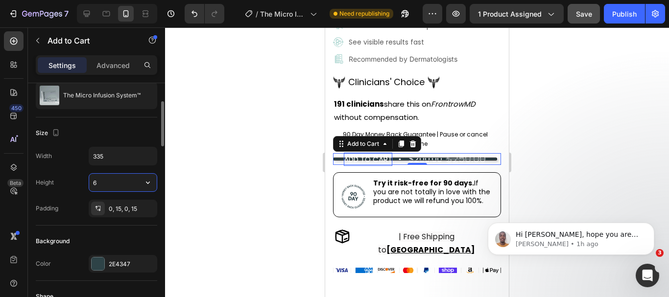
type input "60"
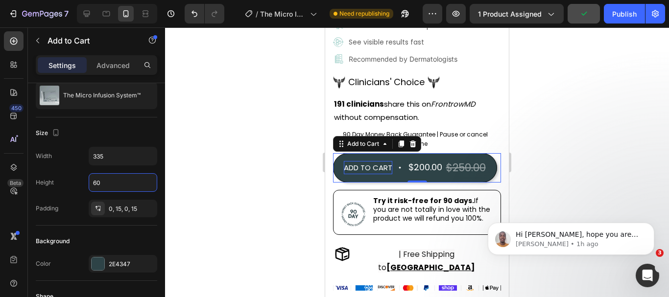
click at [209, 182] on div at bounding box center [417, 162] width 504 height 270
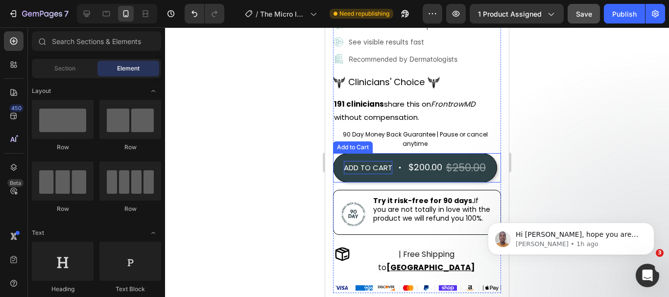
click at [383, 162] on p "ADD TO CART" at bounding box center [368, 167] width 49 height 13
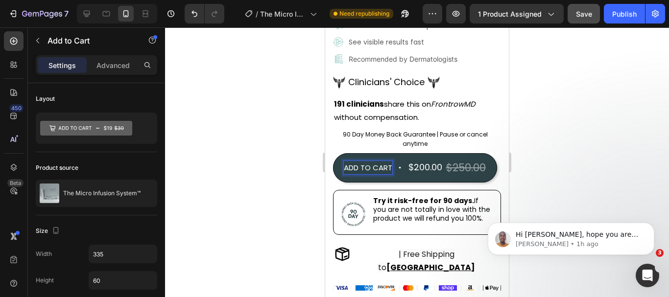
click at [424, 160] on div "$200.00" at bounding box center [426, 168] width 36 height 18
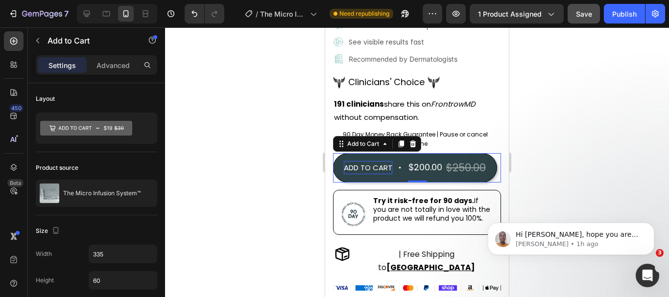
click at [420, 162] on div "$200.00" at bounding box center [426, 168] width 36 height 18
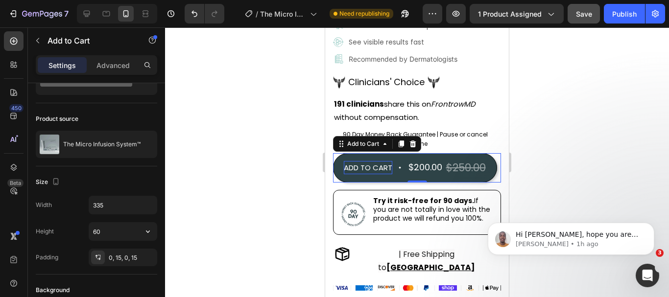
scroll to position [0, 0]
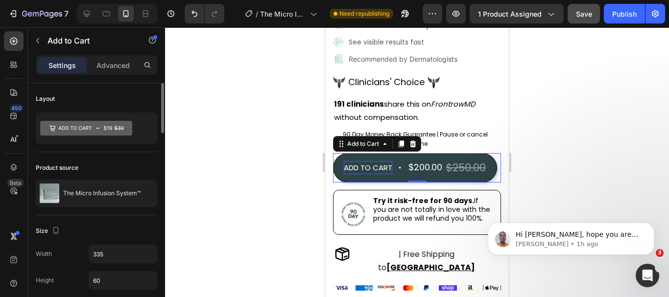
click at [355, 164] on p "ADD TO CART" at bounding box center [368, 167] width 49 height 13
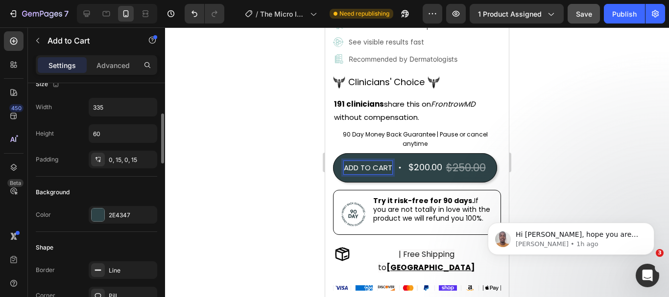
scroll to position [196, 0]
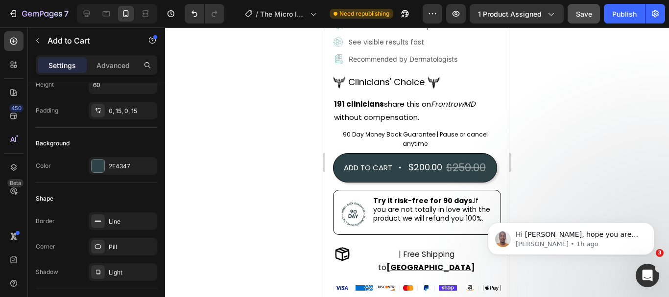
click at [417, 159] on div "$200.00" at bounding box center [426, 168] width 36 height 18
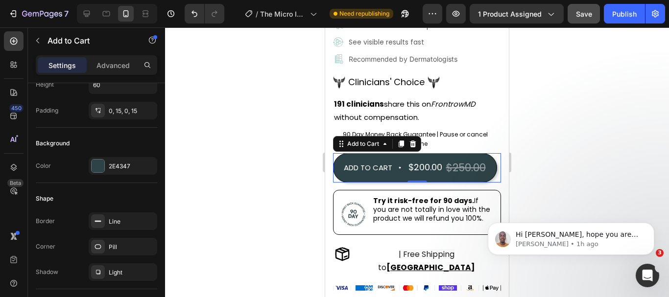
click at [400, 153] on button "ADD TO CART $200.00 $250.00" at bounding box center [415, 167] width 164 height 29
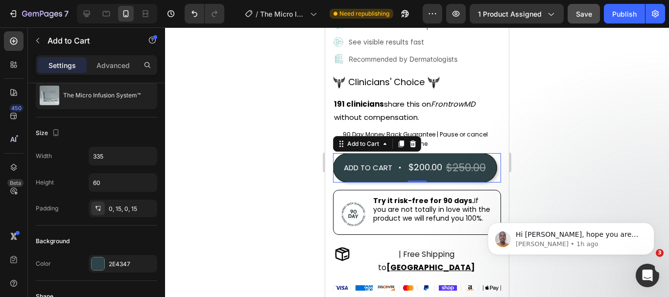
scroll to position [0, 0]
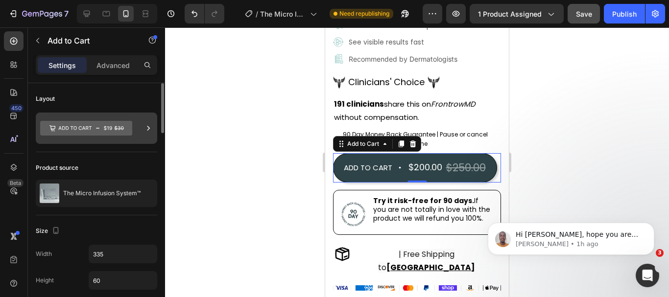
click at [144, 127] on icon at bounding box center [149, 128] width 10 height 10
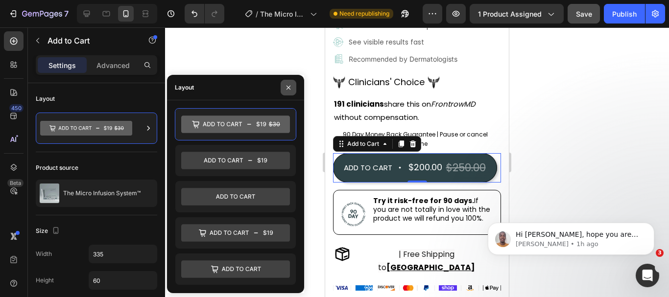
click at [284, 85] on button "button" at bounding box center [289, 88] width 16 height 16
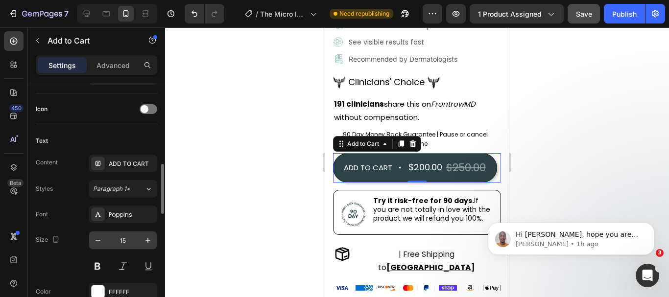
scroll to position [441, 0]
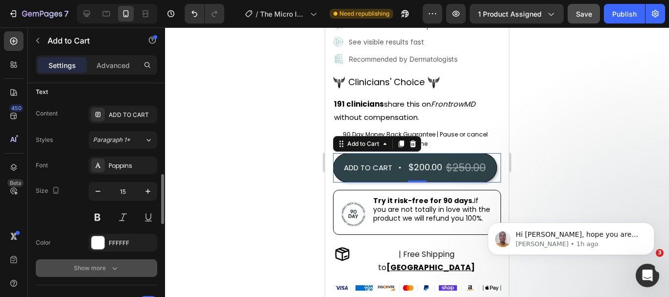
click at [115, 267] on icon "button" at bounding box center [115, 269] width 10 height 10
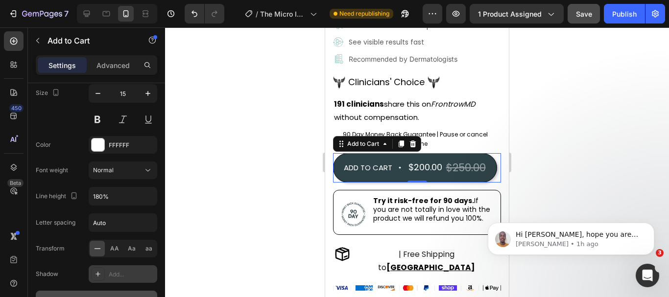
scroll to position [637, 0]
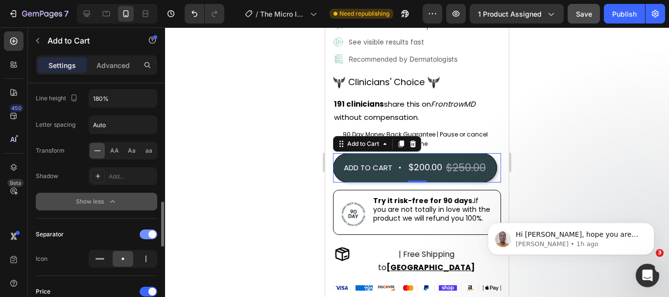
click at [144, 231] on div at bounding box center [149, 235] width 18 height 10
click at [154, 232] on div at bounding box center [149, 235] width 18 height 10
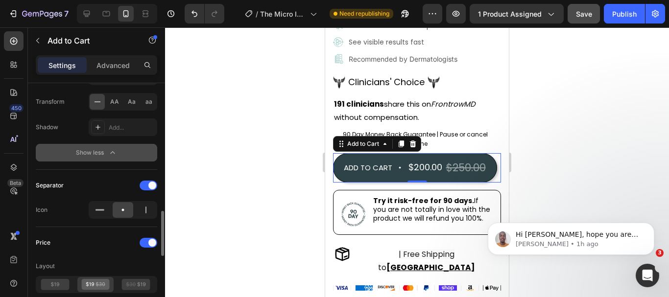
scroll to position [735, 0]
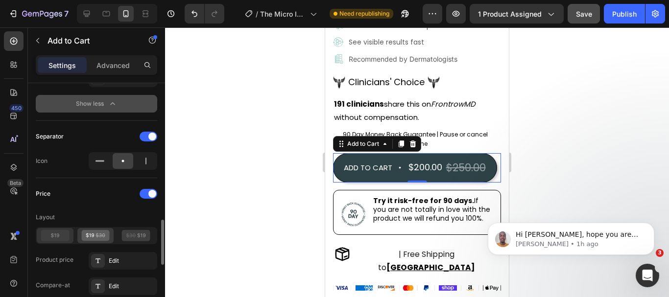
click at [63, 237] on icon at bounding box center [55, 235] width 28 height 11
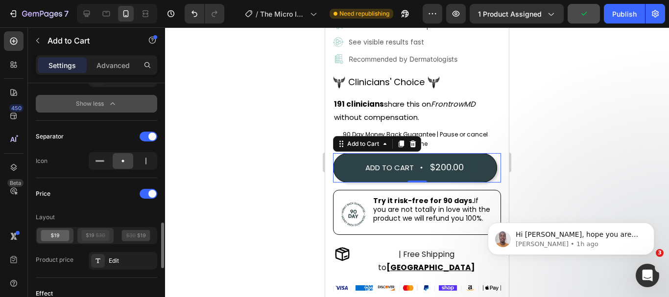
click at [93, 234] on icon at bounding box center [90, 235] width 8 height 4
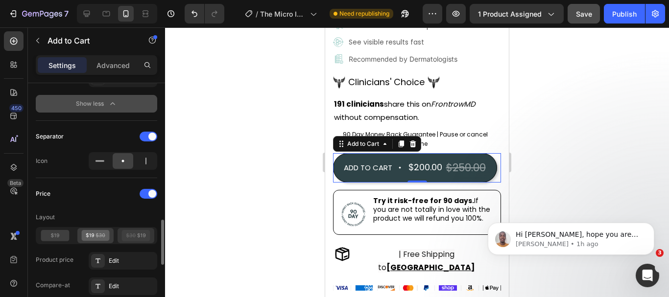
click at [134, 236] on icon at bounding box center [136, 235] width 28 height 11
click at [101, 236] on icon at bounding box center [100, 235] width 9 height 4
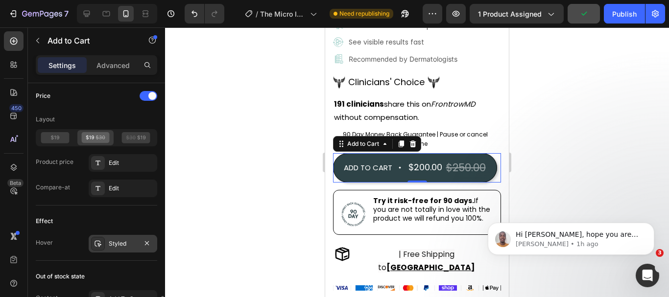
scroll to position [882, 0]
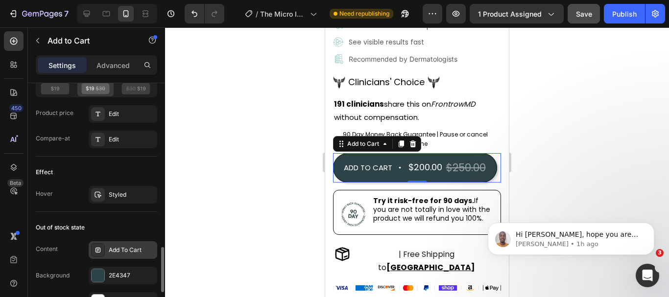
click at [106, 248] on div "Add To Cart" at bounding box center [123, 251] width 69 height 18
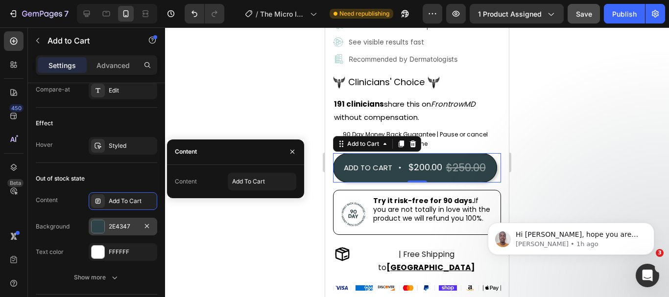
scroll to position [980, 0]
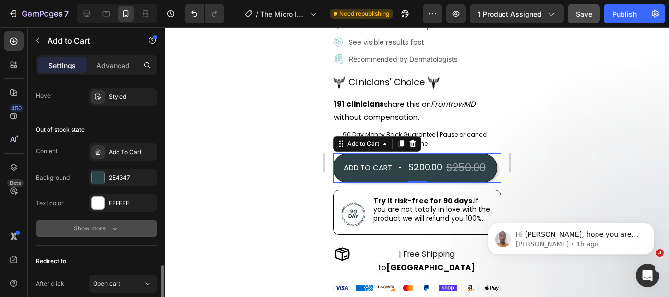
click at [111, 229] on icon "button" at bounding box center [115, 229] width 10 height 10
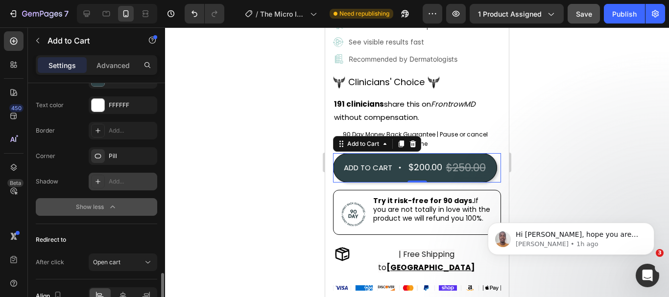
scroll to position [1127, 0]
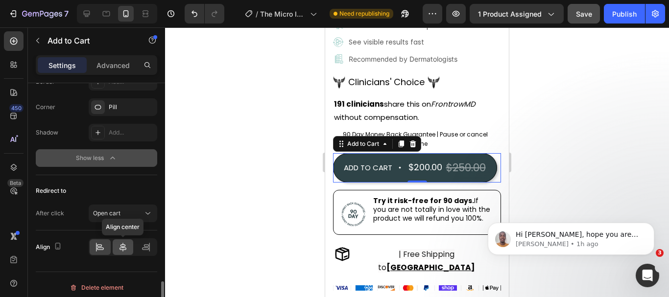
click at [120, 247] on icon at bounding box center [123, 248] width 10 height 10
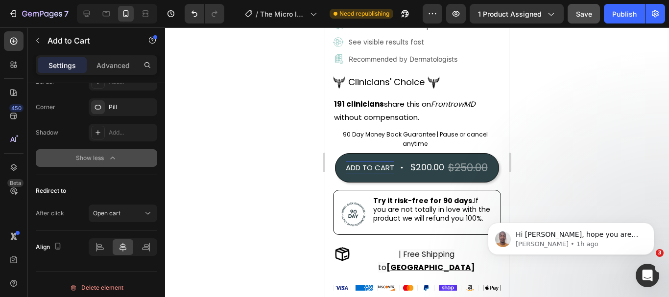
click at [398, 164] on icon "ADD TO CART&nbsp;" at bounding box center [401, 167] width 7 height 7
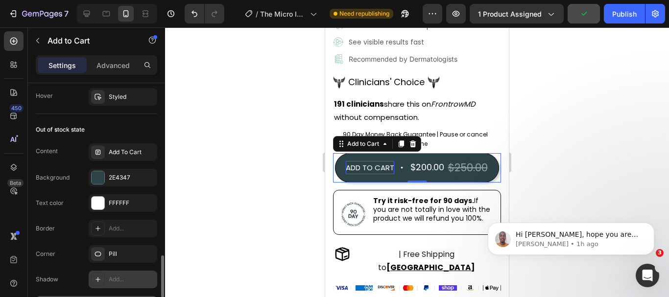
scroll to position [882, 0]
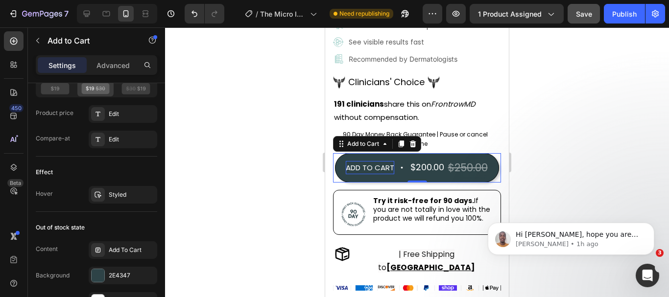
click at [451, 160] on div "$250.00" at bounding box center [468, 168] width 42 height 21
click at [414, 159] on div "$200.00" at bounding box center [428, 168] width 36 height 18
click at [369, 161] on p "ADD TO CART" at bounding box center [370, 167] width 49 height 13
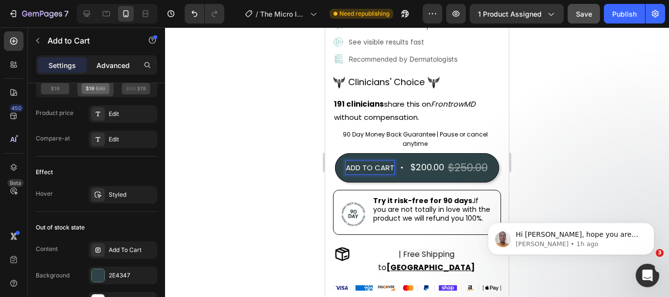
click at [107, 63] on p "Advanced" at bounding box center [113, 65] width 33 height 10
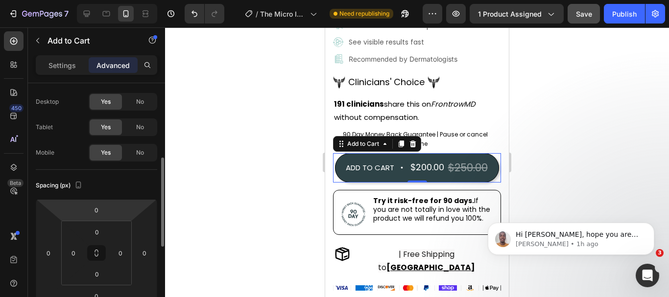
scroll to position [69, 0]
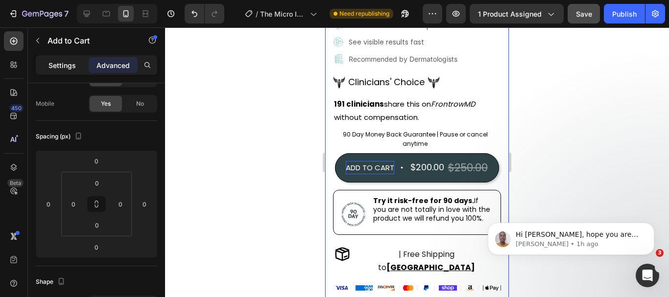
click at [61, 65] on p "Settings" at bounding box center [62, 65] width 27 height 10
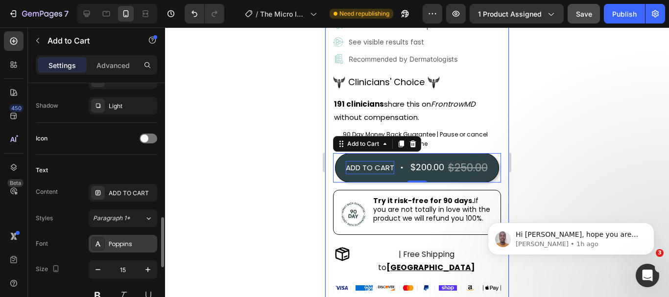
scroll to position [412, 0]
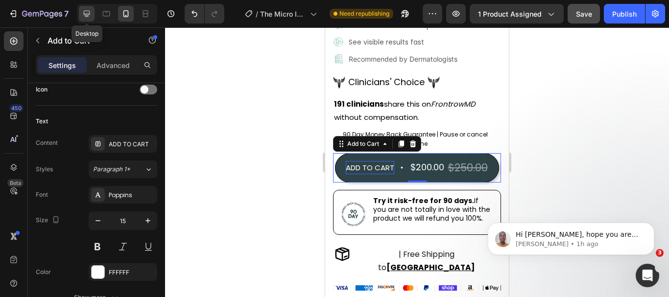
click at [90, 11] on icon at bounding box center [87, 14] width 10 height 10
type input "600"
type input "18"
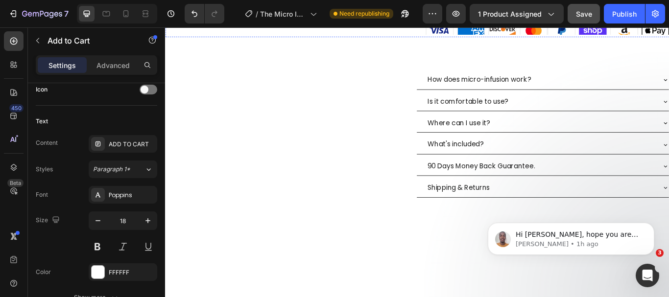
scroll to position [125, 0]
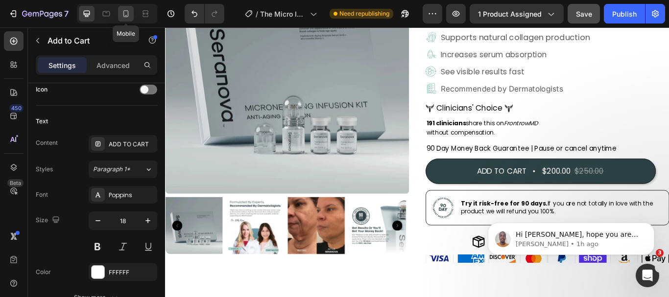
click at [123, 13] on icon at bounding box center [126, 14] width 10 height 10
type input "335"
type input "15"
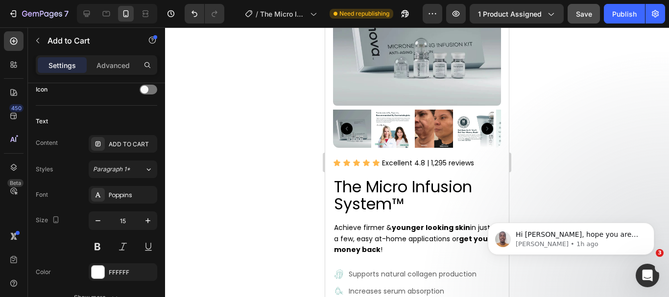
scroll to position [480, 0]
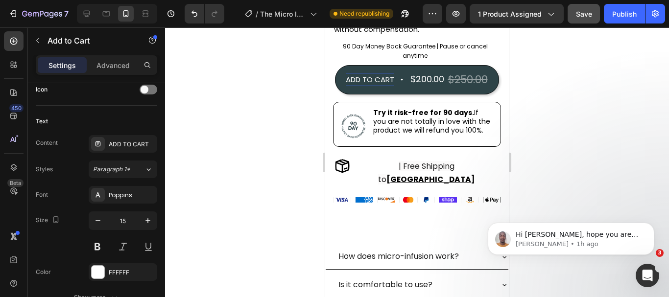
click at [364, 73] on div "ADD TO CART" at bounding box center [370, 79] width 49 height 13
click at [399, 76] on icon "ADD TO CART&nbsp;" at bounding box center [401, 79] width 7 height 7
click at [359, 74] on p "ADD TO CART" at bounding box center [370, 79] width 49 height 13
click at [419, 71] on div "$200.00" at bounding box center [428, 80] width 36 height 18
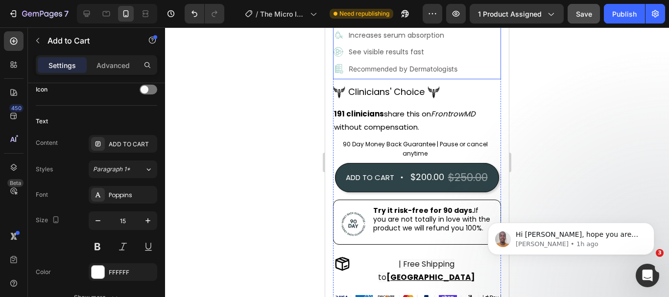
scroll to position [431, 0]
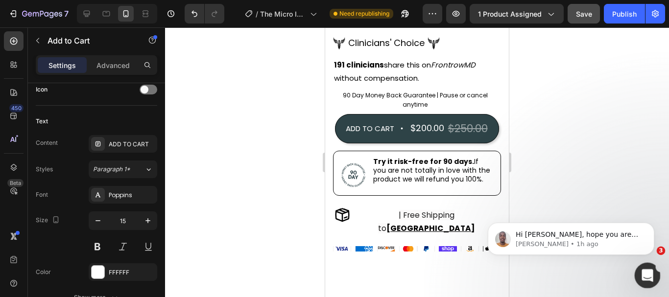
click at [639, 273] on div "Open Intercom Messenger" at bounding box center [646, 274] width 32 height 32
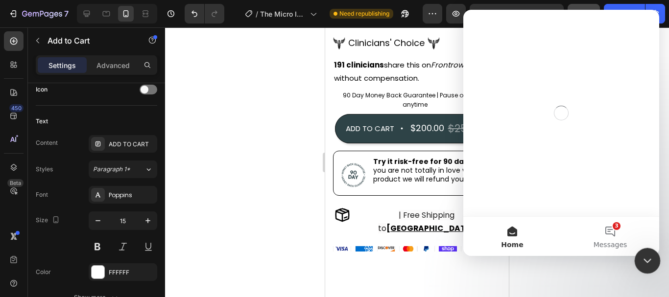
scroll to position [0, 0]
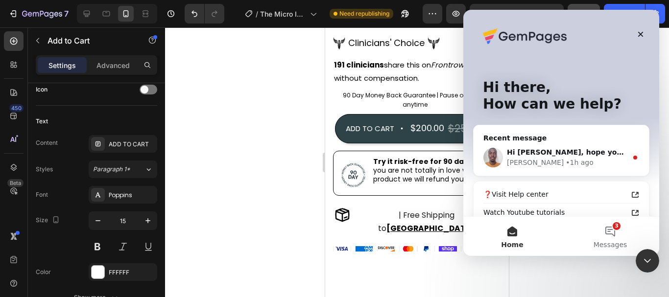
click at [554, 260] on div "Intercom messenger" at bounding box center [561, 267] width 15 height 15
click at [607, 234] on button "3 Messages" at bounding box center [611, 236] width 98 height 39
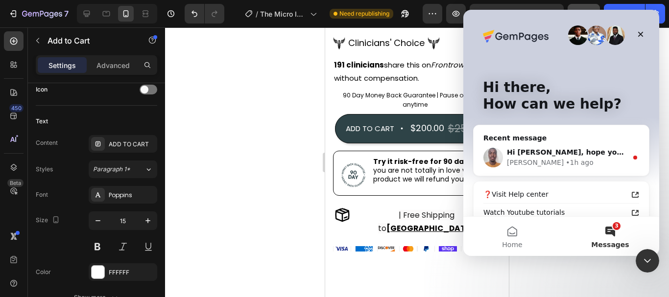
click at [526, 250] on div "Intercom messenger" at bounding box center [561, 267] width 175 height 35
click at [525, 250] on div "Intercom messenger" at bounding box center [561, 267] width 175 height 35
click at [642, 34] on icon "Close" at bounding box center [641, 34] width 5 height 5
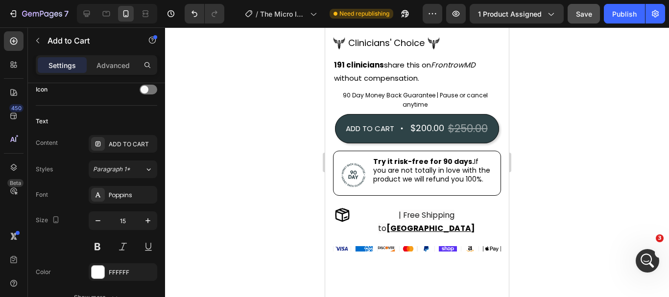
click at [663, 251] on div at bounding box center [417, 162] width 504 height 270
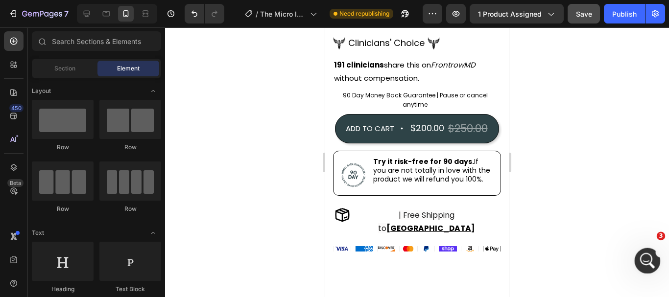
click at [643, 261] on icon "Open Intercom Messenger" at bounding box center [647, 260] width 16 height 16
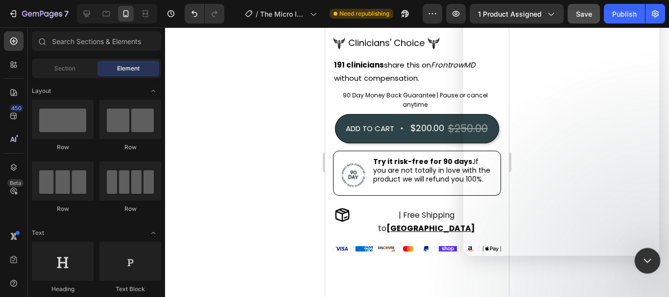
click at [647, 257] on icon "Close Intercom Messenger" at bounding box center [646, 260] width 12 height 12
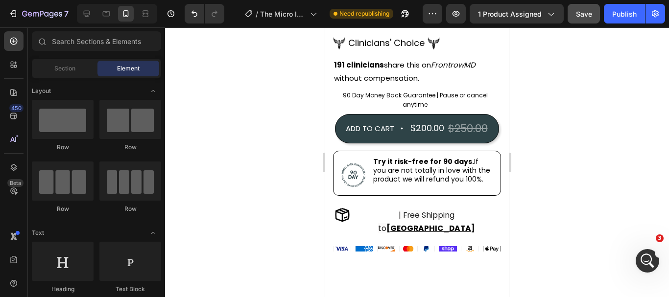
click at [663, 254] on div at bounding box center [417, 162] width 504 height 270
click at [645, 257] on icon "Open Intercom Messenger" at bounding box center [647, 260] width 16 height 16
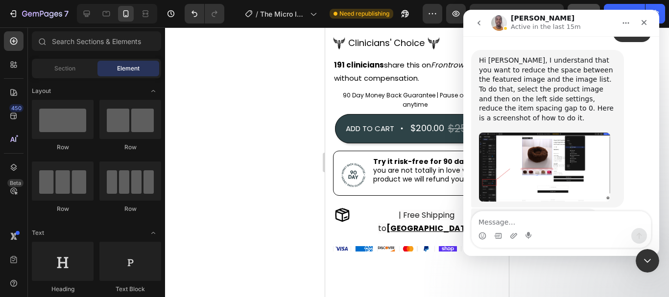
scroll to position [557, 0]
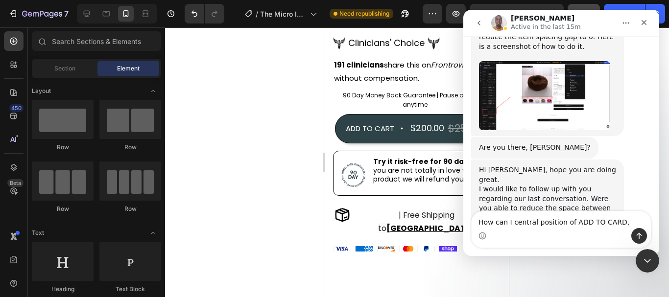
click at [567, 226] on textarea "How can I central position of ADD TO CARD," at bounding box center [561, 220] width 179 height 17
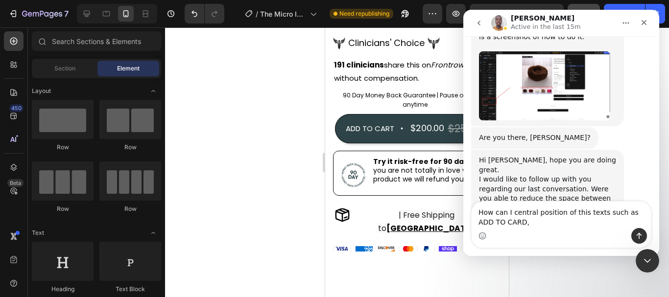
click at [502, 223] on textarea "How can I central position of this texts such as ADD TO CARD," at bounding box center [561, 215] width 179 height 26
click at [501, 222] on textarea "How can I central position of this texts such as ADD TO CARD, price and compere" at bounding box center [561, 215] width 179 height 26
click at [587, 226] on textarea "How can I central position of this texts such as ADD TO CARD, product price and…" at bounding box center [561, 215] width 179 height 26
drag, startPoint x: 284, startPoint y: 173, endPoint x: 166, endPoint y: 160, distance: 119.3
click at [224, 111] on div at bounding box center [417, 162] width 504 height 270
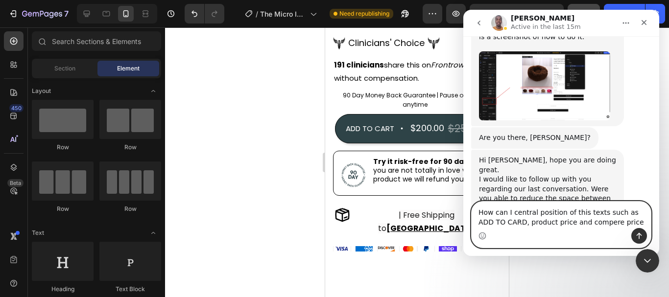
click at [603, 225] on textarea "How can I central position of this texts such as ADD TO CARD, product price and…" at bounding box center [561, 215] width 179 height 26
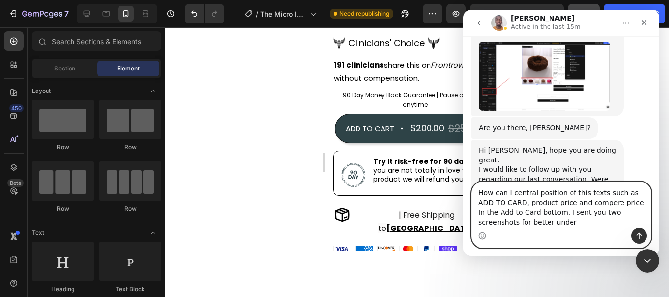
scroll to position [586, 0]
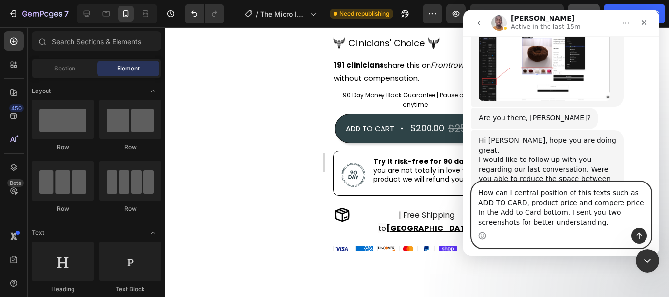
click at [519, 216] on textarea "How can I central position of this texts such as ADD TO CARD, product price and…" at bounding box center [561, 205] width 179 height 46
type textarea "How can I central position of this texts such as ADD TO CARD, product price and…"
click at [638, 235] on icon "Send a message…" at bounding box center [640, 236] width 8 height 8
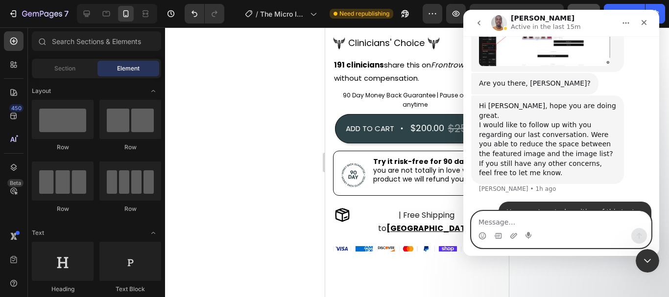
scroll to position [624, 0]
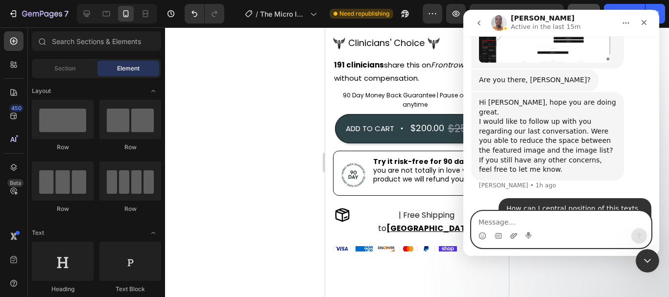
click at [516, 235] on icon "Upload attachment" at bounding box center [514, 236] width 8 height 8
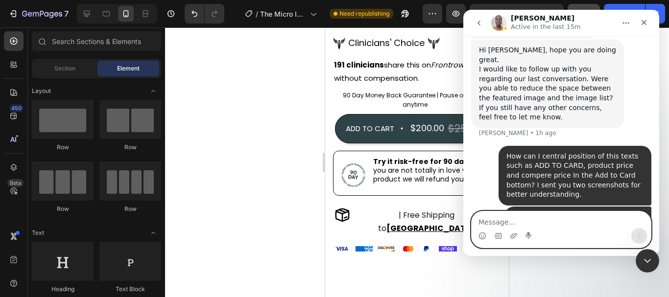
scroll to position [690, 0]
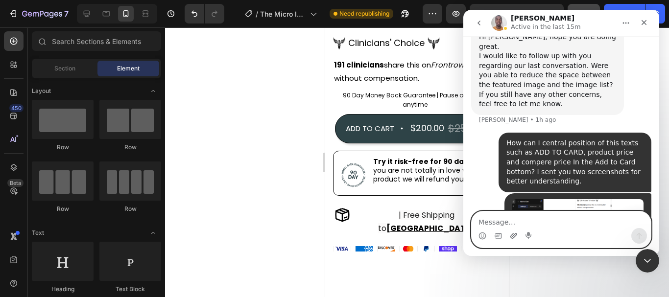
click at [516, 235] on icon "Upload attachment" at bounding box center [514, 236] width 8 height 8
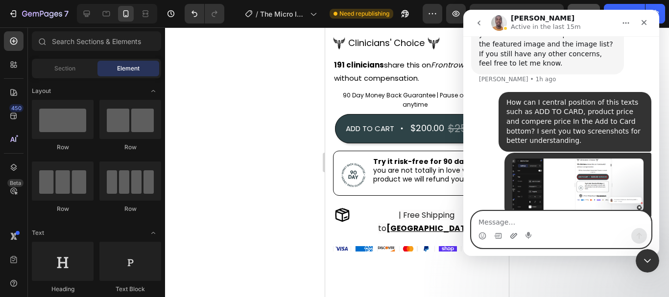
scroll to position [742, 0]
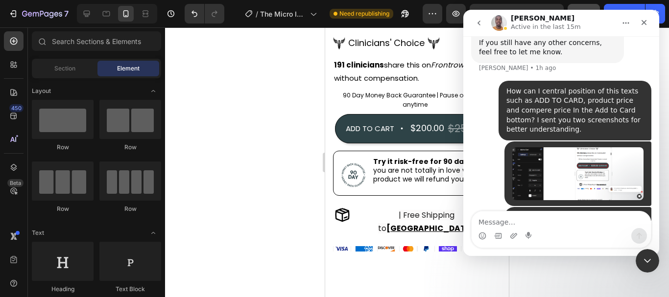
click at [604, 148] on img "user says…" at bounding box center [578, 174] width 131 height 53
click at [604, 110] on img "Close" at bounding box center [334, 159] width 602 height 244
click at [604, 148] on img "user says…" at bounding box center [578, 174] width 131 height 53
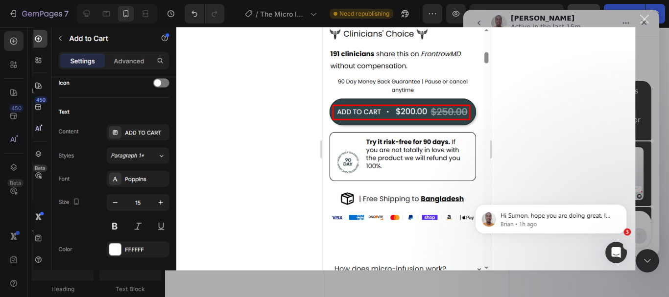
scroll to position [0, 0]
click at [644, 22] on div "Close" at bounding box center [644, 19] width 9 height 9
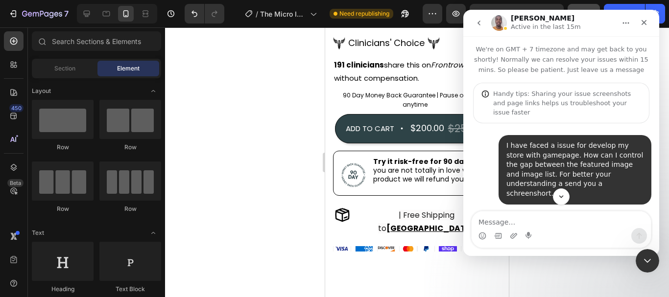
scroll to position [147, 0]
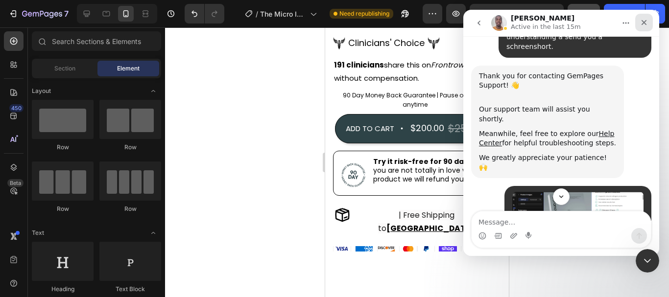
click at [647, 25] on div "Close" at bounding box center [645, 23] width 18 height 18
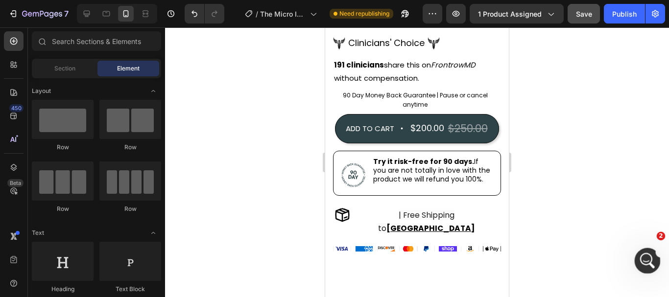
click at [641, 265] on div "Open Intercom Messenger" at bounding box center [646, 260] width 32 height 32
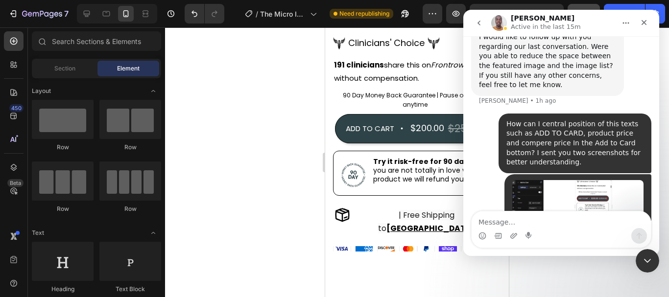
scroll to position [693, 0]
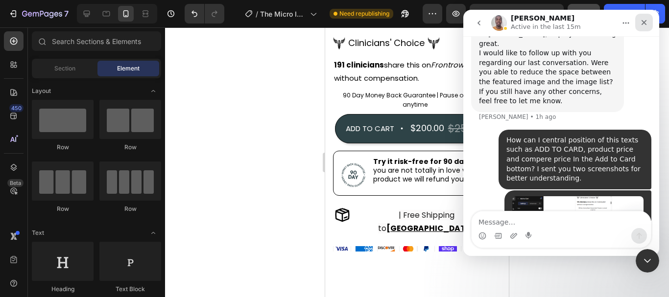
drag, startPoint x: 642, startPoint y: 20, endPoint x: 1102, endPoint y: 40, distance: 460.6
click at [642, 20] on icon "Close" at bounding box center [644, 23] width 8 height 8
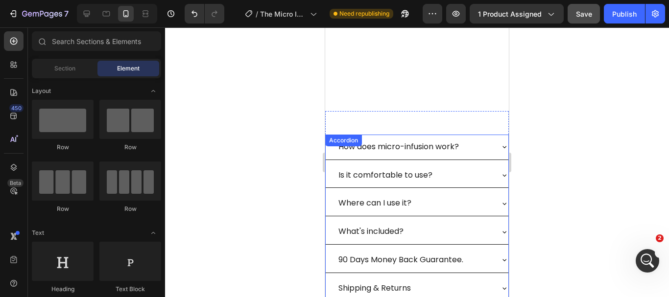
scroll to position [676, 0]
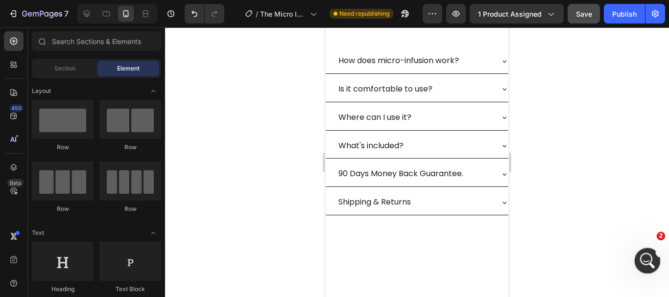
click at [645, 264] on icon "Open Intercom Messenger" at bounding box center [647, 260] width 16 height 16
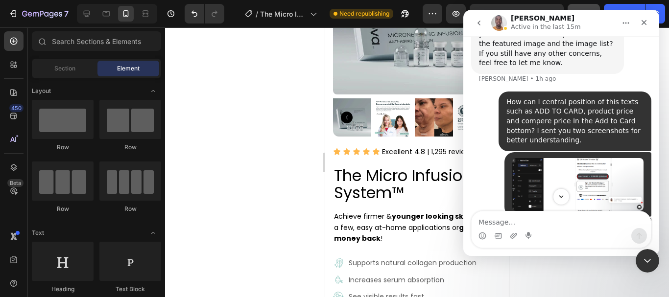
scroll to position [742, 0]
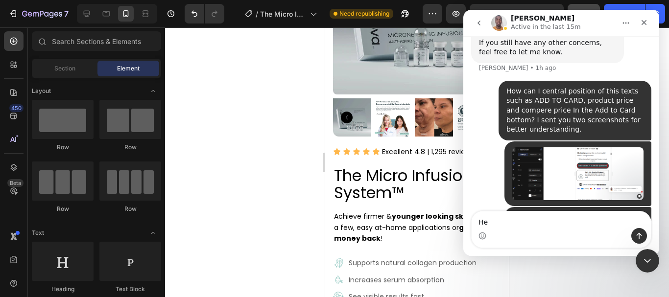
type textarea "H"
type textarea "anybody here for support."
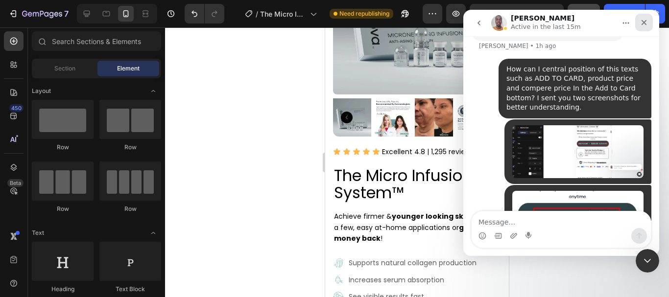
click at [645, 24] on icon "Close" at bounding box center [644, 22] width 5 height 5
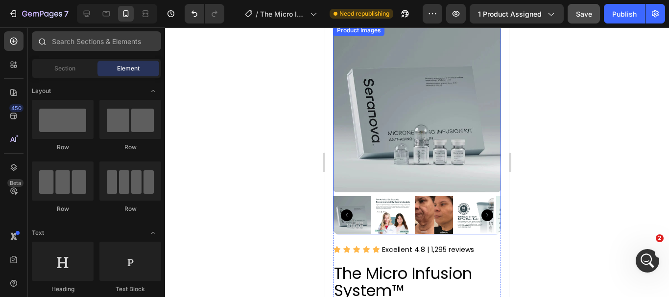
scroll to position [0, 0]
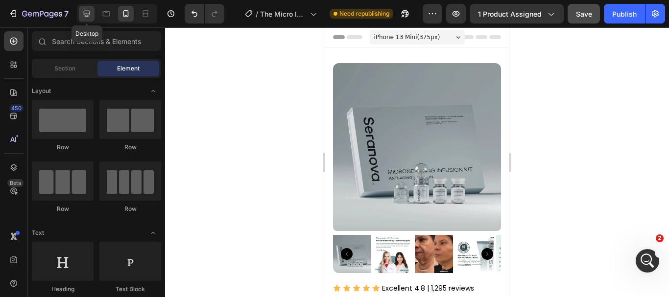
click at [88, 14] on icon at bounding box center [87, 14] width 6 height 6
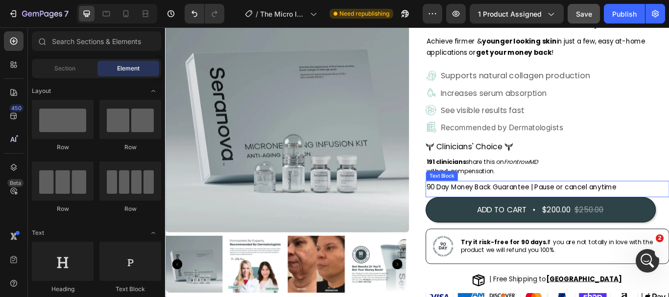
scroll to position [98, 0]
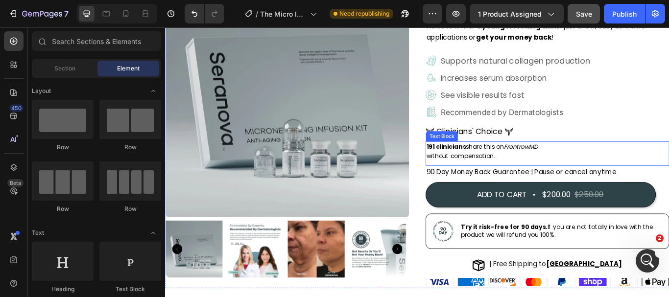
click at [545, 174] on p "without compensation." at bounding box center [542, 177] width 145 height 11
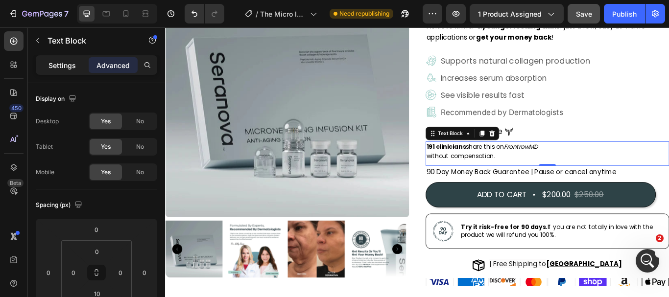
click at [61, 59] on div "Settings" at bounding box center [62, 65] width 49 height 16
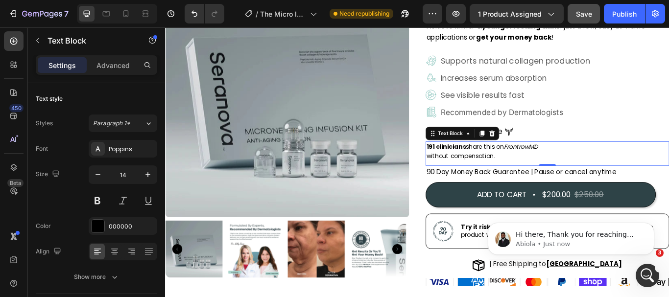
scroll to position [840, 0]
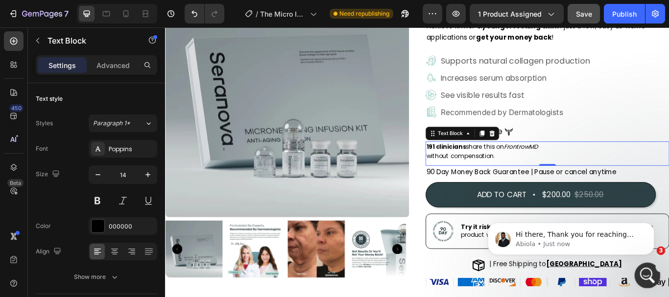
click html
click at [550, 173] on p "without compensation." at bounding box center [542, 177] width 145 height 11
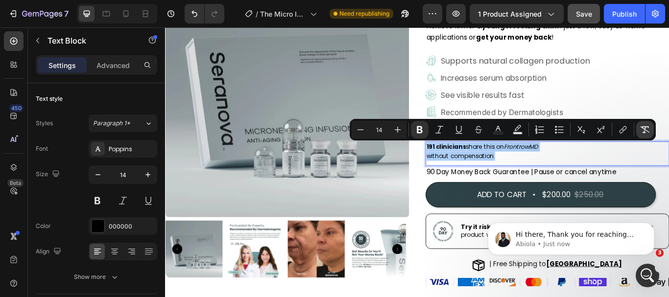
click at [645, 131] on icon "Editor contextual toolbar" at bounding box center [645, 130] width 10 height 10
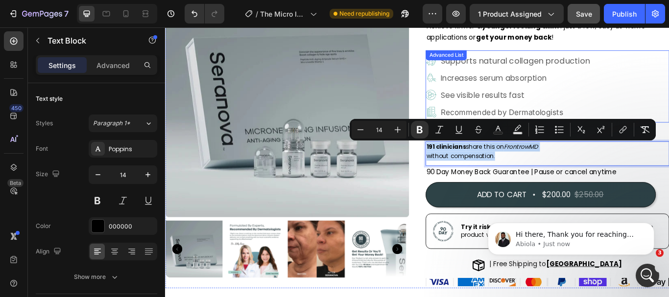
click at [669, 113] on div "Image Supports natural collagen production Text Block Image Increases serum abs…" at bounding box center [611, 98] width 284 height 80
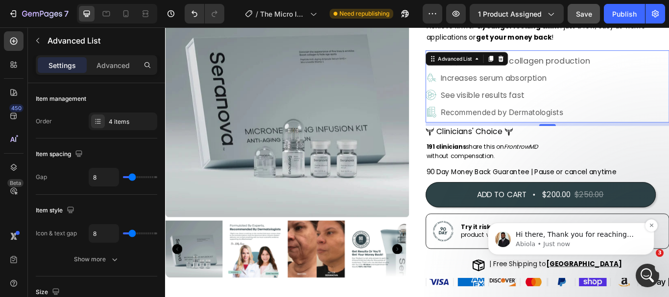
click at [530, 233] on p "Hi there, Thank you for reaching out. This is Abiola from GemPages Support Team…" at bounding box center [579, 235] width 126 height 10
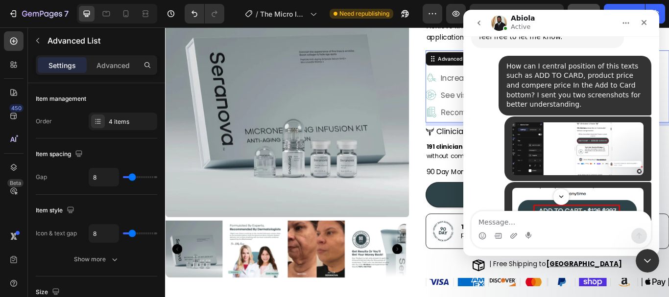
scroll to position [758, 0]
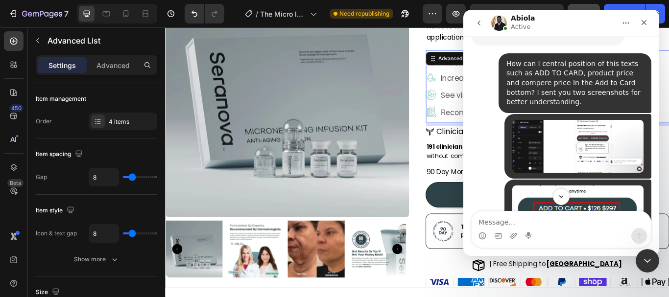
click at [455, 191] on div "Product Images Icon Icon Icon Icon Icon Icon List Excellent 4.8 | 1,295 reviews…" at bounding box center [459, 148] width 588 height 367
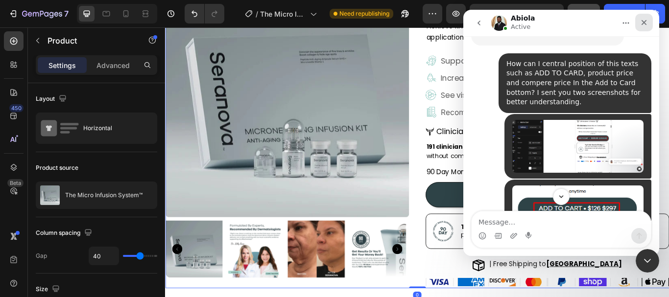
click at [648, 21] on div "Close" at bounding box center [645, 23] width 18 height 18
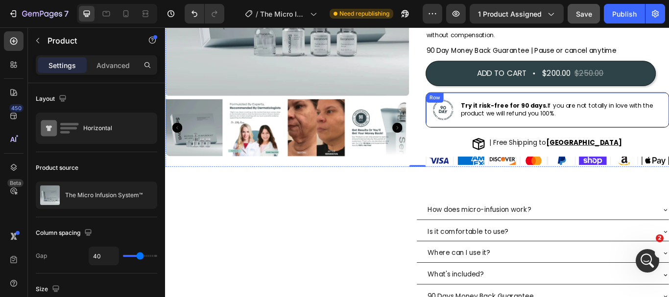
scroll to position [245, 0]
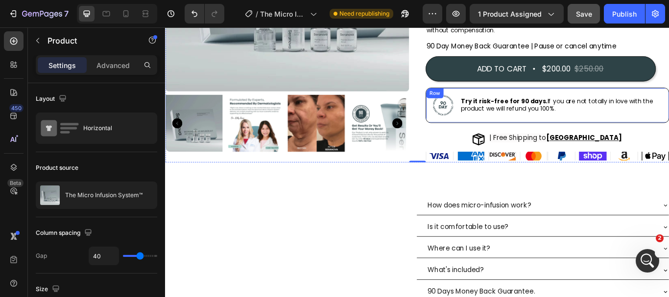
click at [667, 131] on div "Try it risk-free for 90 days. If you are not totally in love with the product w…" at bounding box center [627, 118] width 236 height 30
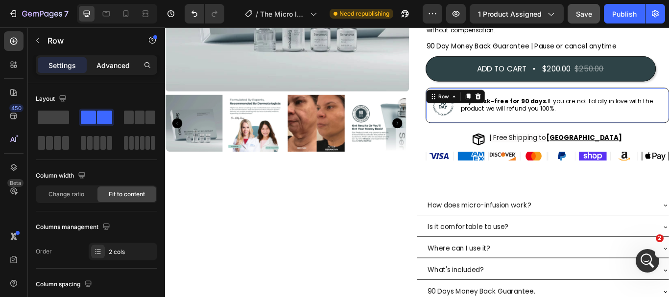
click at [106, 67] on p "Advanced" at bounding box center [113, 65] width 33 height 10
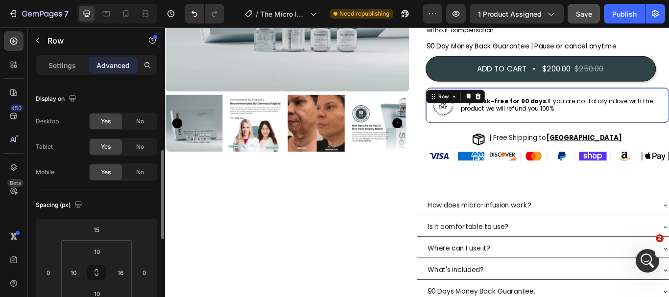
scroll to position [49, 0]
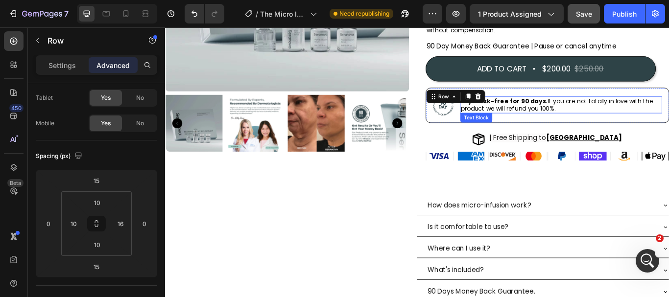
click at [606, 121] on p "Try it risk-free for 90 days. If you are not totally in love with the product w…" at bounding box center [627, 118] width 234 height 18
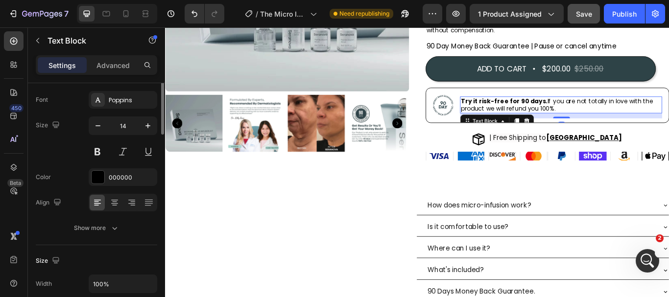
scroll to position [0, 0]
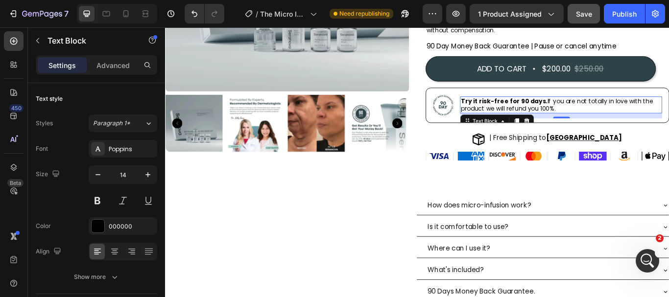
click at [554, 115] on strong "Try it risk-free for 90 days." at bounding box center [560, 114] width 101 height 10
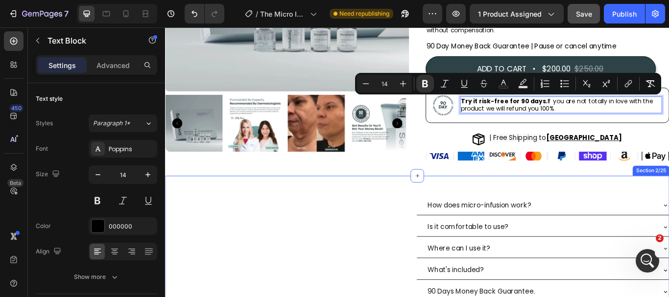
click at [329, 212] on div "How does micro-infusion work? Is it comfortable to use? Where can I use it? Wha…" at bounding box center [459, 298] width 588 height 195
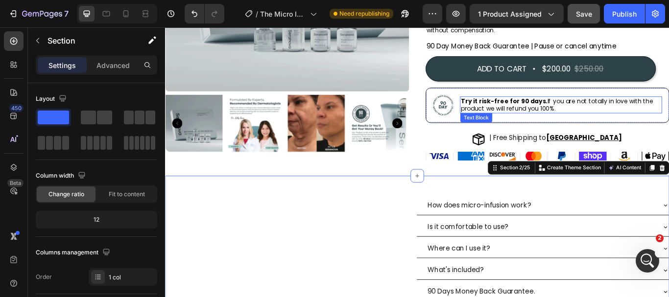
click at [548, 122] on p "Try it risk-free for 90 days. If you are not totally in love with the product w…" at bounding box center [627, 118] width 234 height 18
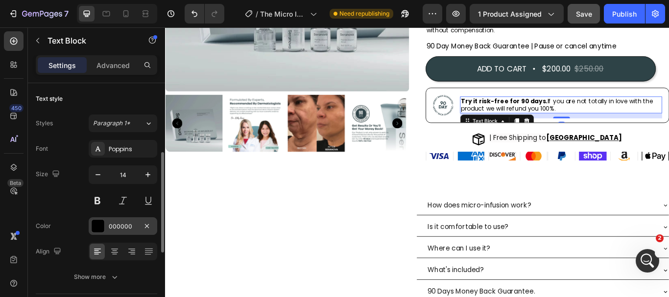
scroll to position [49, 0]
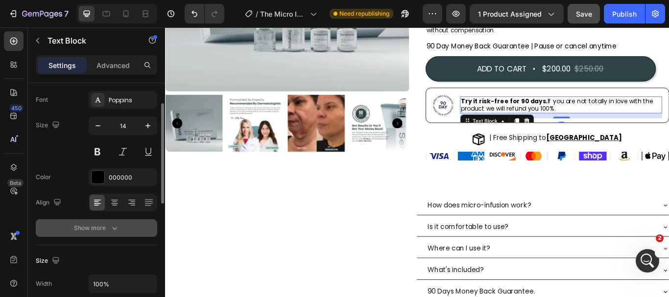
click at [117, 225] on icon "button" at bounding box center [115, 228] width 10 height 10
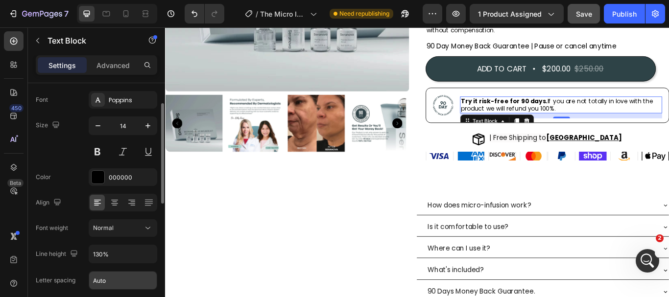
scroll to position [98, 0]
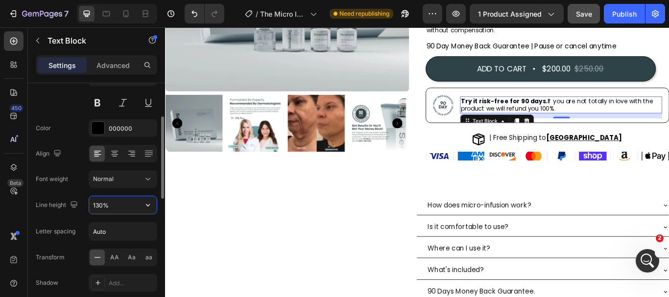
click at [118, 205] on input "130%" at bounding box center [123, 206] width 68 height 18
type input "%"
click at [118, 205] on input "%" at bounding box center [123, 206] width 68 height 18
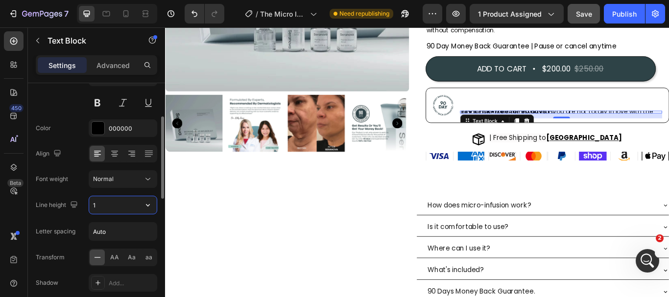
type input "18"
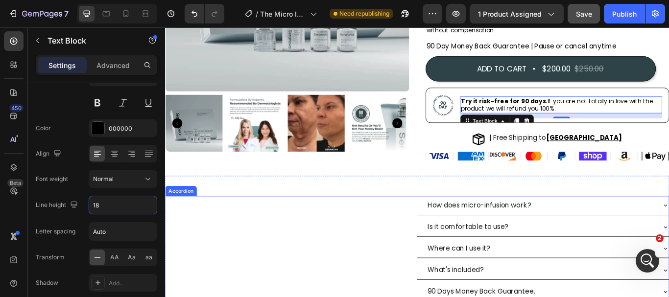
click at [204, 243] on div "How does micro-infusion work?" at bounding box center [459, 235] width 587 height 22
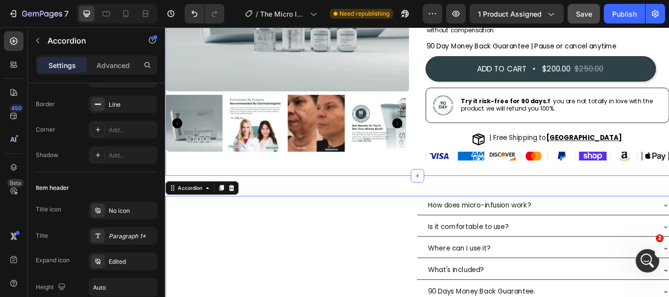
scroll to position [0, 0]
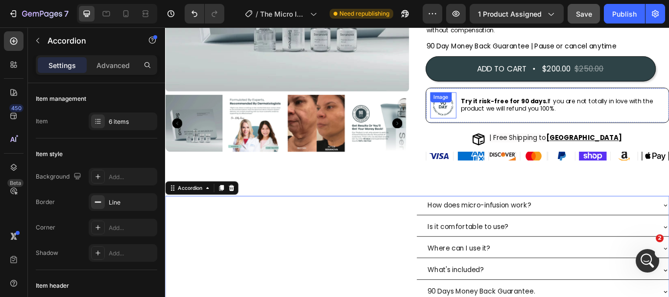
click at [493, 124] on img at bounding box center [489, 118] width 30 height 30
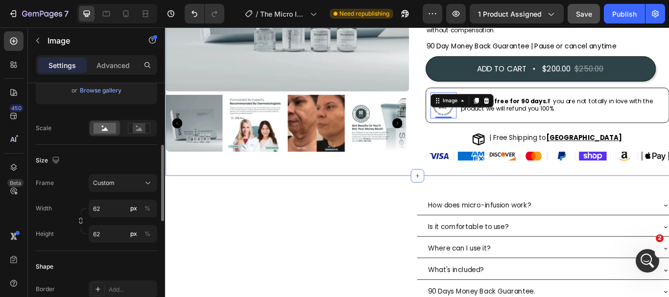
scroll to position [196, 0]
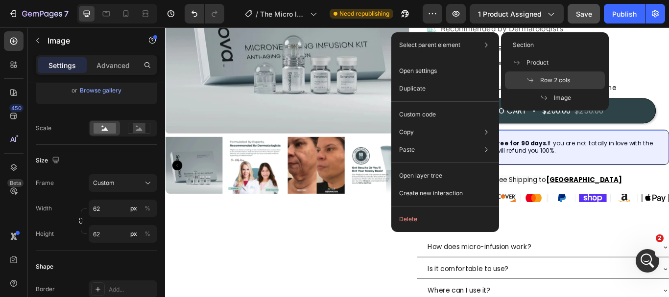
click at [539, 79] on span at bounding box center [534, 80] width 14 height 8
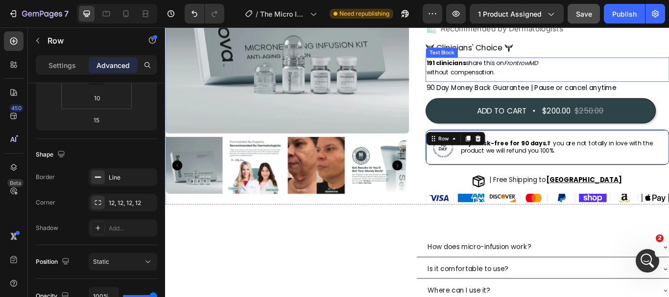
scroll to position [0, 0]
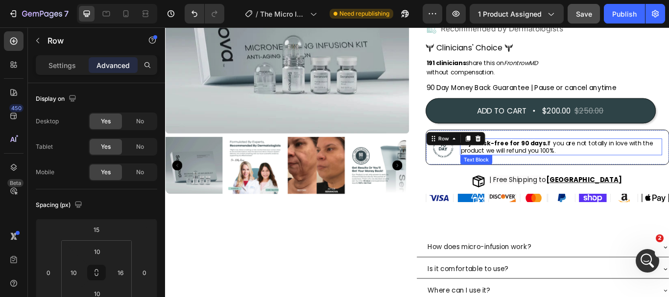
click at [646, 174] on p "Try it risk-free for 90 days. If you are not totally in love with the product w…" at bounding box center [627, 167] width 234 height 18
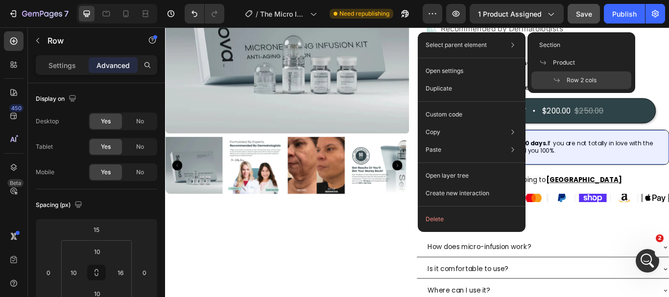
click at [559, 81] on icon at bounding box center [557, 80] width 8 height 8
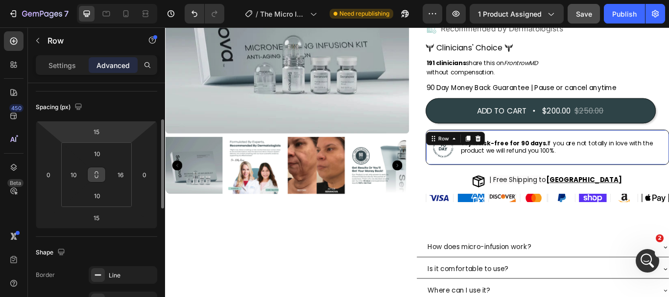
scroll to position [147, 0]
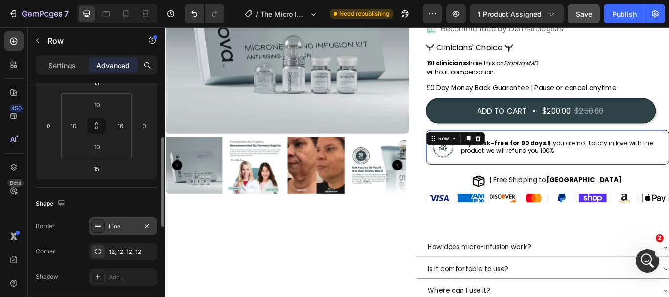
click at [133, 224] on div "Line" at bounding box center [123, 226] width 28 height 9
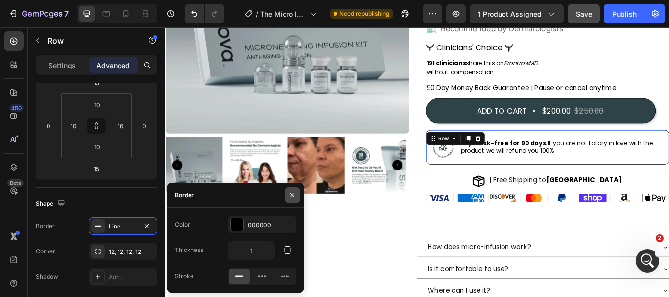
click at [288, 195] on button "button" at bounding box center [293, 196] width 16 height 16
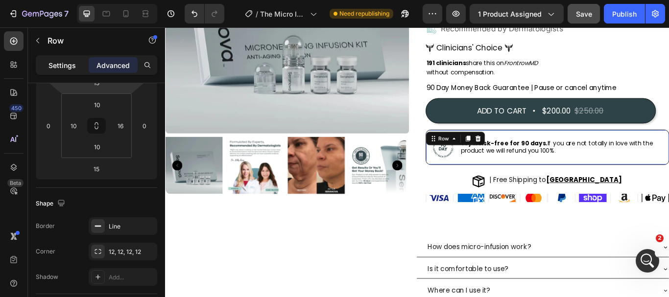
click at [73, 65] on p "Settings" at bounding box center [62, 65] width 27 height 10
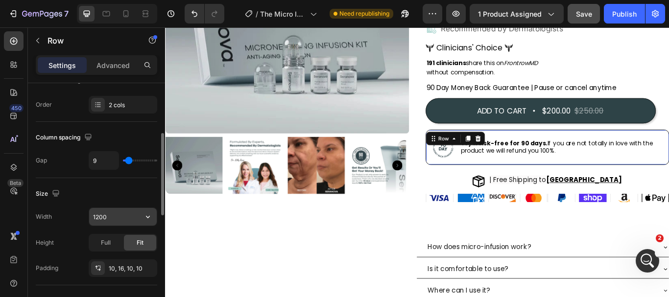
click at [115, 213] on input "1200" at bounding box center [123, 217] width 68 height 18
